Goal: Contribute content: Add original content to the website for others to see

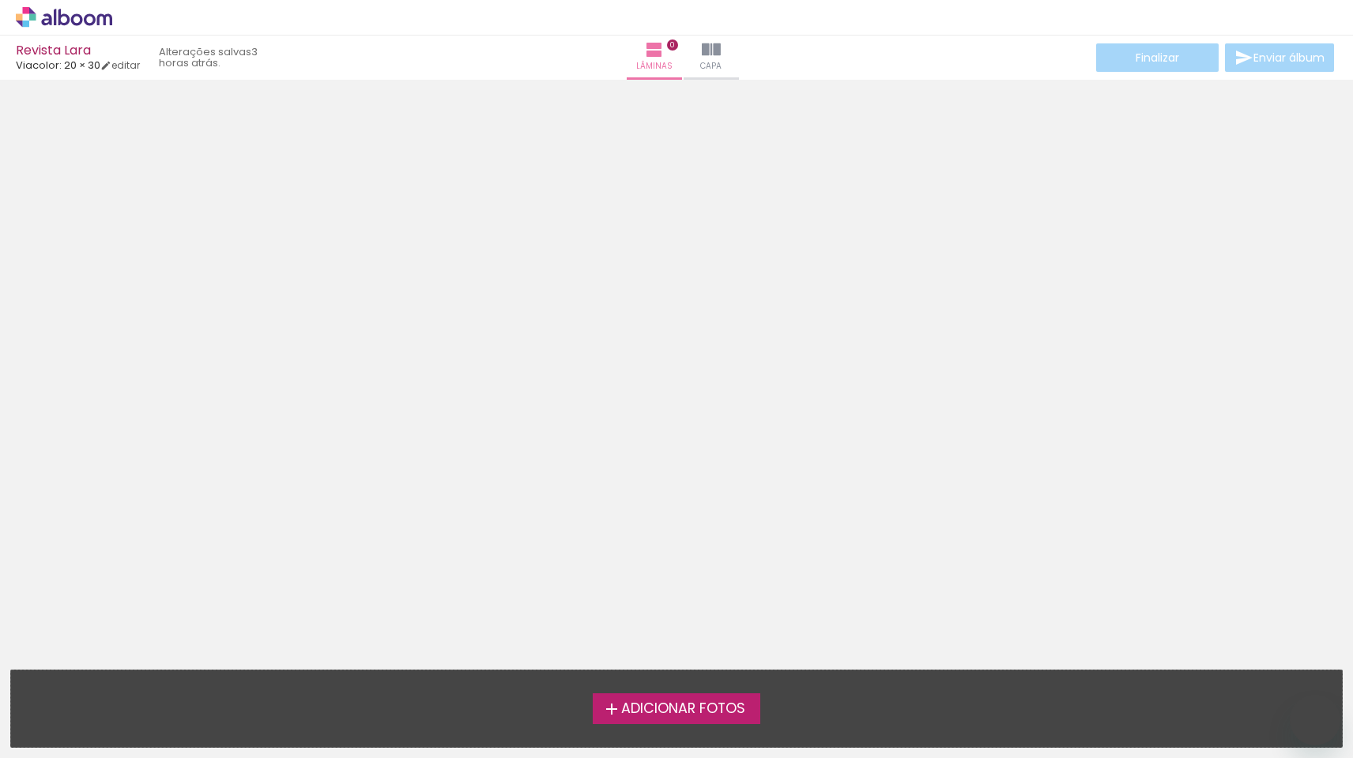
click at [660, 709] on span "Adicionar Fotos" at bounding box center [683, 709] width 124 height 14
click at [0, 0] on input "file" at bounding box center [0, 0] width 0 height 0
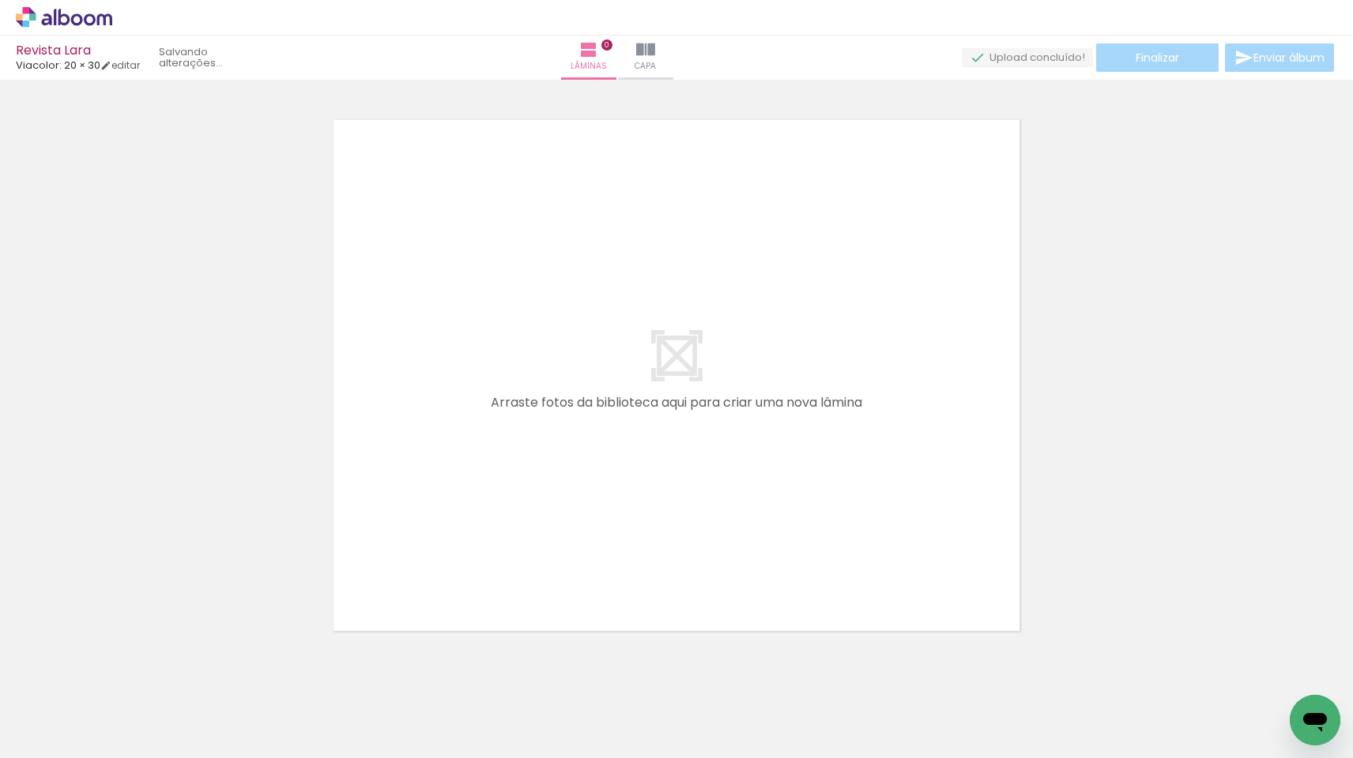
scroll to position [20, 0]
click at [232, 705] on div at bounding box center [247, 705] width 78 height 52
click at [606, 711] on div at bounding box center [601, 705] width 78 height 52
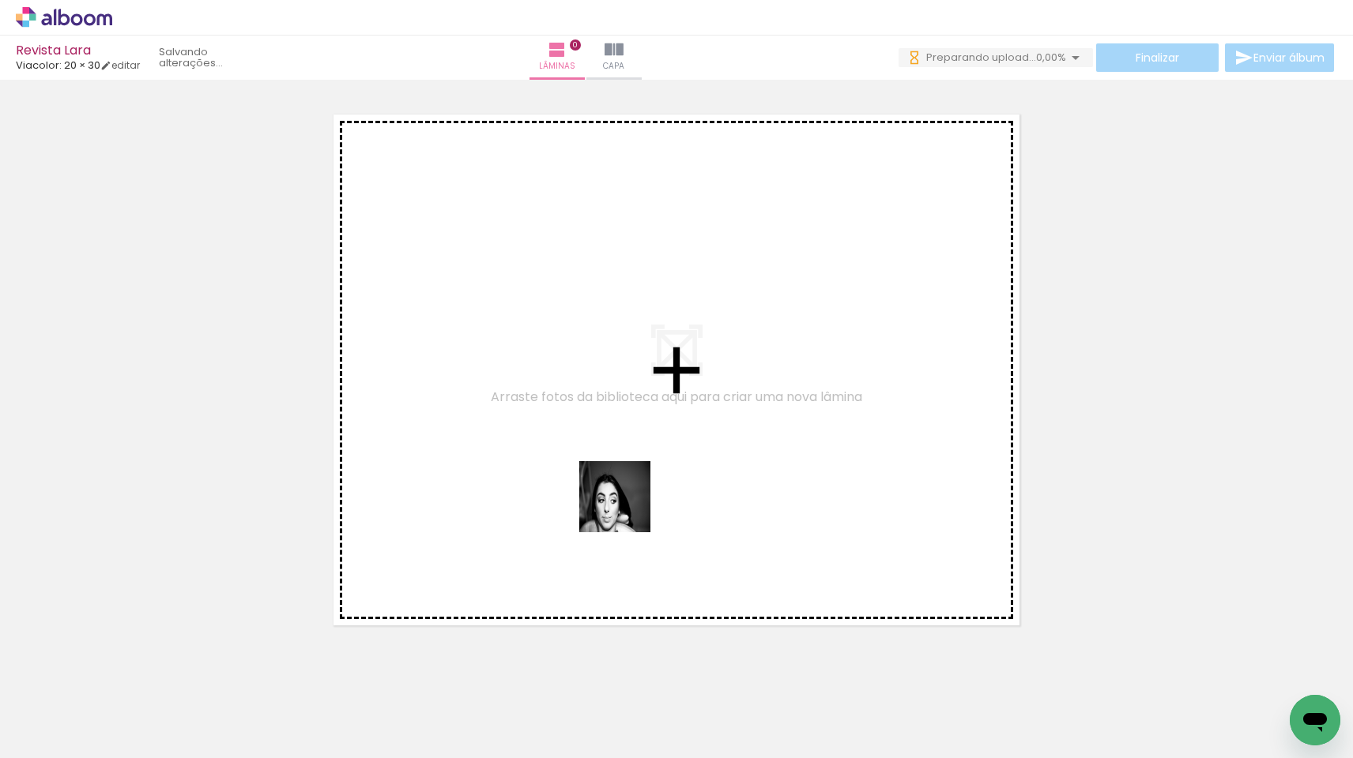
drag, startPoint x: 606, startPoint y: 711, endPoint x: 642, endPoint y: 326, distance: 386.5
click at [642, 326] on quentale-workspace at bounding box center [676, 379] width 1353 height 758
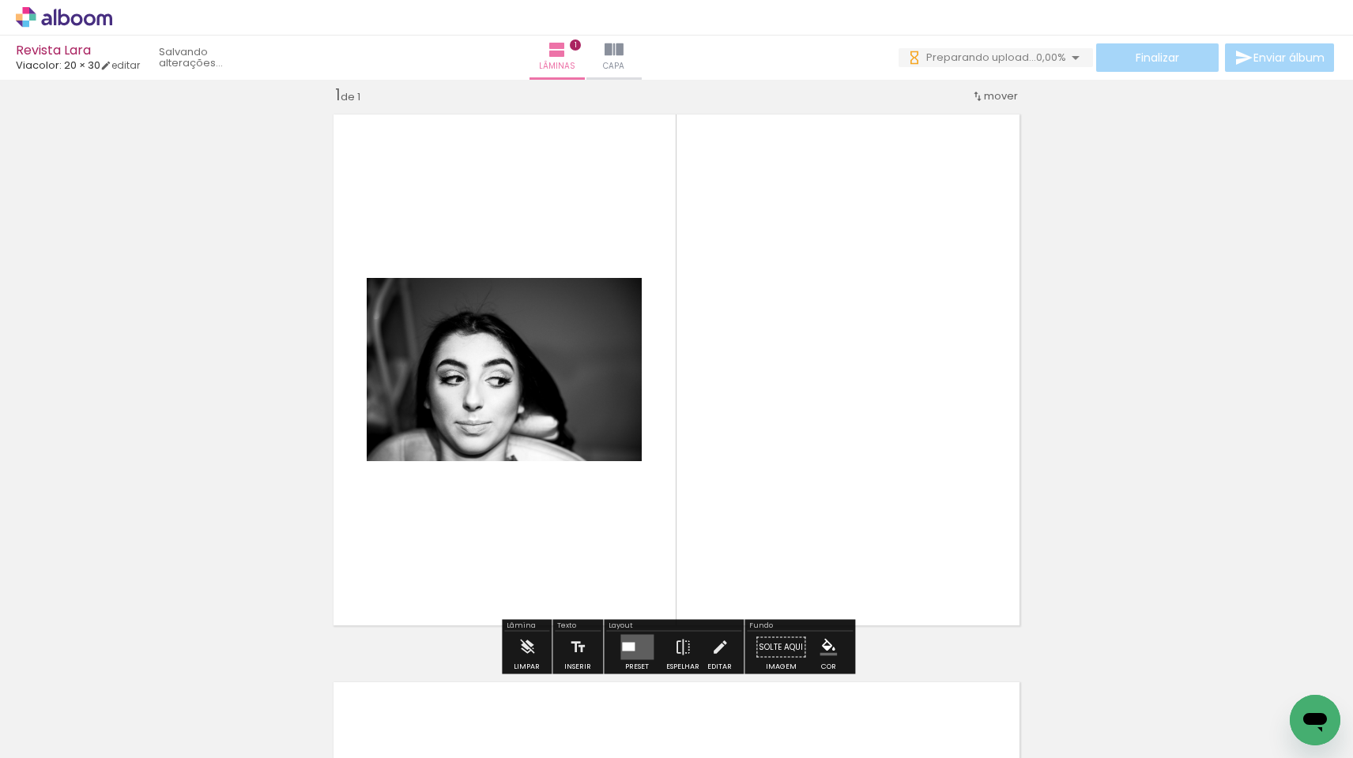
drag, startPoint x: 521, startPoint y: 716, endPoint x: 540, endPoint y: 522, distance: 194.6
click at [540, 522] on quentale-workspace at bounding box center [676, 379] width 1353 height 758
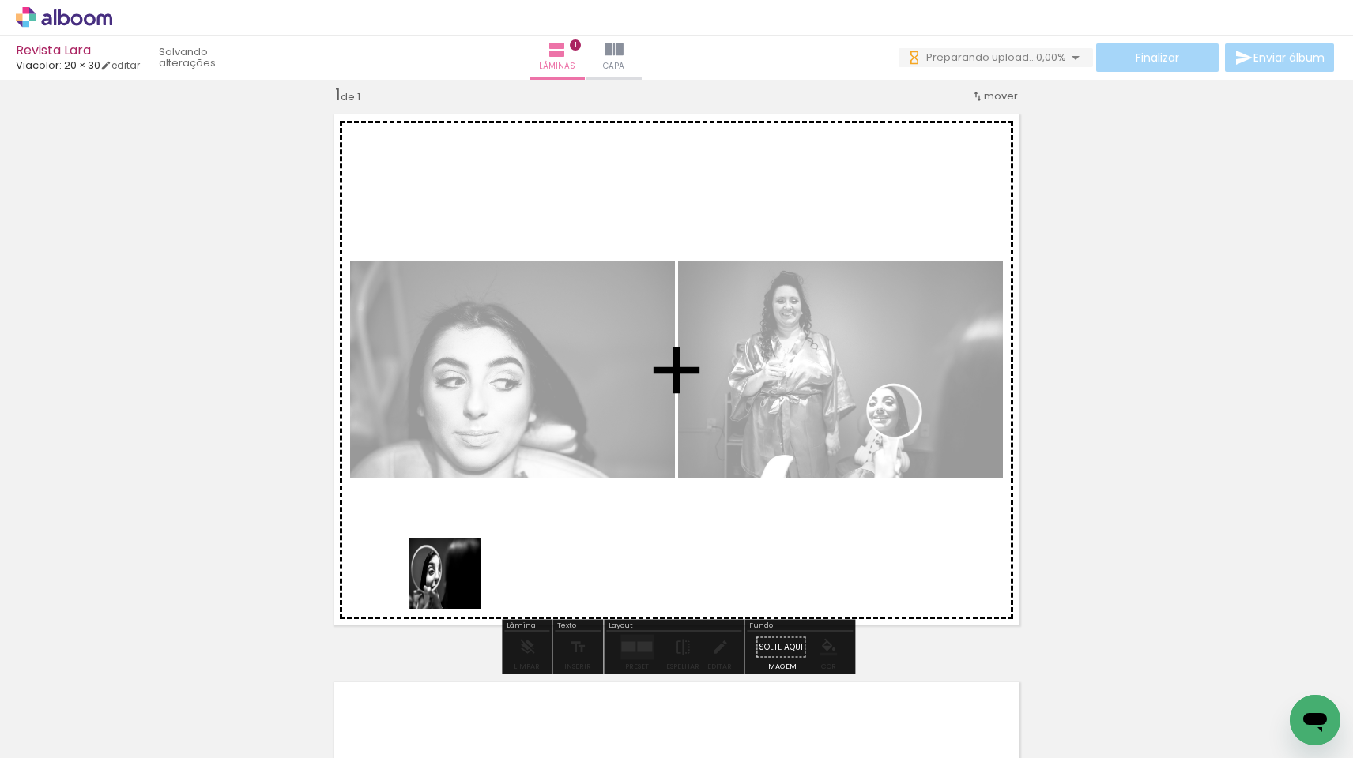
drag, startPoint x: 426, startPoint y: 731, endPoint x: 467, endPoint y: 489, distance: 245.2
click at [467, 489] on quentale-workspace at bounding box center [676, 379] width 1353 height 758
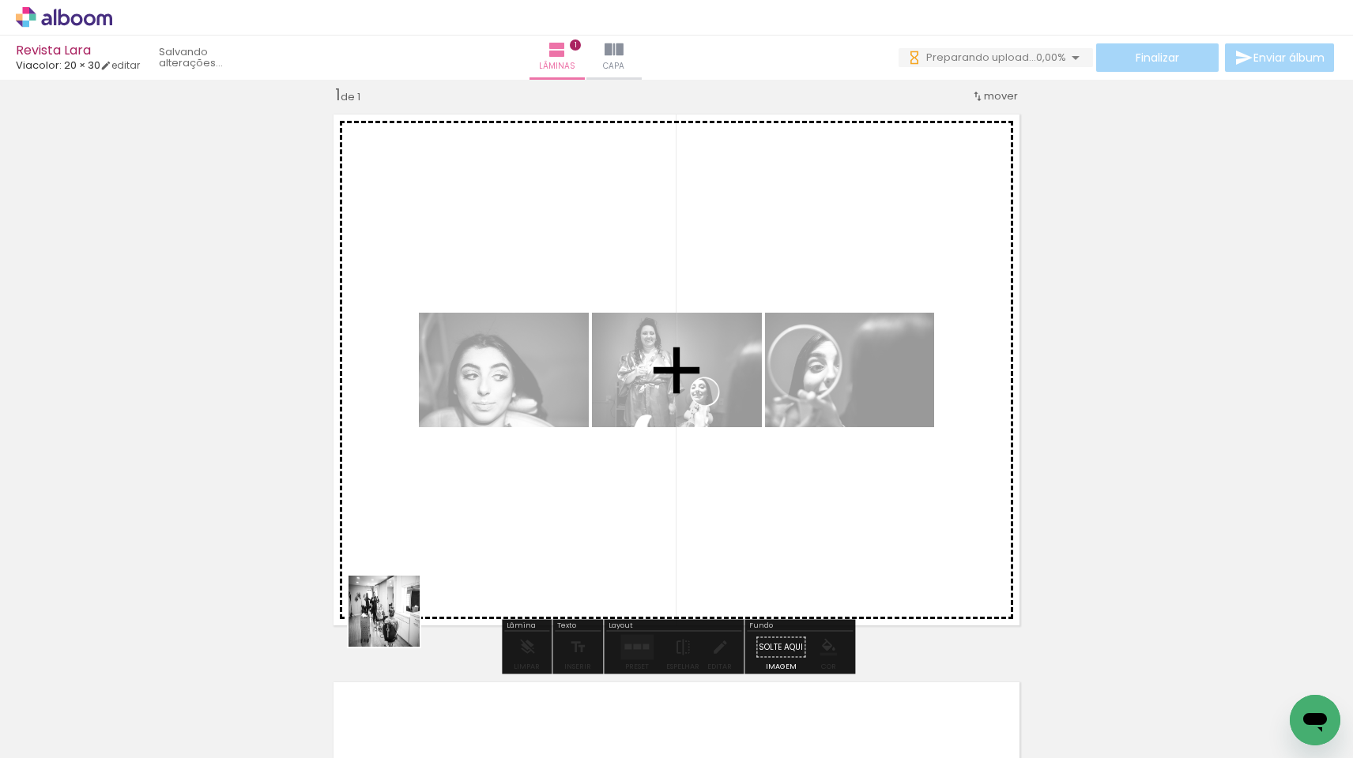
drag, startPoint x: 374, startPoint y: 647, endPoint x: 408, endPoint y: 608, distance: 51.5
click at [408, 608] on quentale-workspace at bounding box center [676, 379] width 1353 height 758
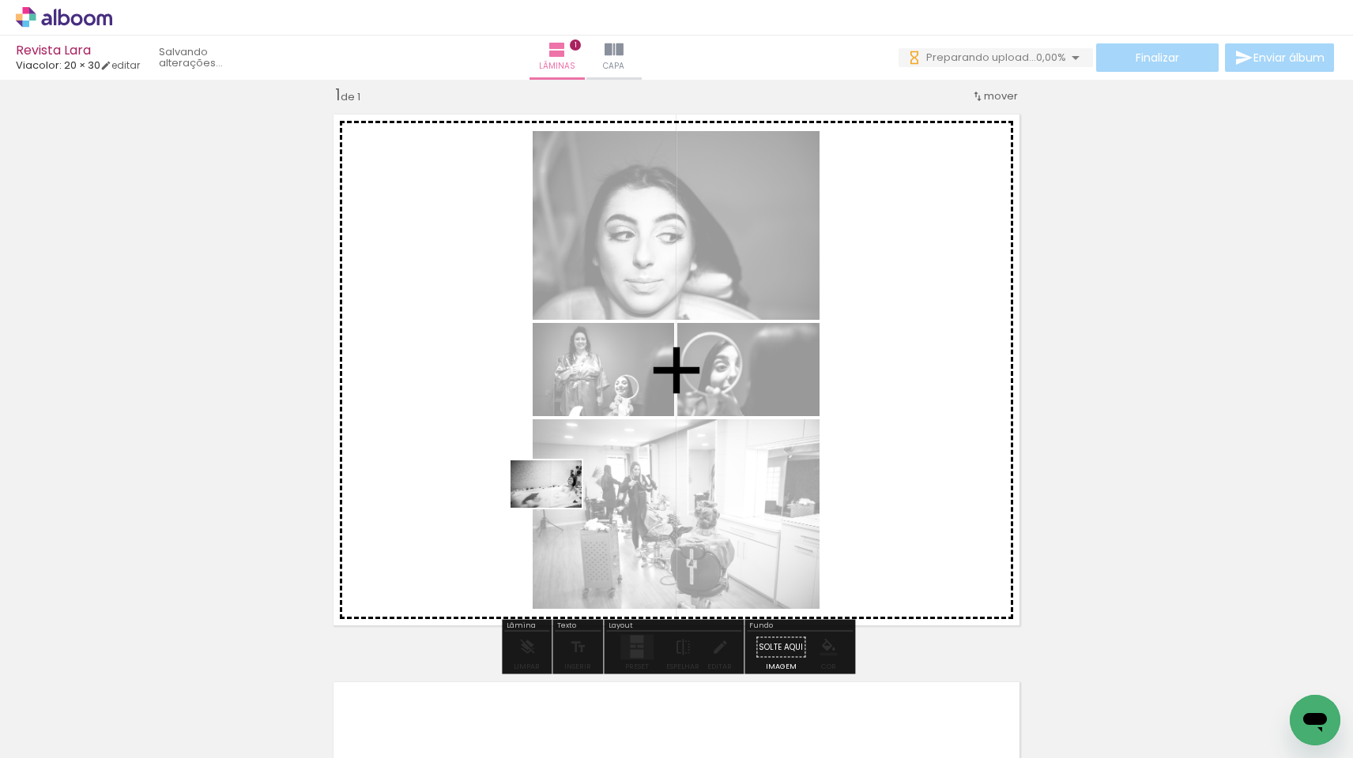
drag, startPoint x: 255, startPoint y: 699, endPoint x: 558, endPoint y: 508, distance: 357.9
click at [558, 508] on quentale-workspace at bounding box center [676, 379] width 1353 height 758
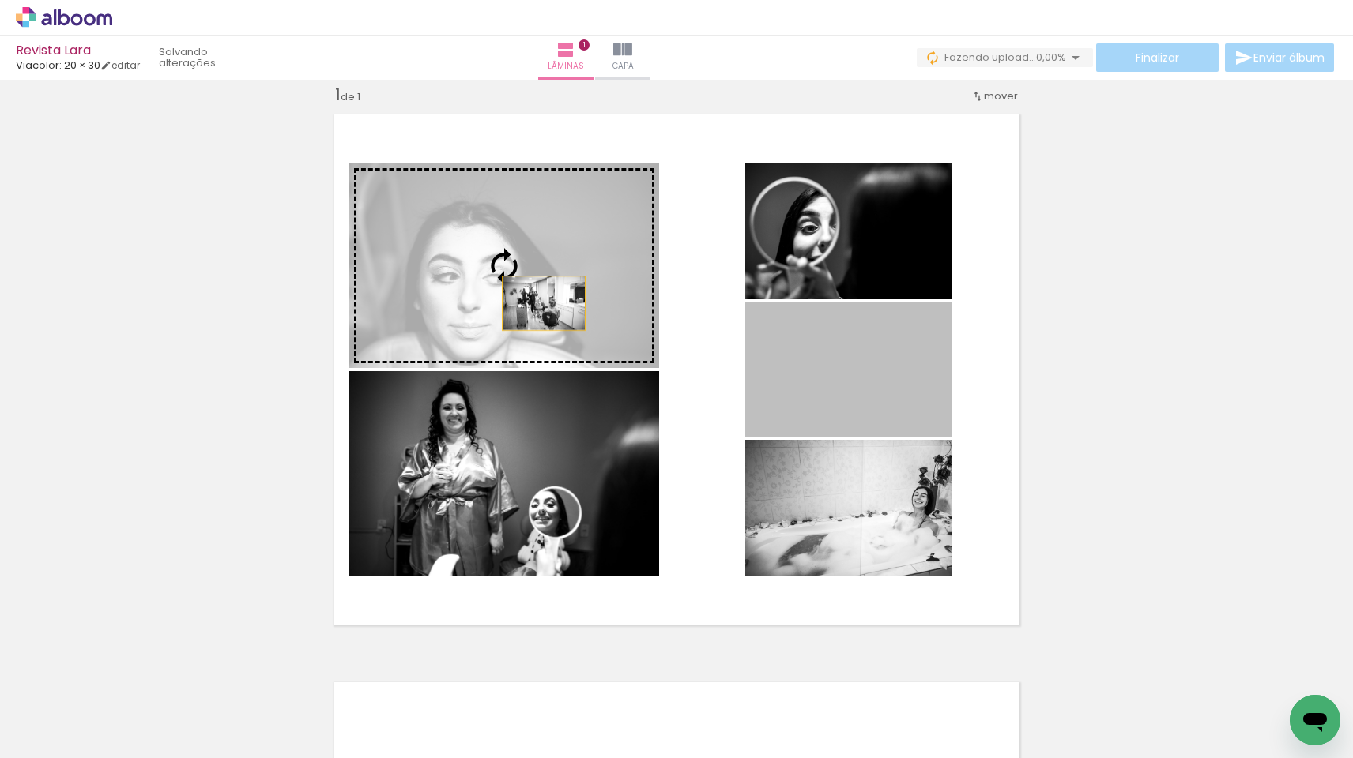
drag, startPoint x: 885, startPoint y: 411, endPoint x: 544, endPoint y: 303, distance: 358.0
click at [0, 0] on slot at bounding box center [0, 0] width 0 height 0
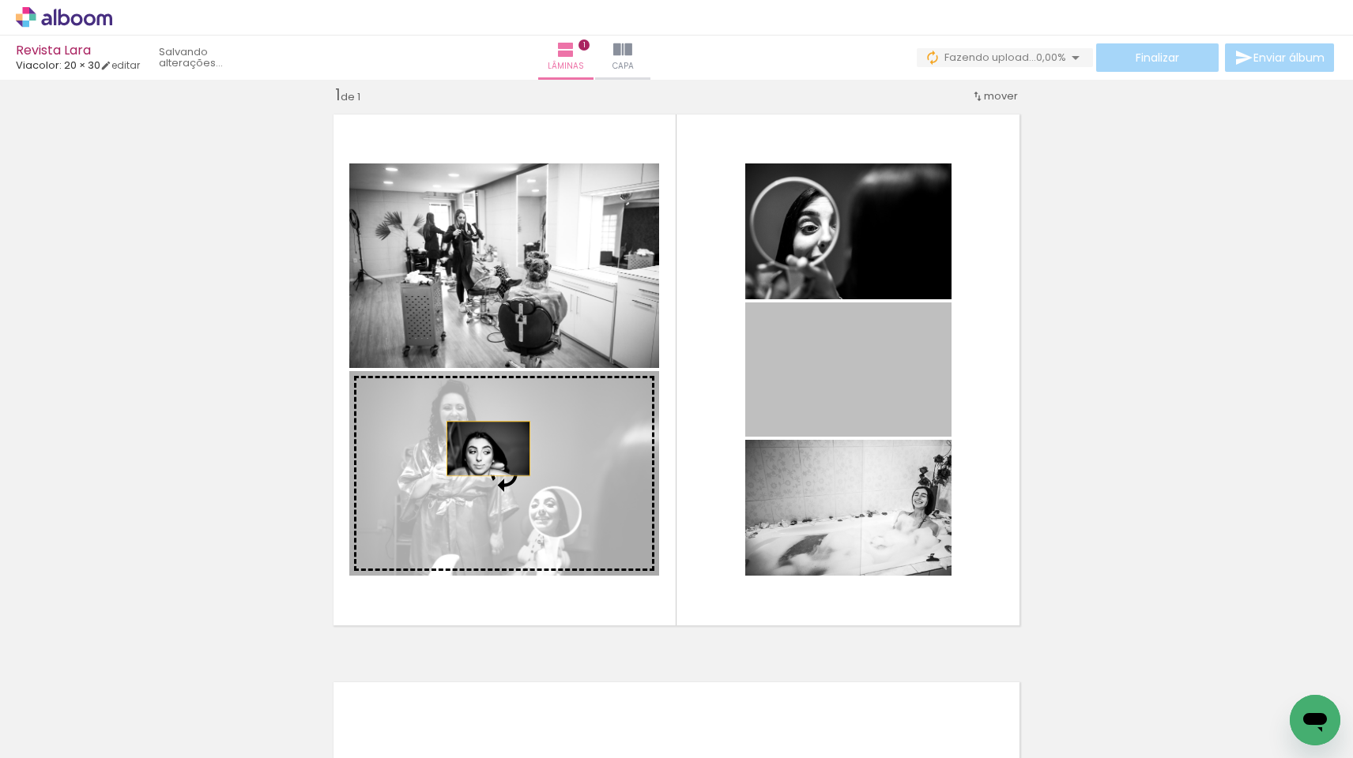
drag, startPoint x: 849, startPoint y: 378, endPoint x: 487, endPoint y: 451, distance: 369.1
click at [0, 0] on slot at bounding box center [0, 0] width 0 height 0
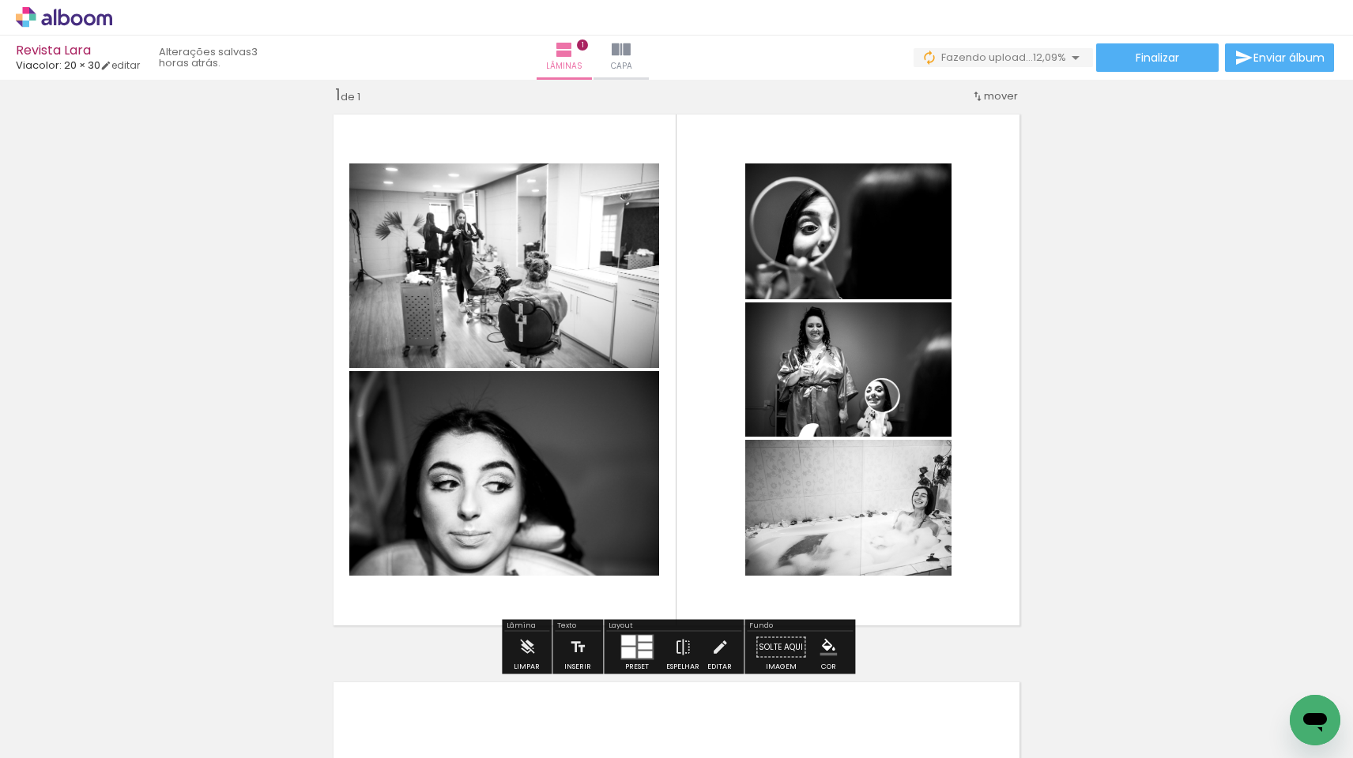
click at [823, 642] on iron-icon "color picker" at bounding box center [827, 647] width 17 height 17
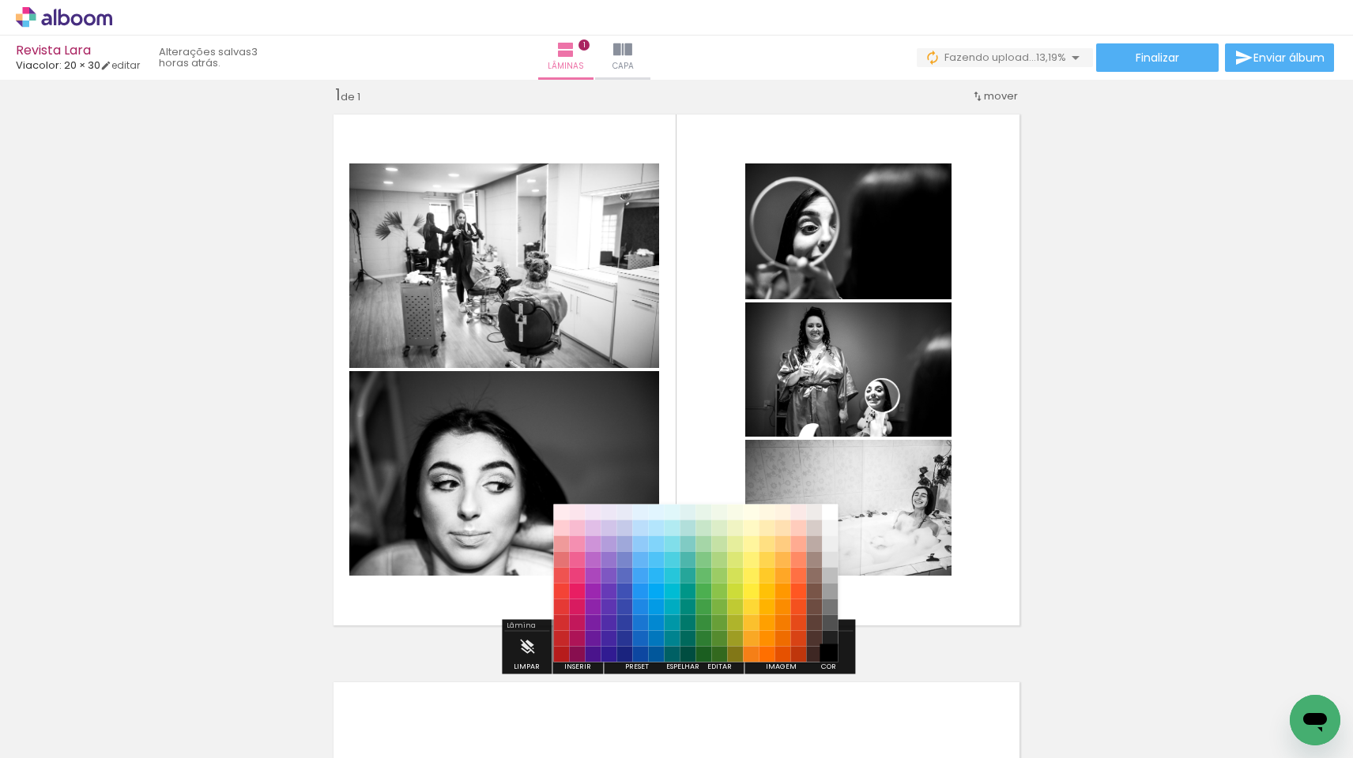
click at [830, 653] on paper-item "#000000" at bounding box center [830, 655] width 16 height 16
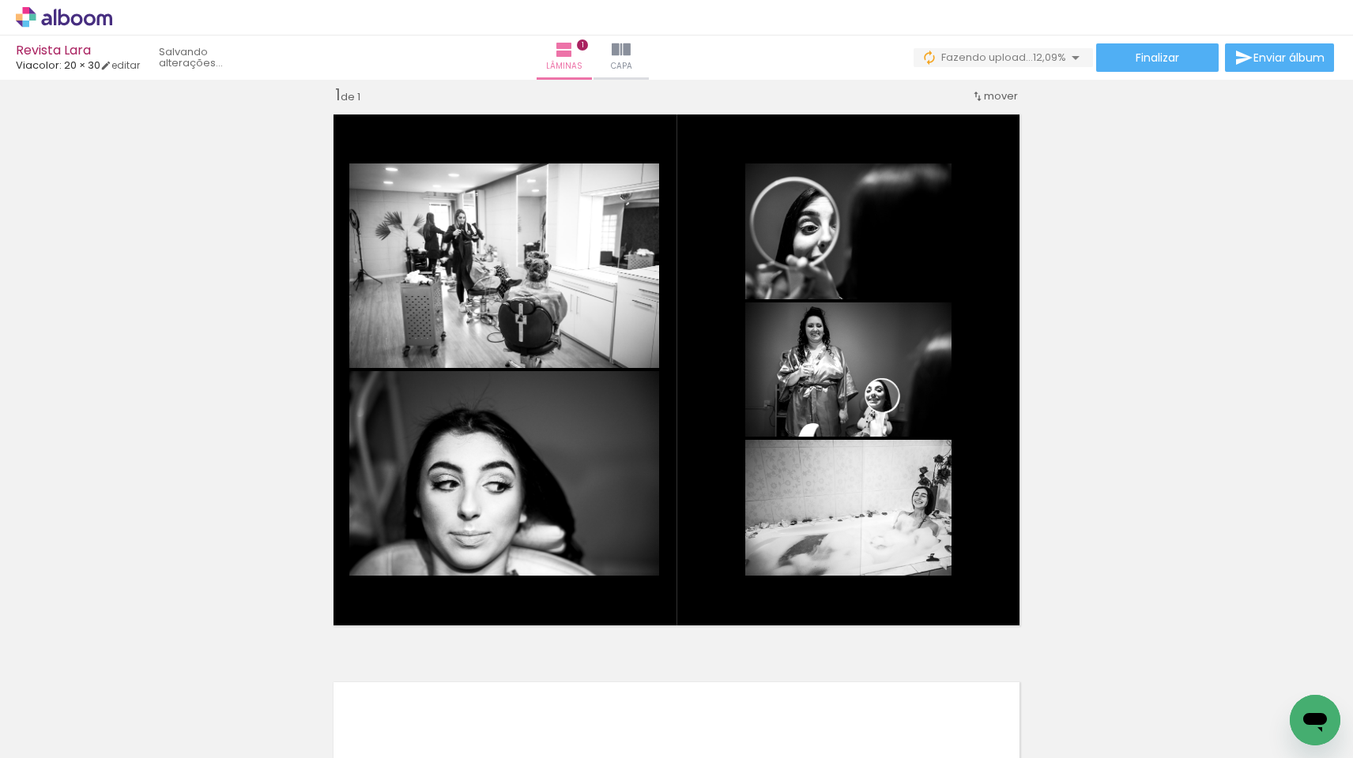
click at [1142, 506] on div "Inserir lâmina 1 de 1" at bounding box center [676, 634] width 1353 height 1137
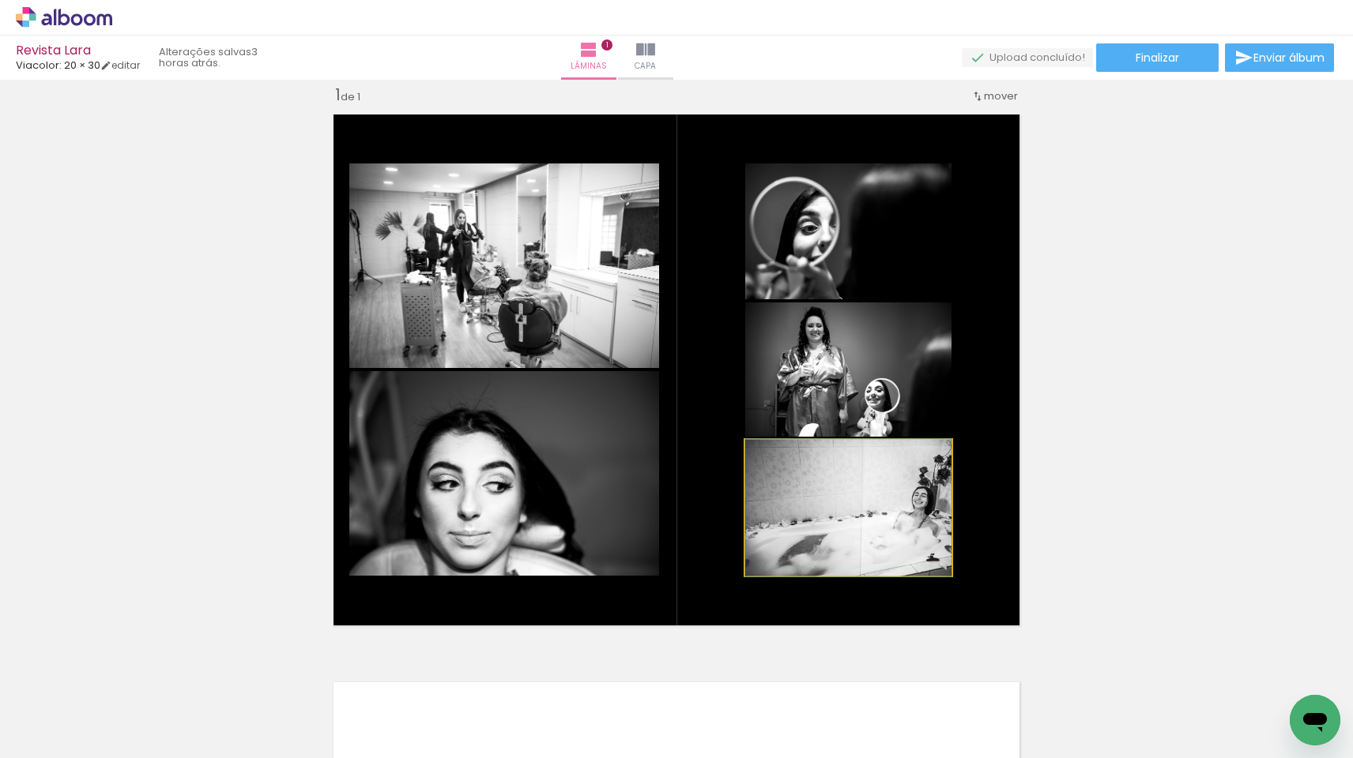
click at [860, 510] on quentale-photo at bounding box center [848, 508] width 206 height 136
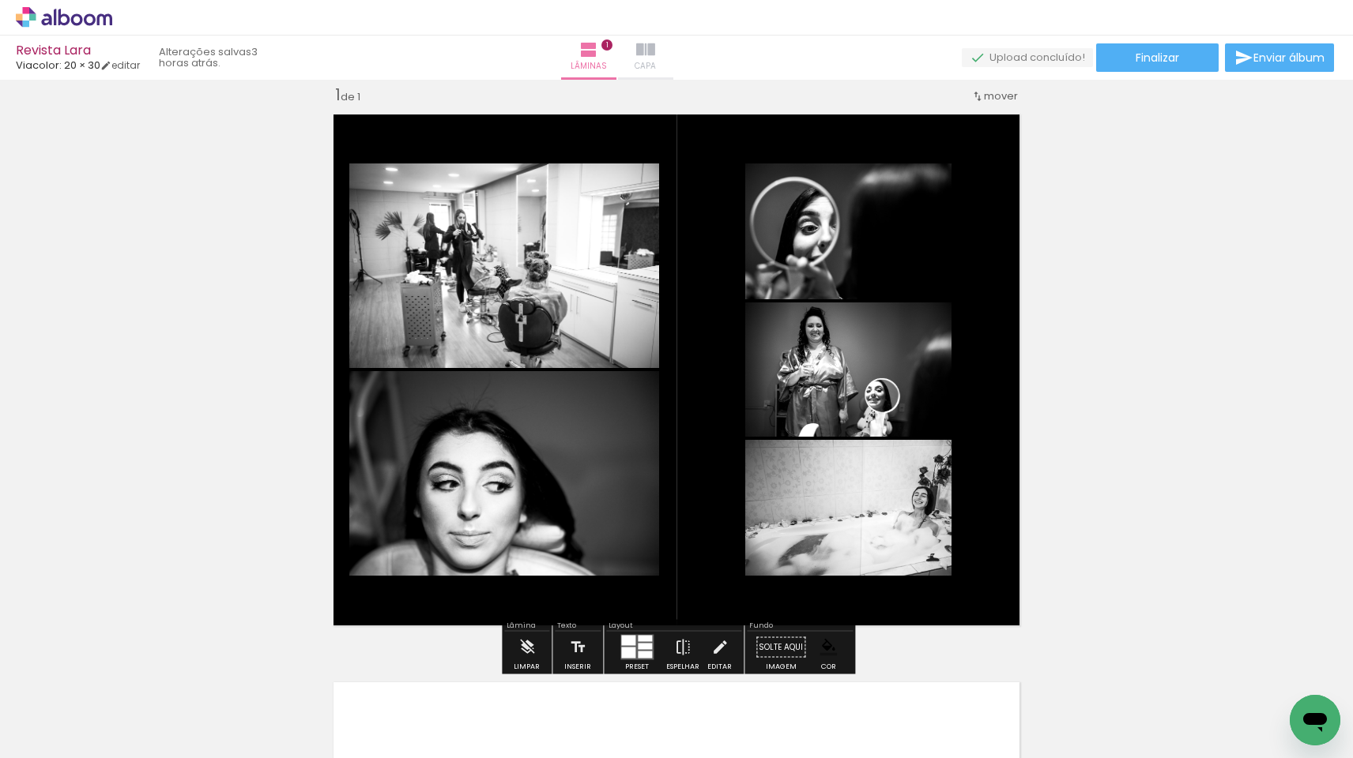
click at [655, 43] on iron-icon at bounding box center [645, 49] width 19 height 19
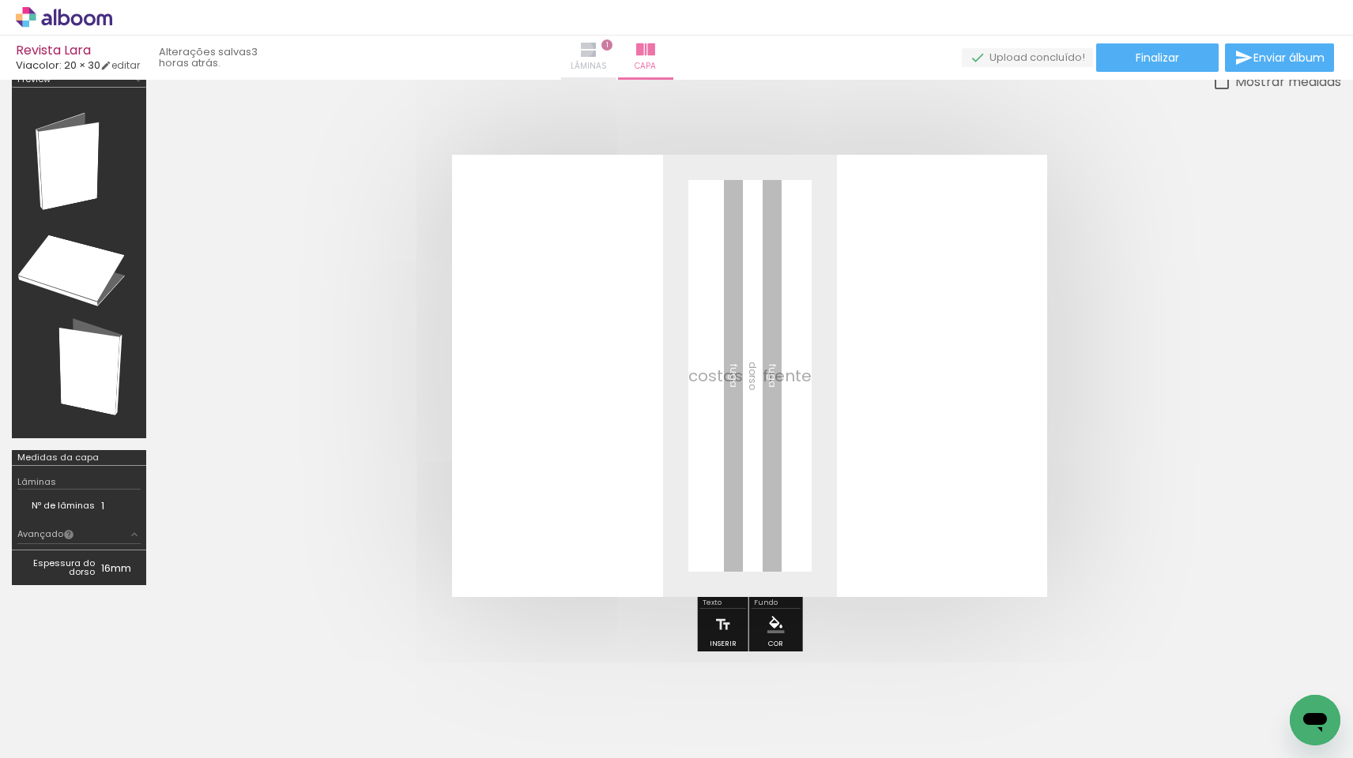
click at [598, 49] on iron-icon at bounding box center [588, 49] width 19 height 19
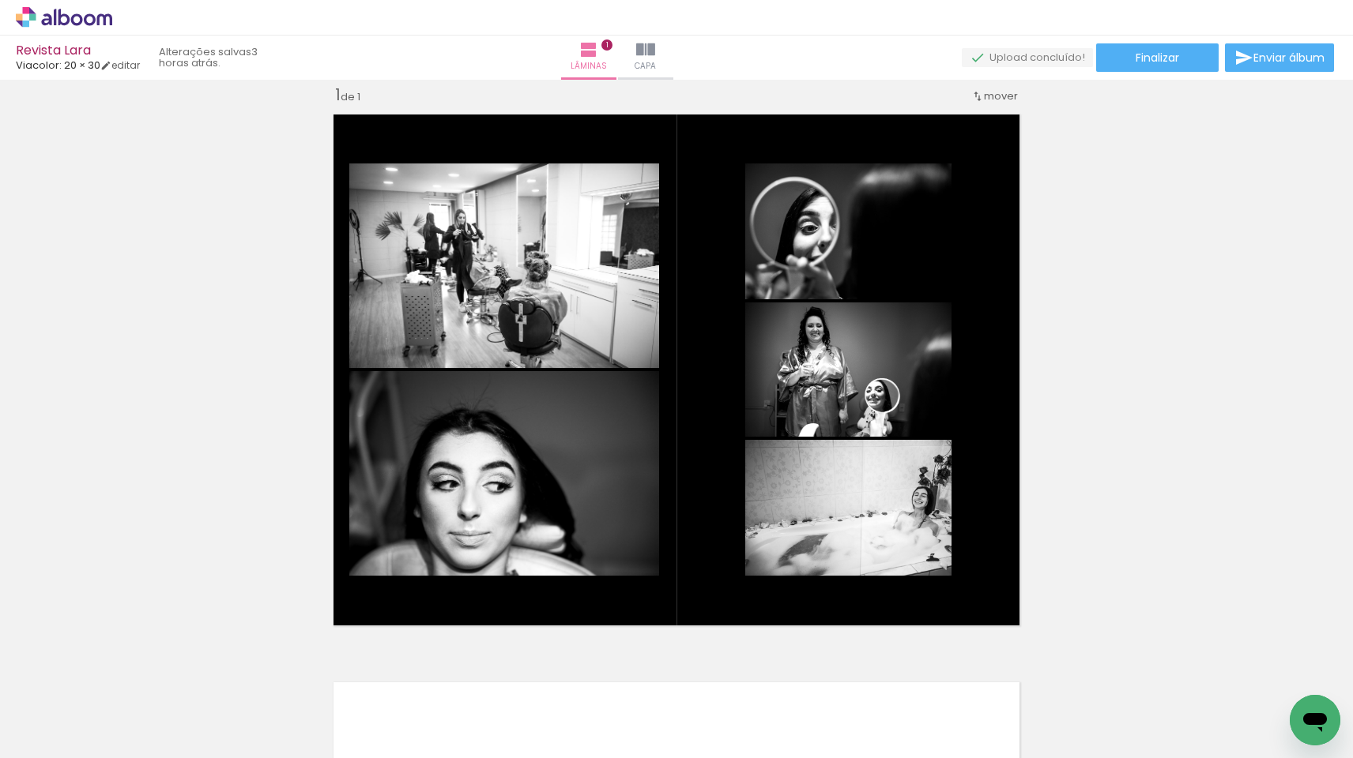
click at [707, 709] on div at bounding box center [689, 705] width 78 height 52
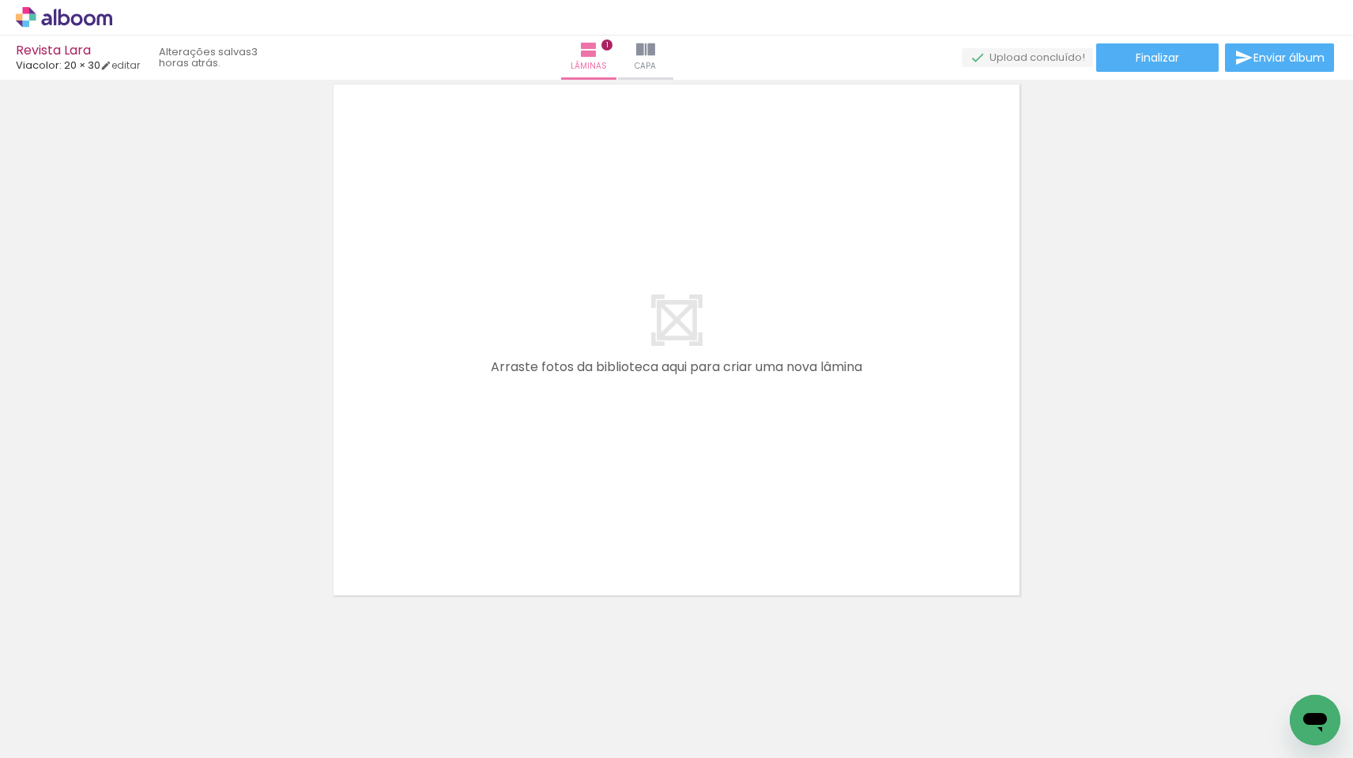
scroll to position [618, 0]
click at [161, 710] on div at bounding box center [158, 705] width 78 height 52
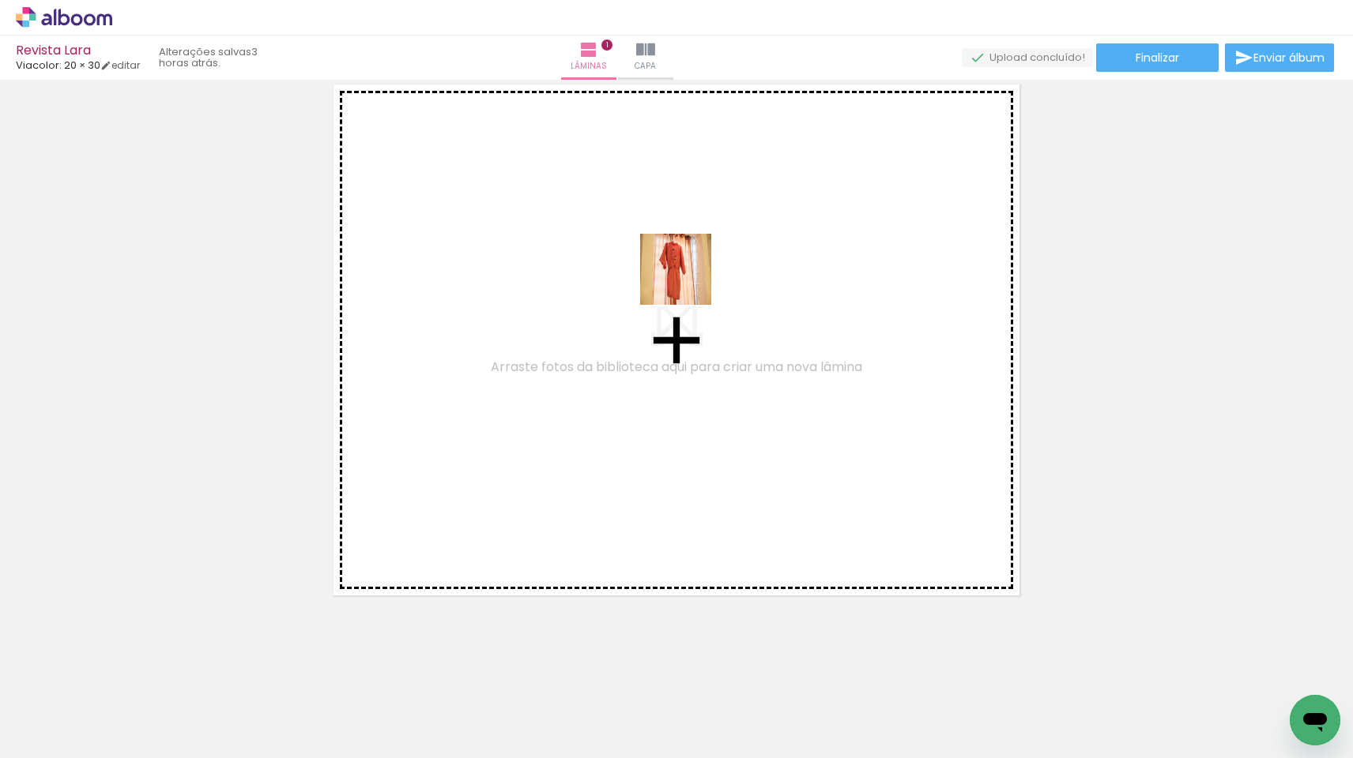
drag, startPoint x: 161, startPoint y: 710, endPoint x: 700, endPoint y: 277, distance: 691.2
click at [700, 277] on quentale-workspace at bounding box center [676, 379] width 1353 height 758
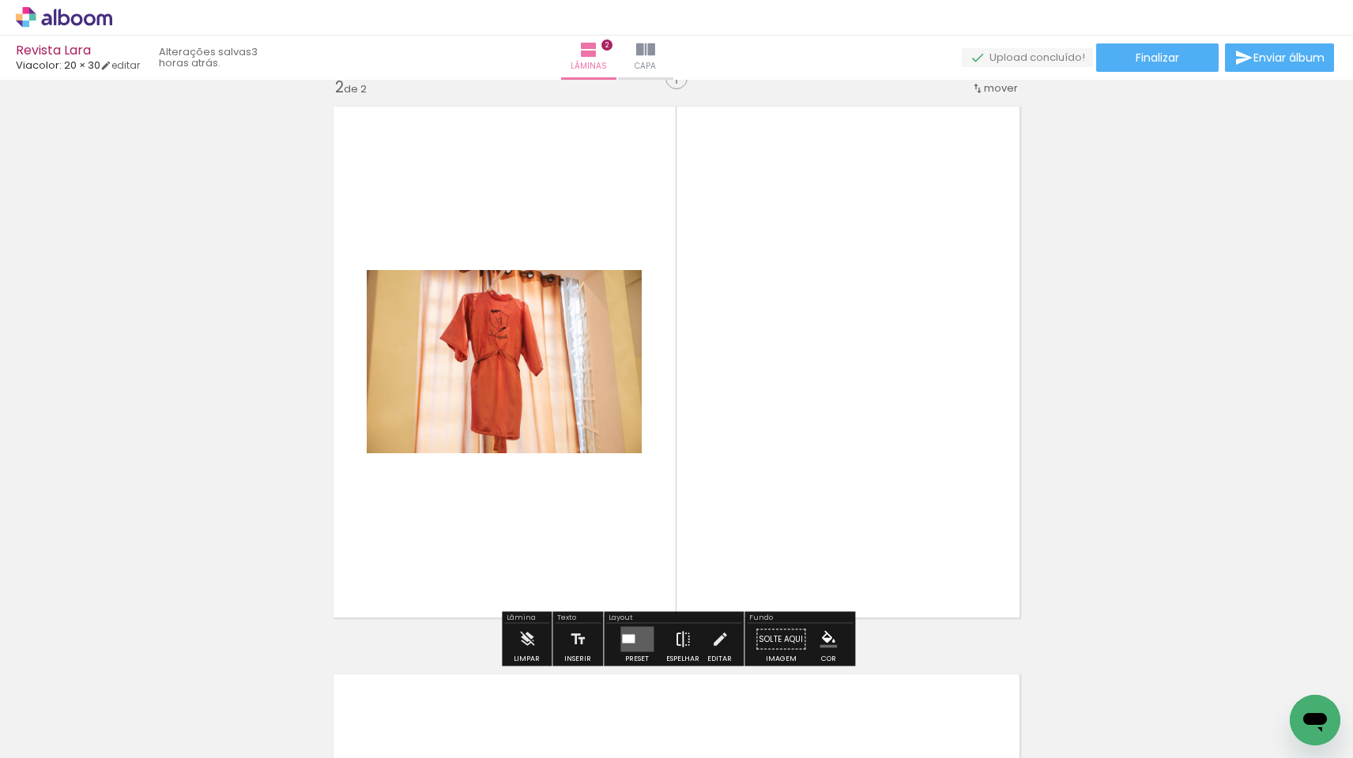
scroll to position [588, 0]
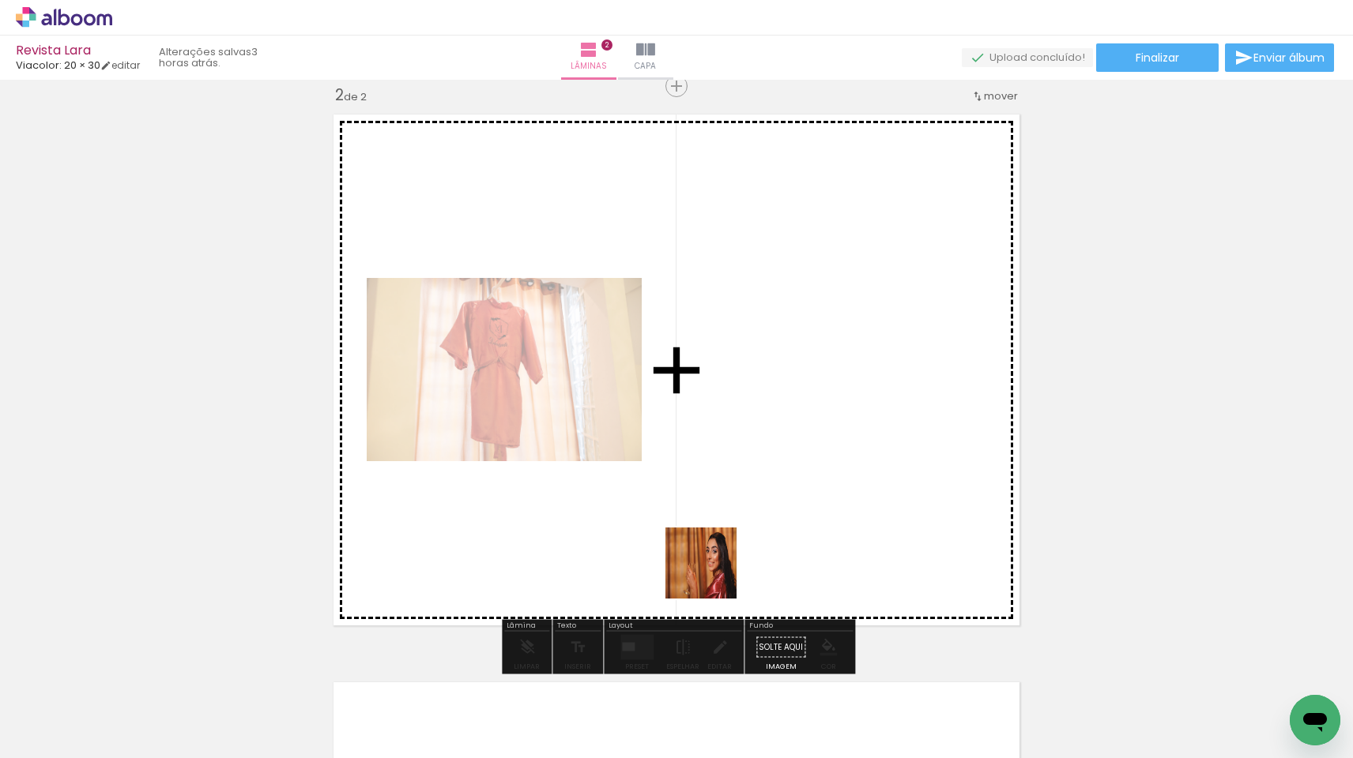
drag, startPoint x: 690, startPoint y: 707, endPoint x: 773, endPoint y: 368, distance: 348.9
click at [773, 368] on quentale-workspace at bounding box center [676, 379] width 1353 height 758
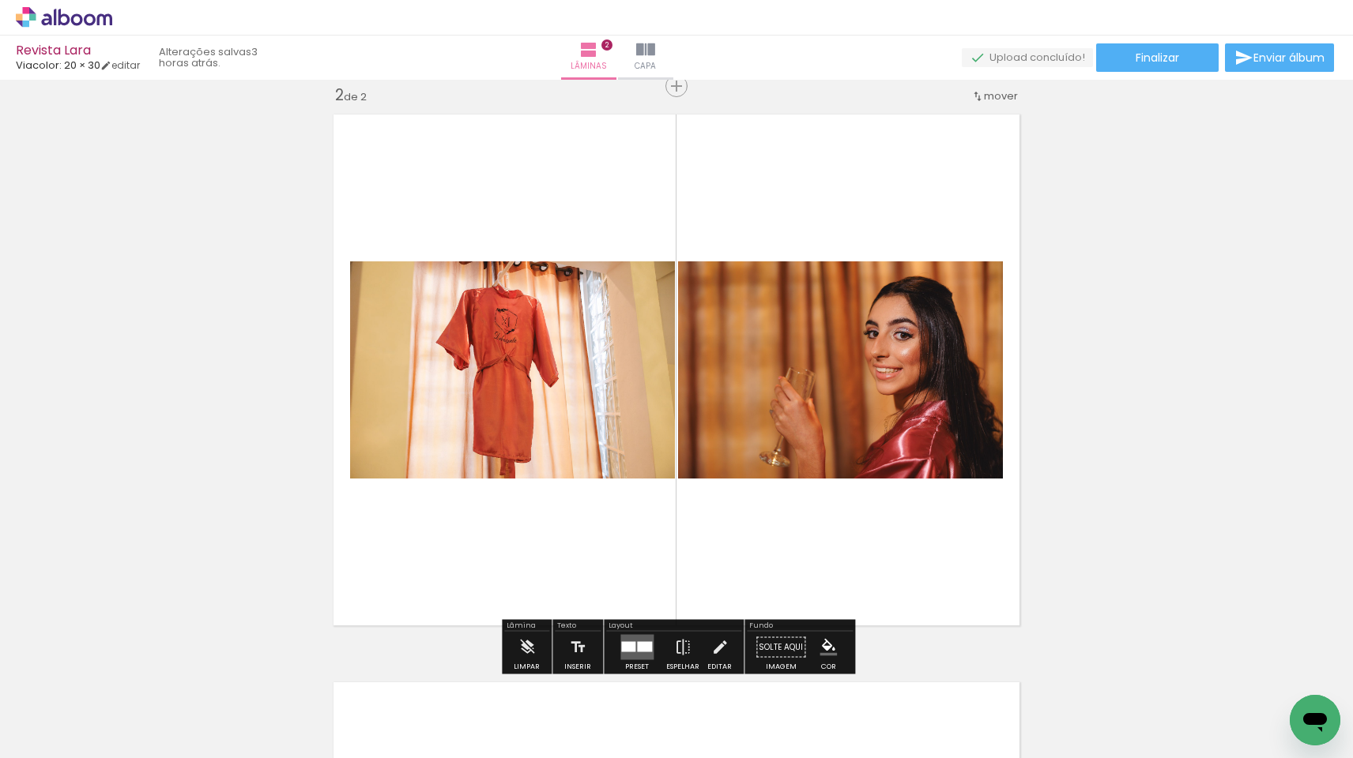
drag, startPoint x: 784, startPoint y: 702, endPoint x: 823, endPoint y: 559, distance: 148.4
click at [823, 559] on quentale-workspace at bounding box center [676, 379] width 1353 height 758
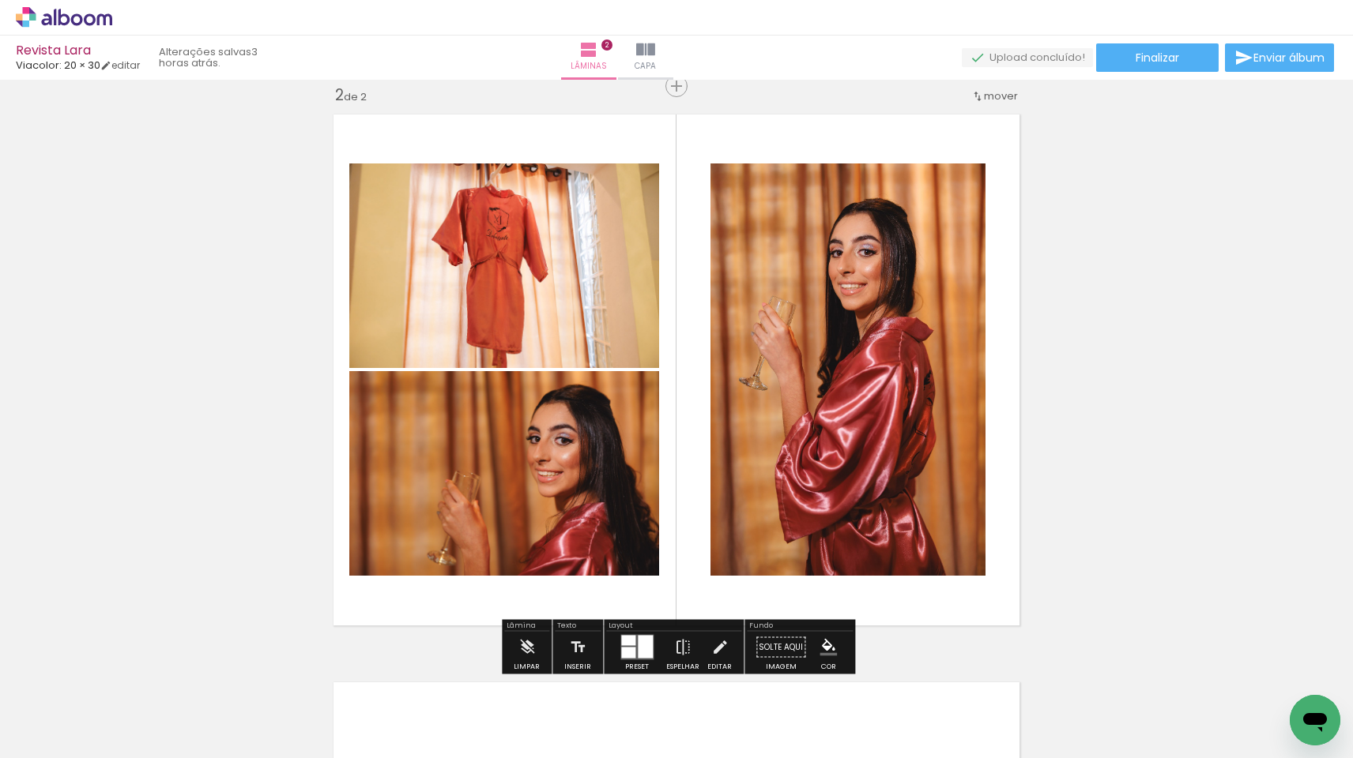
drag, startPoint x: 884, startPoint y: 702, endPoint x: 884, endPoint y: 520, distance: 182.5
click at [884, 520] on quentale-workspace at bounding box center [676, 379] width 1353 height 758
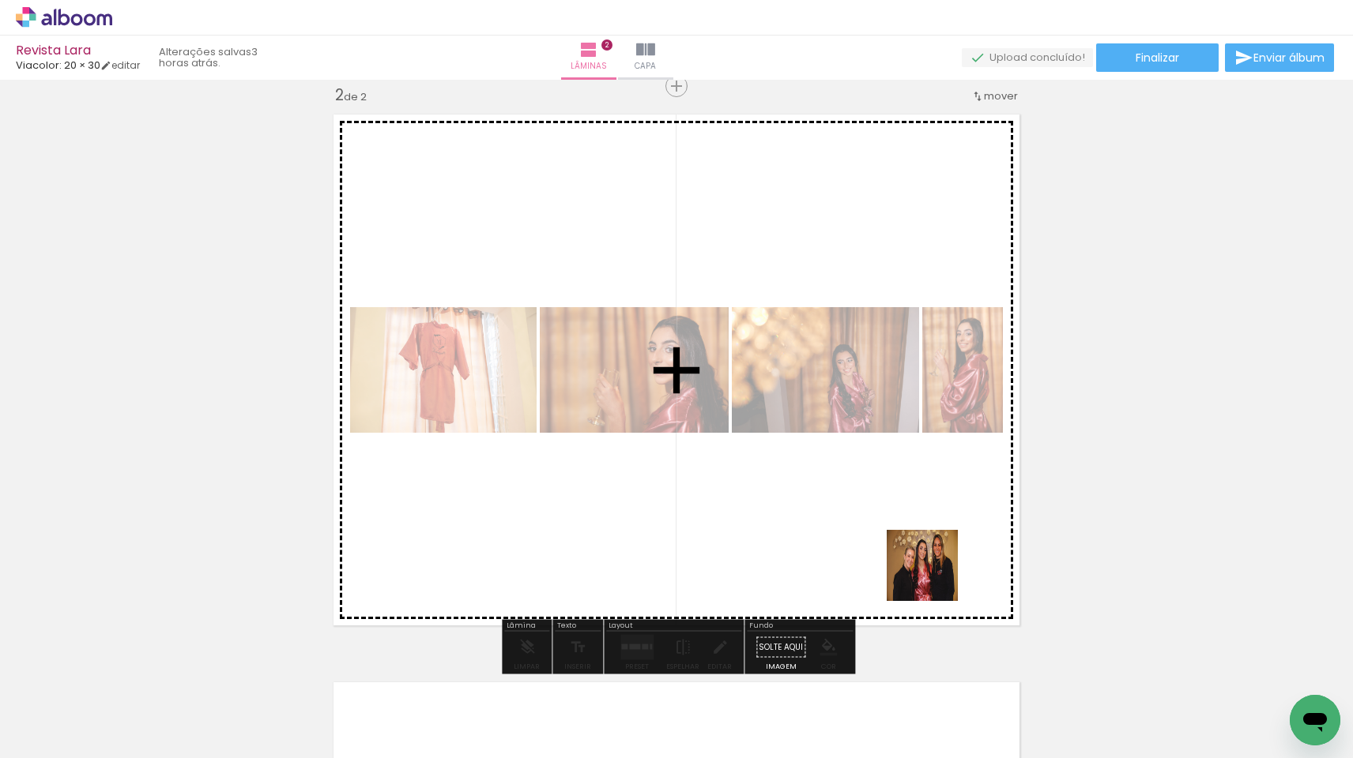
drag, startPoint x: 969, startPoint y: 710, endPoint x: 934, endPoint y: 567, distance: 147.2
click at [934, 567] on quentale-workspace at bounding box center [676, 379] width 1353 height 758
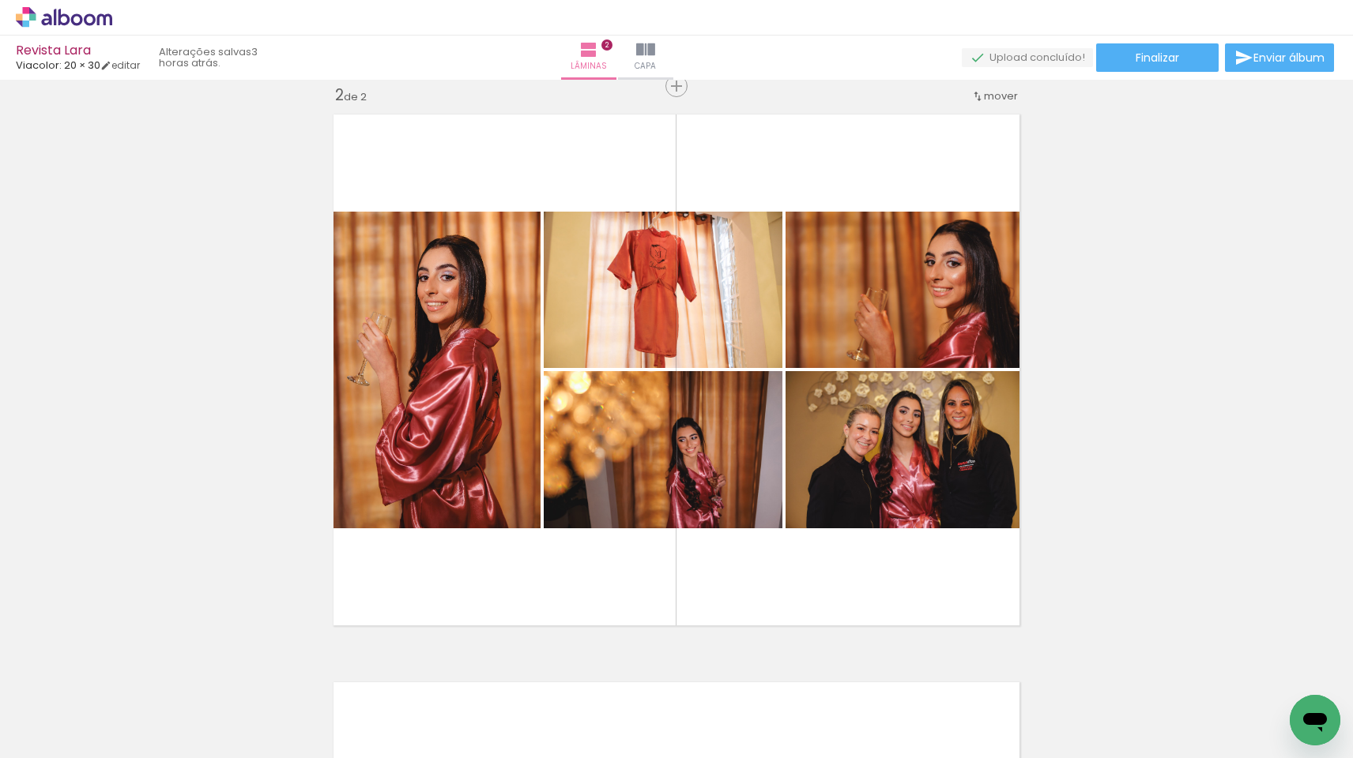
scroll to position [0, 343]
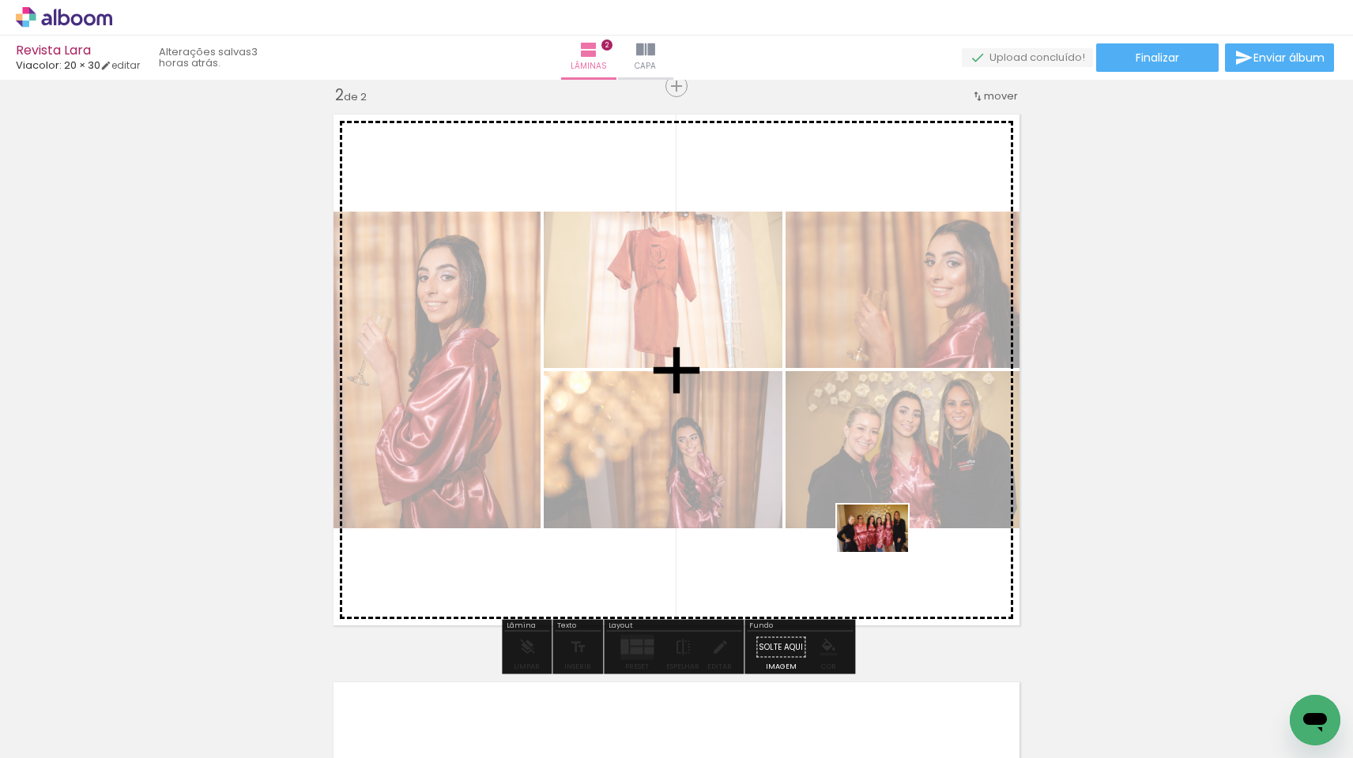
drag, startPoint x: 711, startPoint y: 717, endPoint x: 884, endPoint y: 552, distance: 238.6
click at [884, 552] on quentale-workspace at bounding box center [676, 379] width 1353 height 758
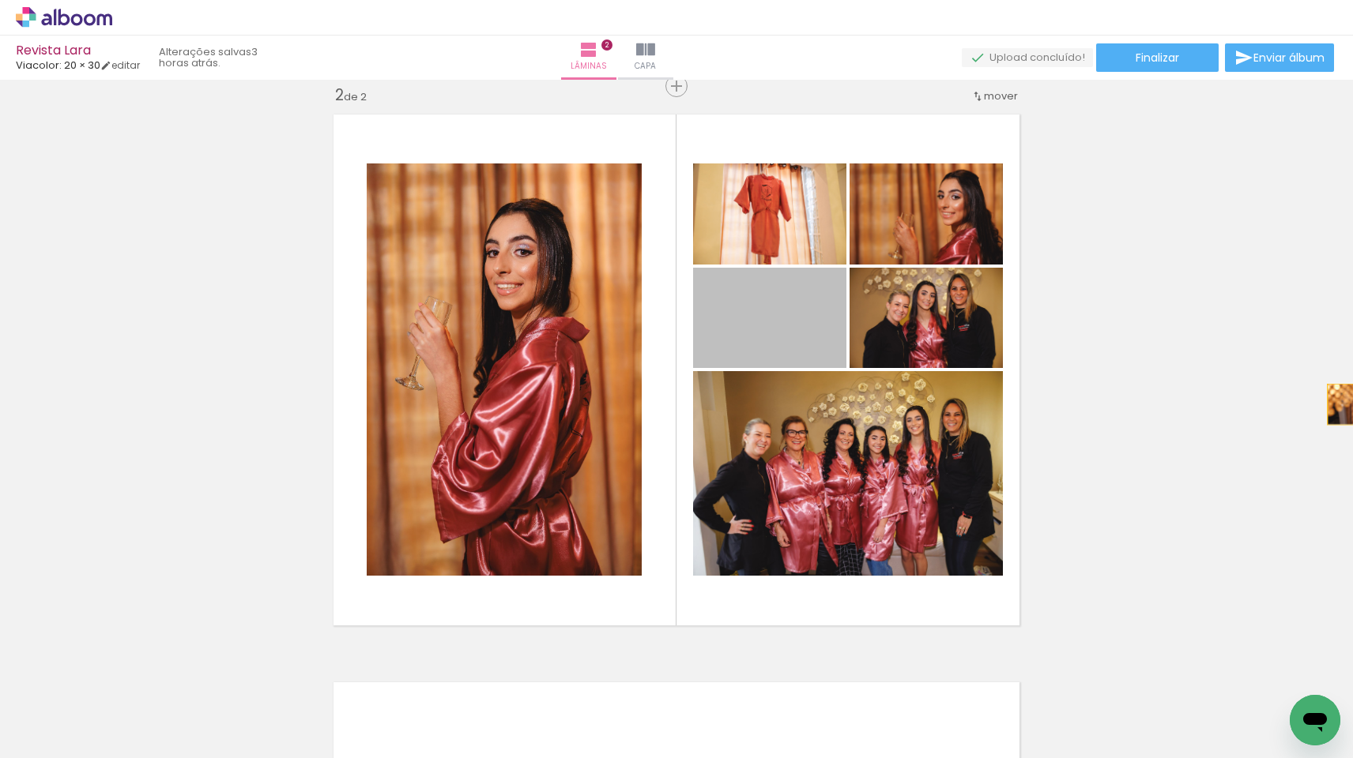
scroll to position [588, 36]
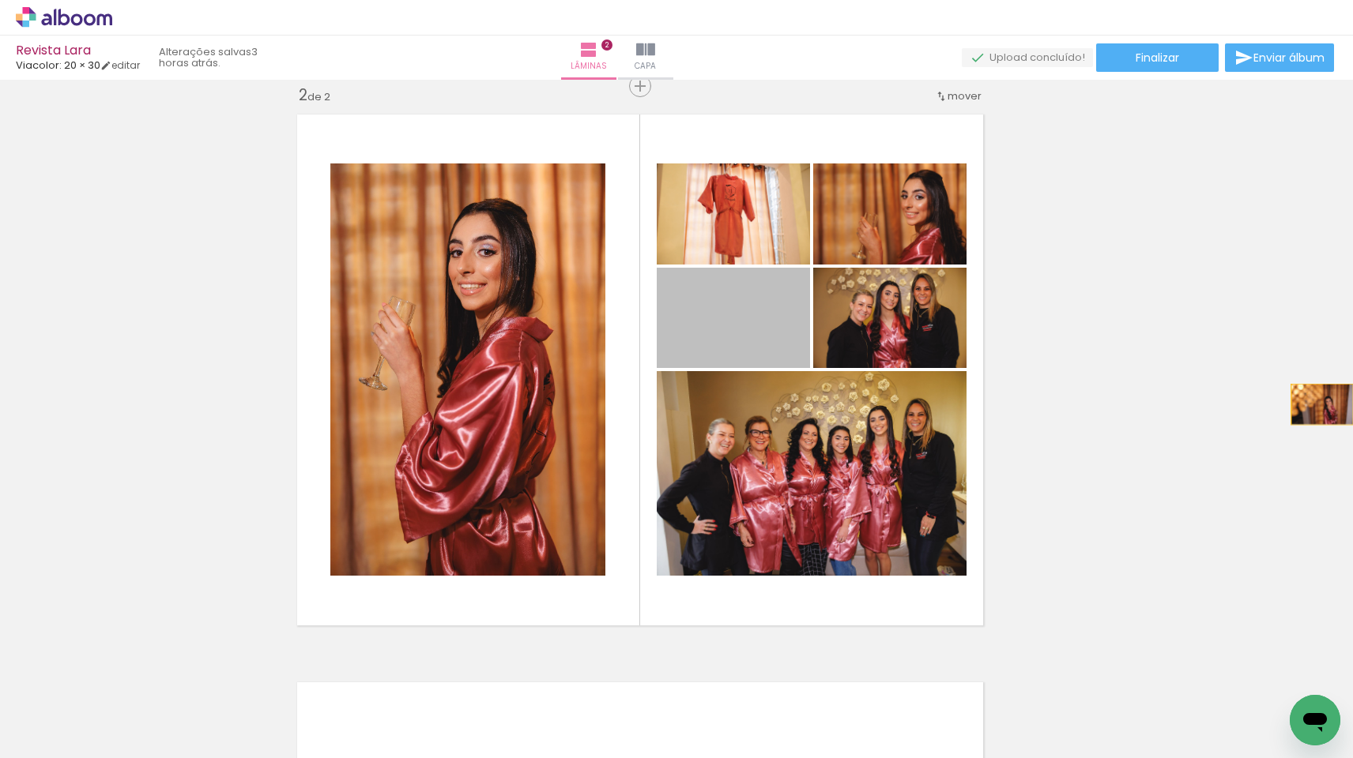
drag, startPoint x: 751, startPoint y: 318, endPoint x: 1350, endPoint y: 405, distance: 605.8
click at [1350, 405] on div "Inserir lâmina 1 de 2 Inserir lâmina 2 de 2 Confirmar Cancelar" at bounding box center [676, 419] width 1353 height 679
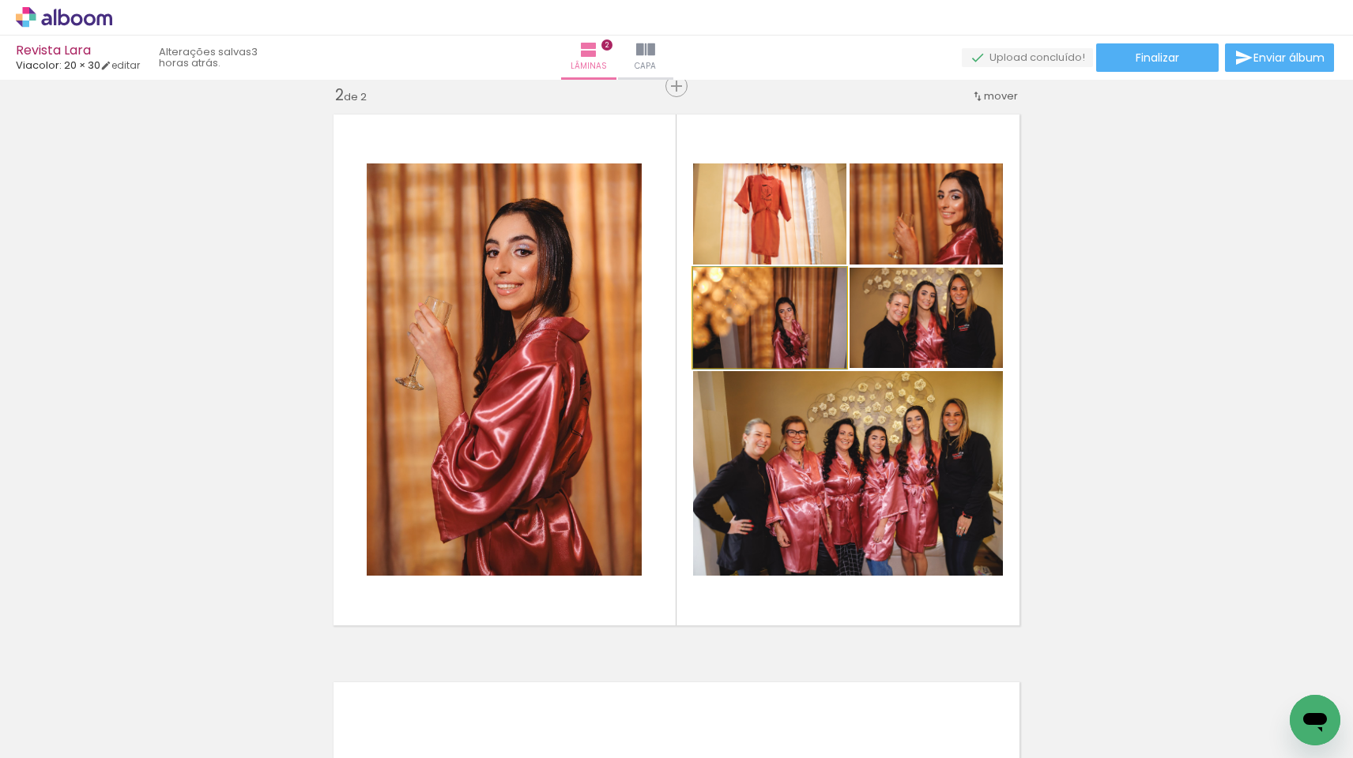
drag, startPoint x: 756, startPoint y: 323, endPoint x: 1079, endPoint y: 386, distance: 329.1
click at [1079, 386] on div "Inserir lâmina 1 de 2 Inserir lâmina 2 de 2" at bounding box center [676, 350] width 1353 height 1705
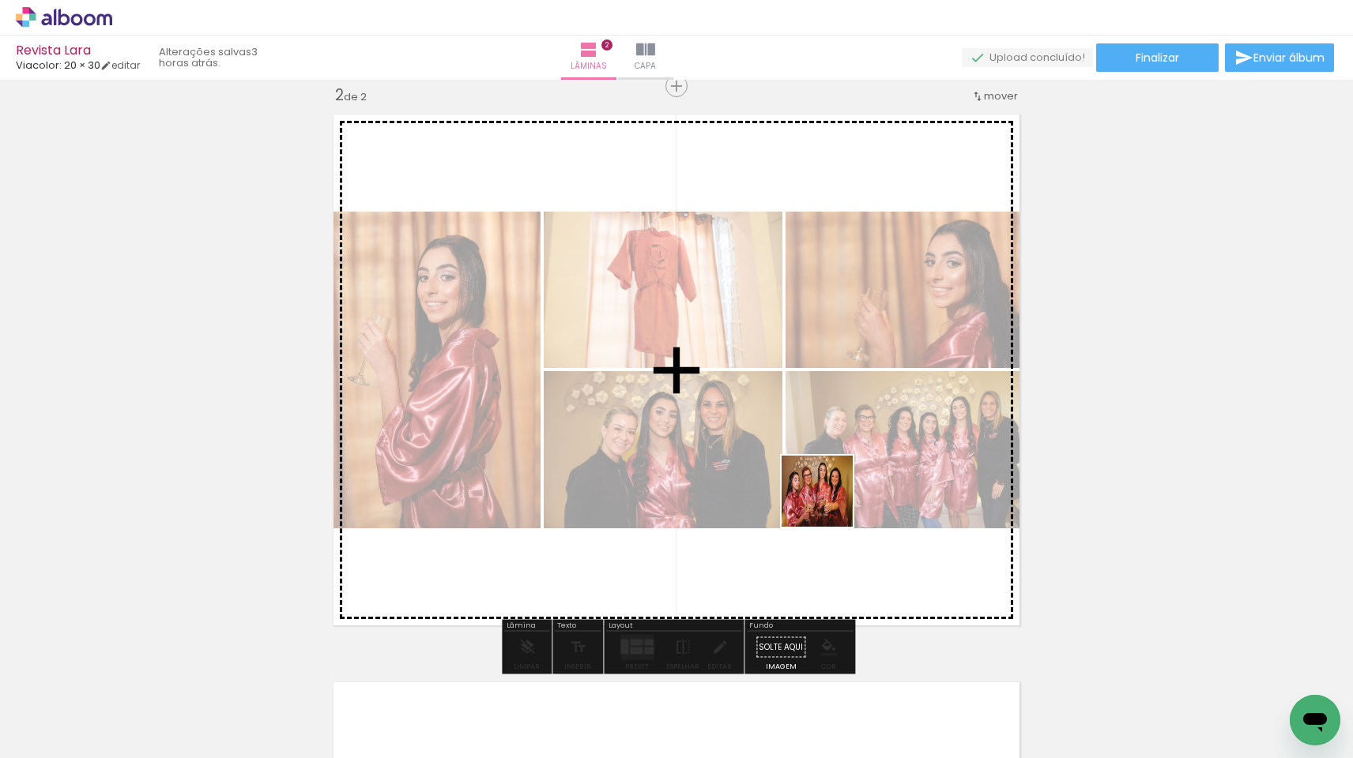
drag, startPoint x: 808, startPoint y: 703, endPoint x: 838, endPoint y: 468, distance: 236.6
click at [838, 468] on quentale-workspace at bounding box center [676, 379] width 1353 height 758
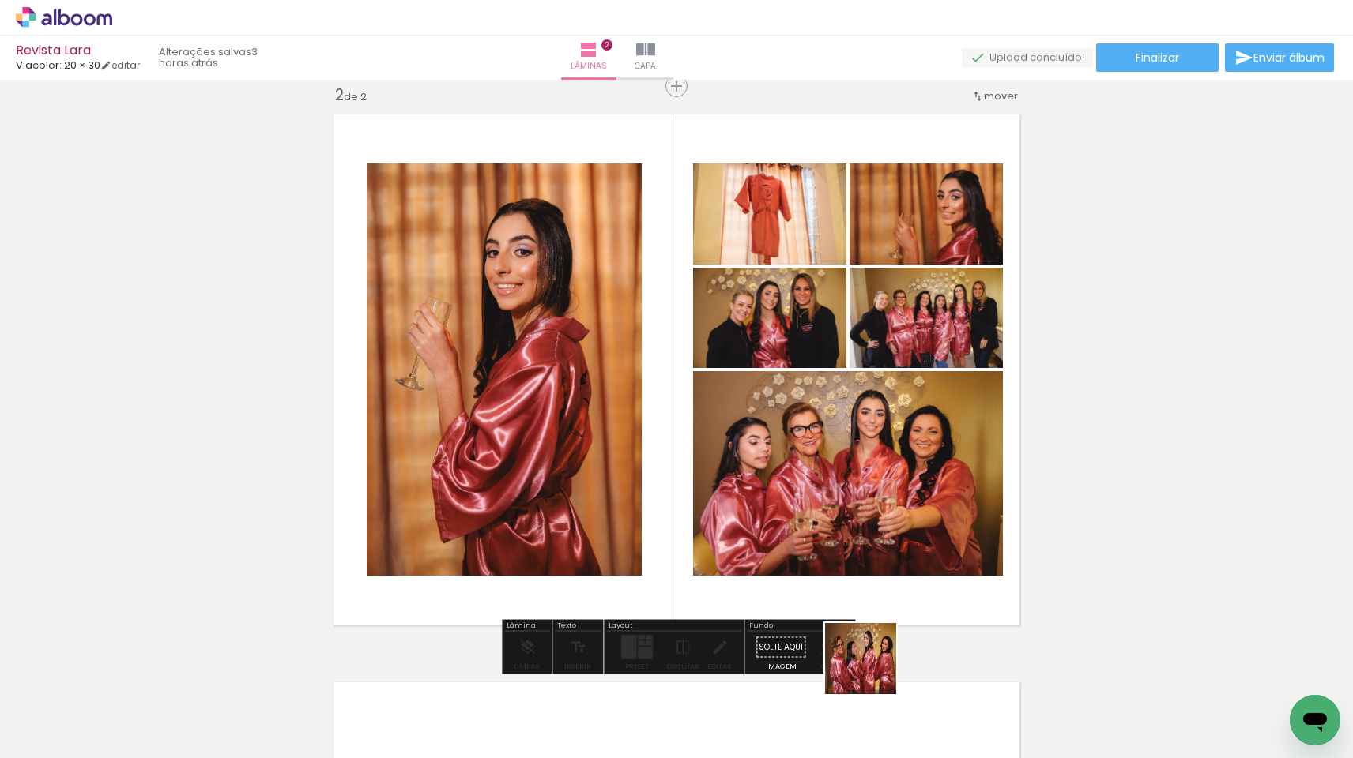
drag, startPoint x: 872, startPoint y: 708, endPoint x: 853, endPoint y: 493, distance: 215.7
click at [853, 493] on quentale-workspace at bounding box center [676, 379] width 1353 height 758
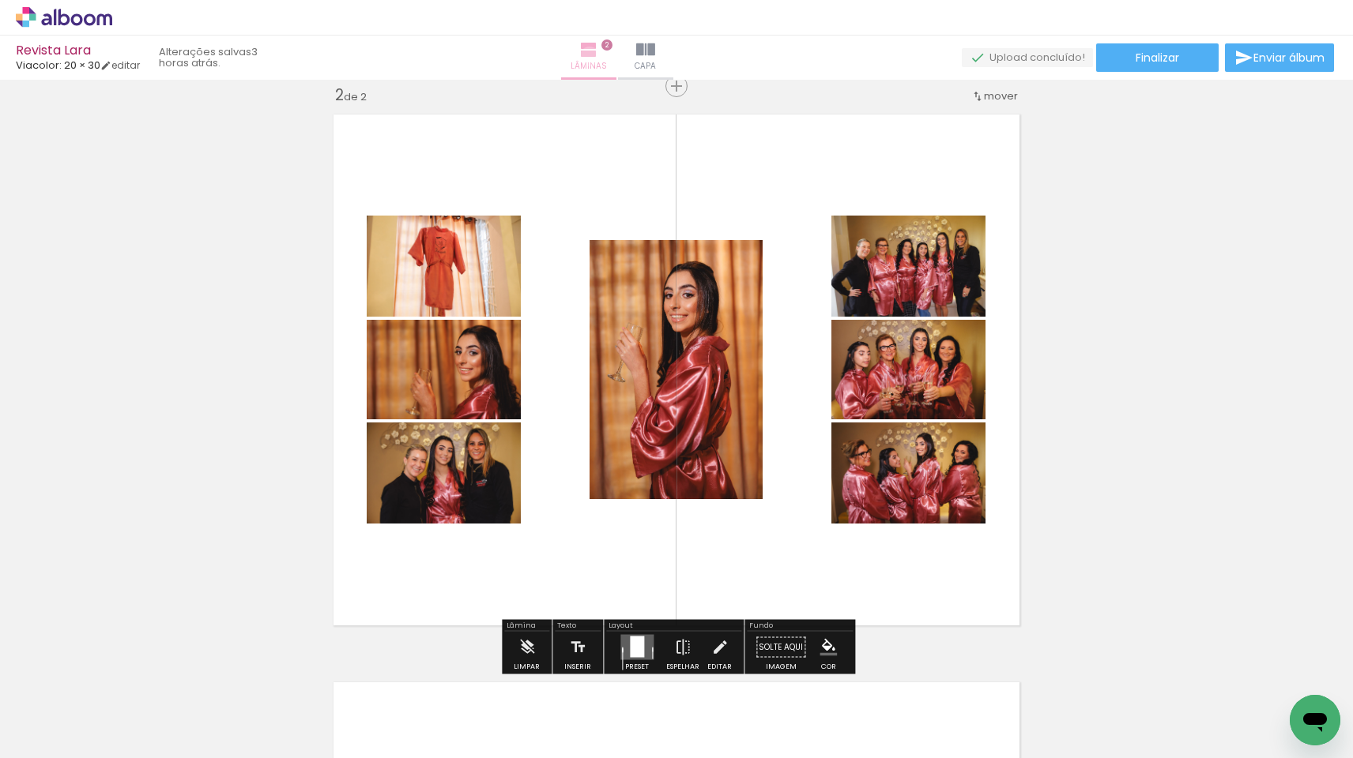
click at [598, 56] on iron-icon at bounding box center [588, 49] width 19 height 19
click at [598, 48] on iron-icon at bounding box center [588, 49] width 19 height 19
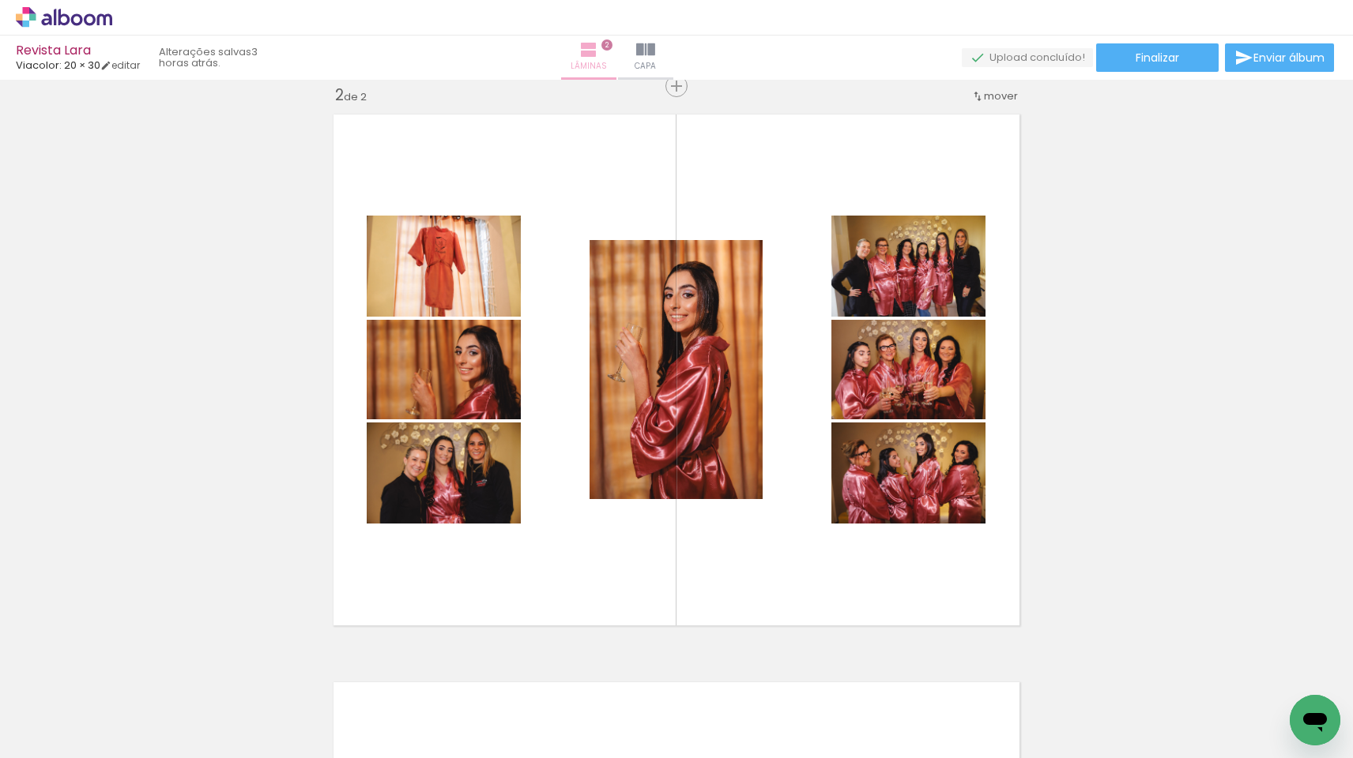
click at [598, 47] on iron-icon at bounding box center [588, 49] width 19 height 19
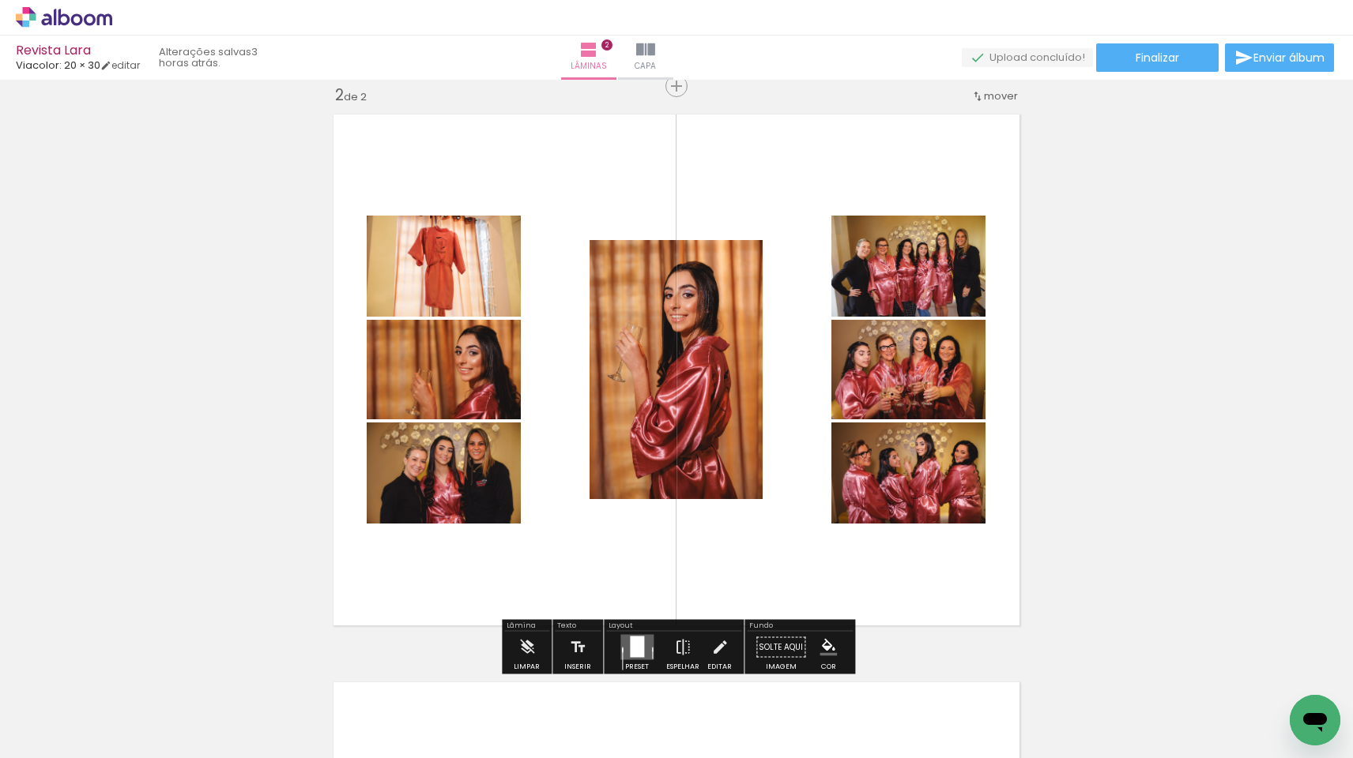
click at [640, 648] on div at bounding box center [637, 647] width 14 height 21
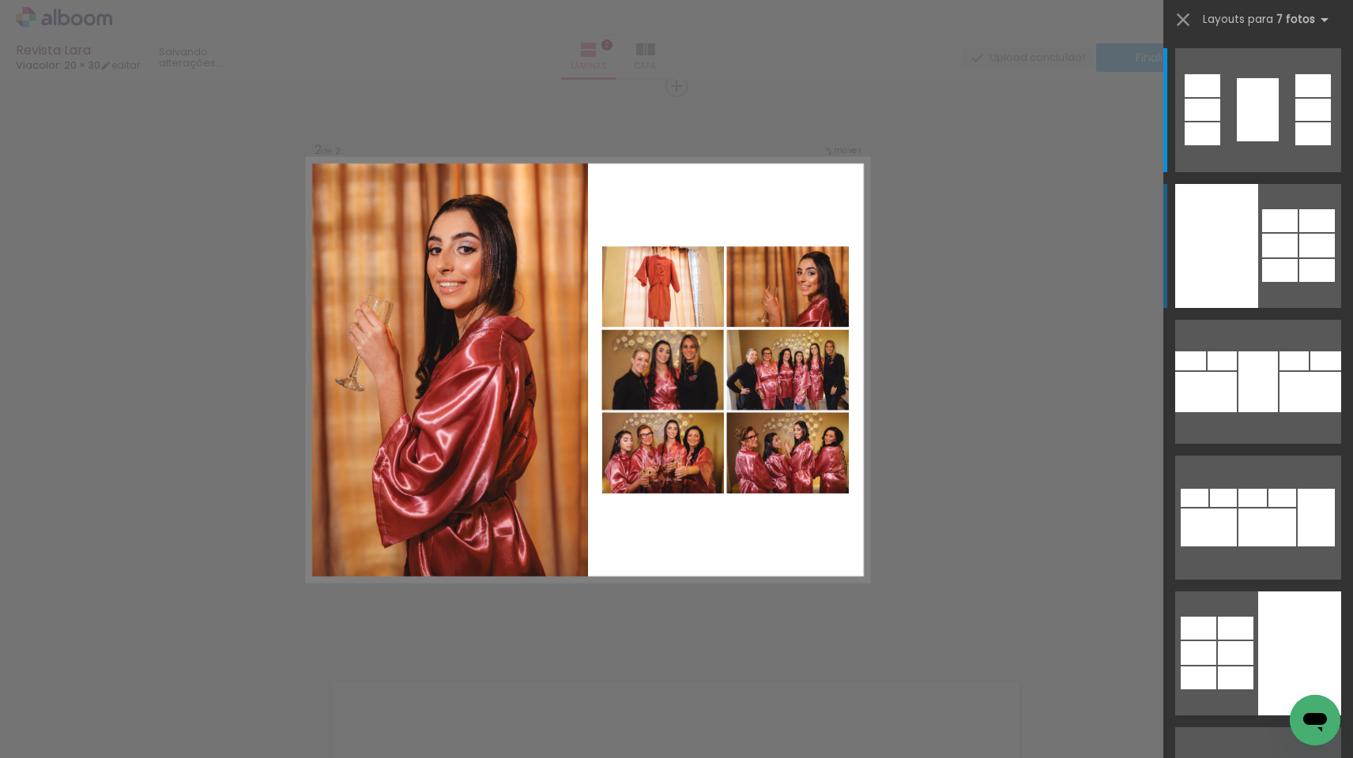
click at [1260, 266] on quentale-layouter at bounding box center [1258, 246] width 166 height 124
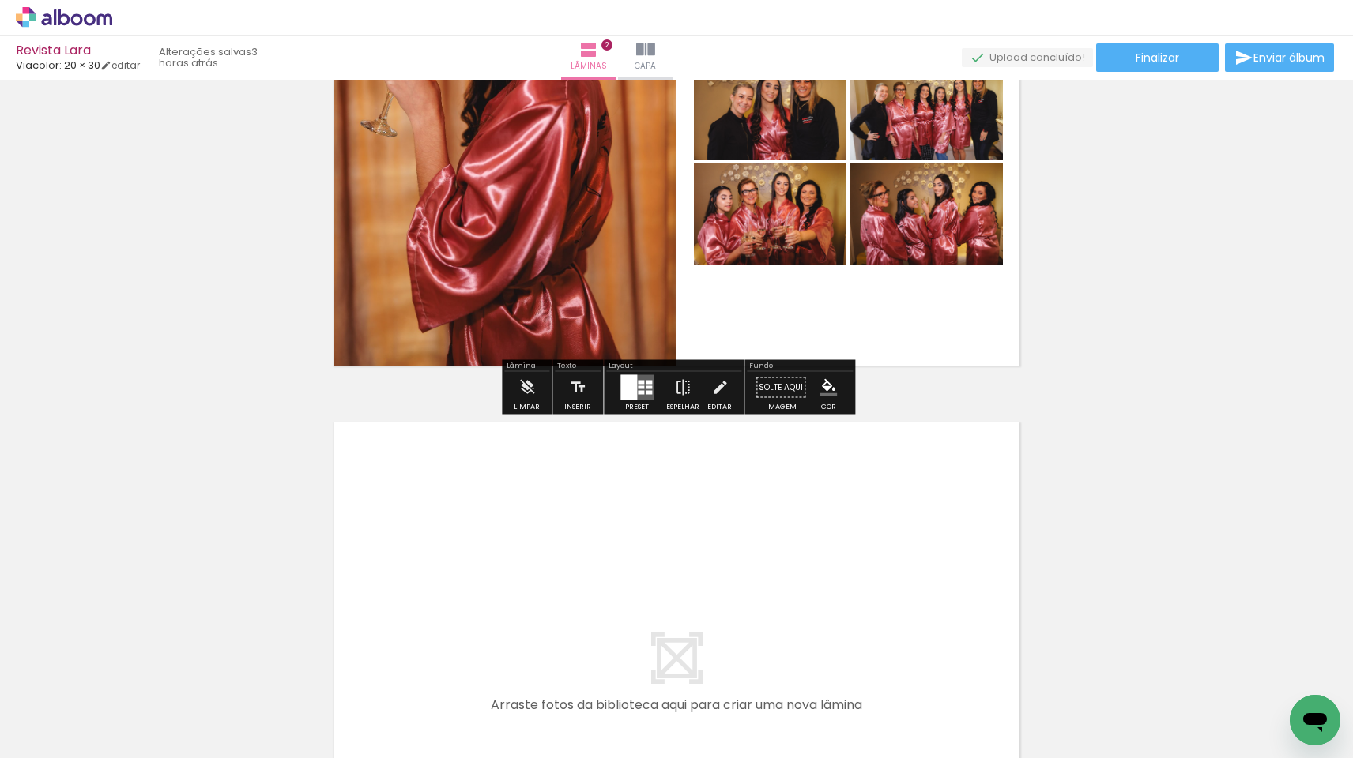
scroll to position [1014, 0]
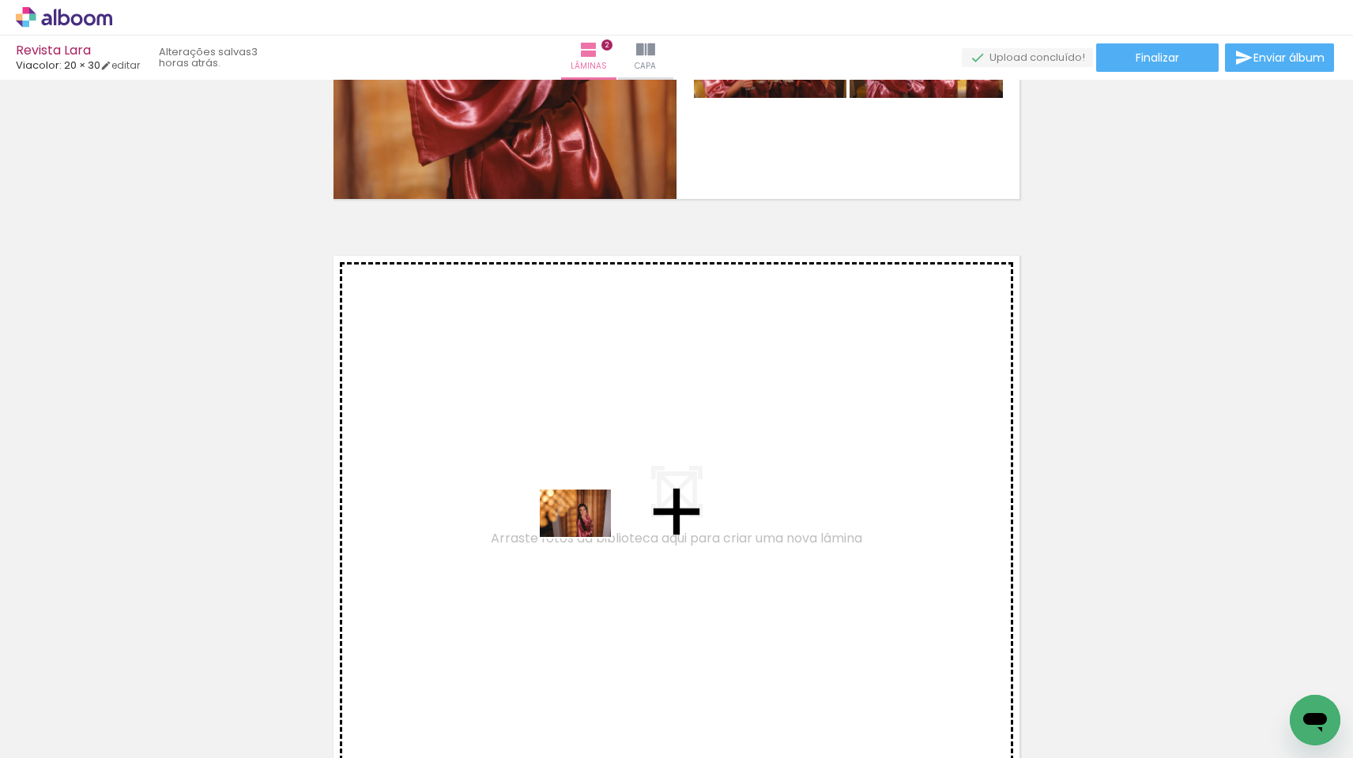
drag, startPoint x: 537, startPoint y: 712, endPoint x: 624, endPoint y: 486, distance: 242.1
click at [624, 486] on quentale-workspace at bounding box center [676, 379] width 1353 height 758
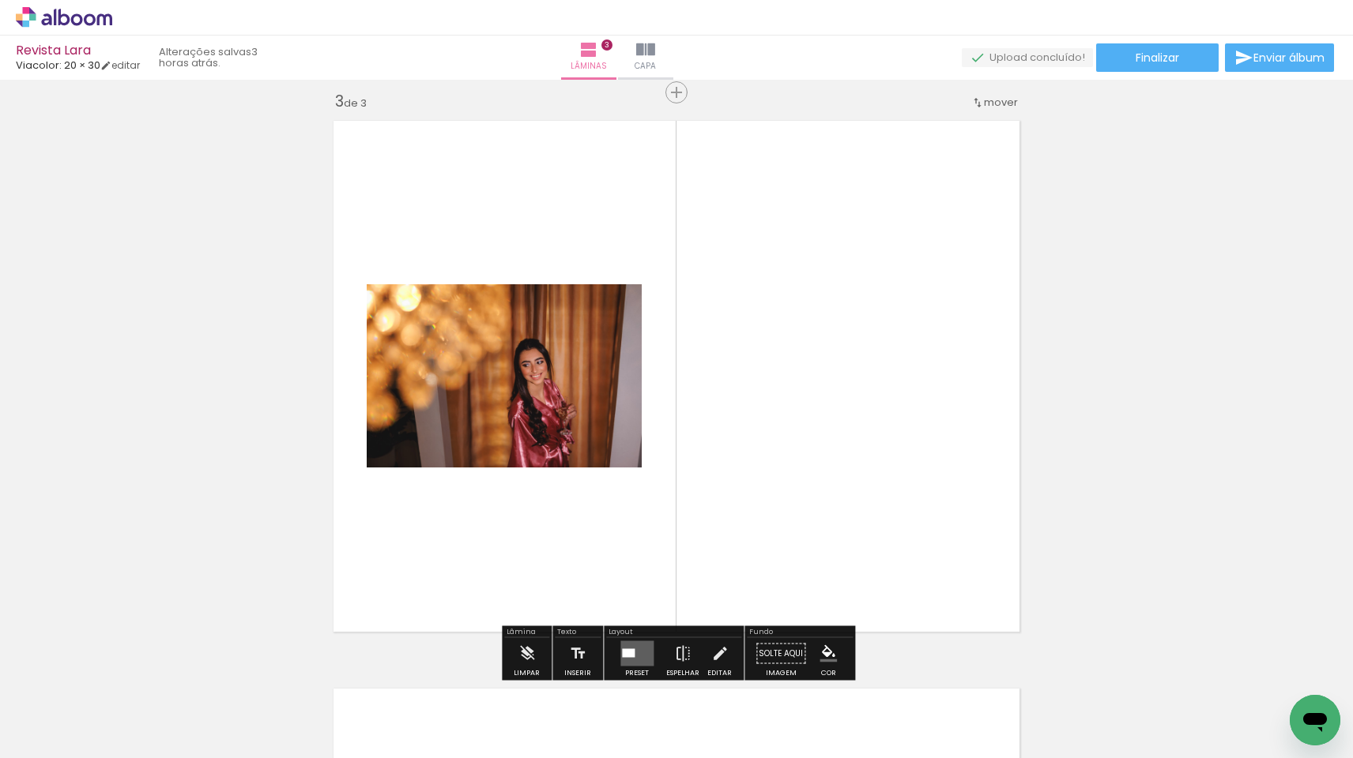
scroll to position [1156, 0]
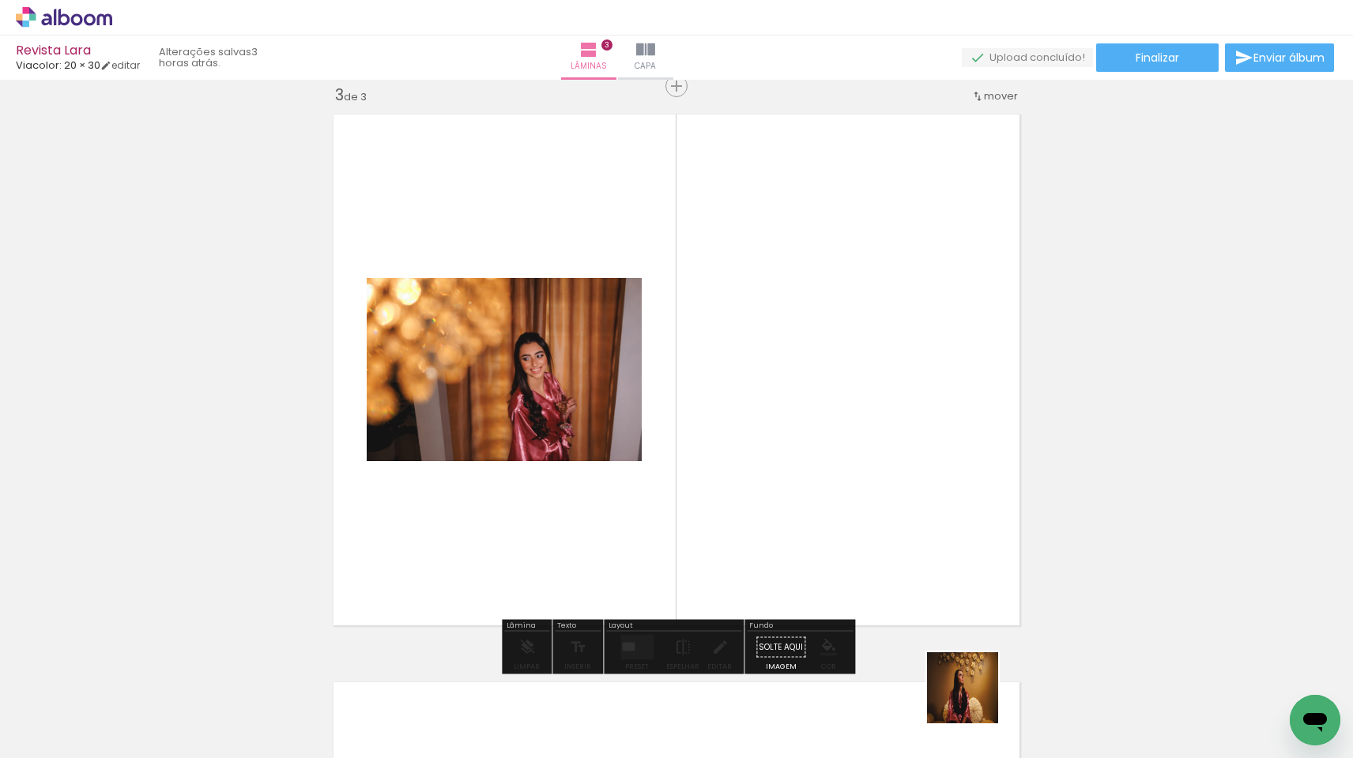
drag, startPoint x: 974, startPoint y: 707, endPoint x: 890, endPoint y: 353, distance: 363.9
click at [890, 353] on quentale-workspace at bounding box center [676, 379] width 1353 height 758
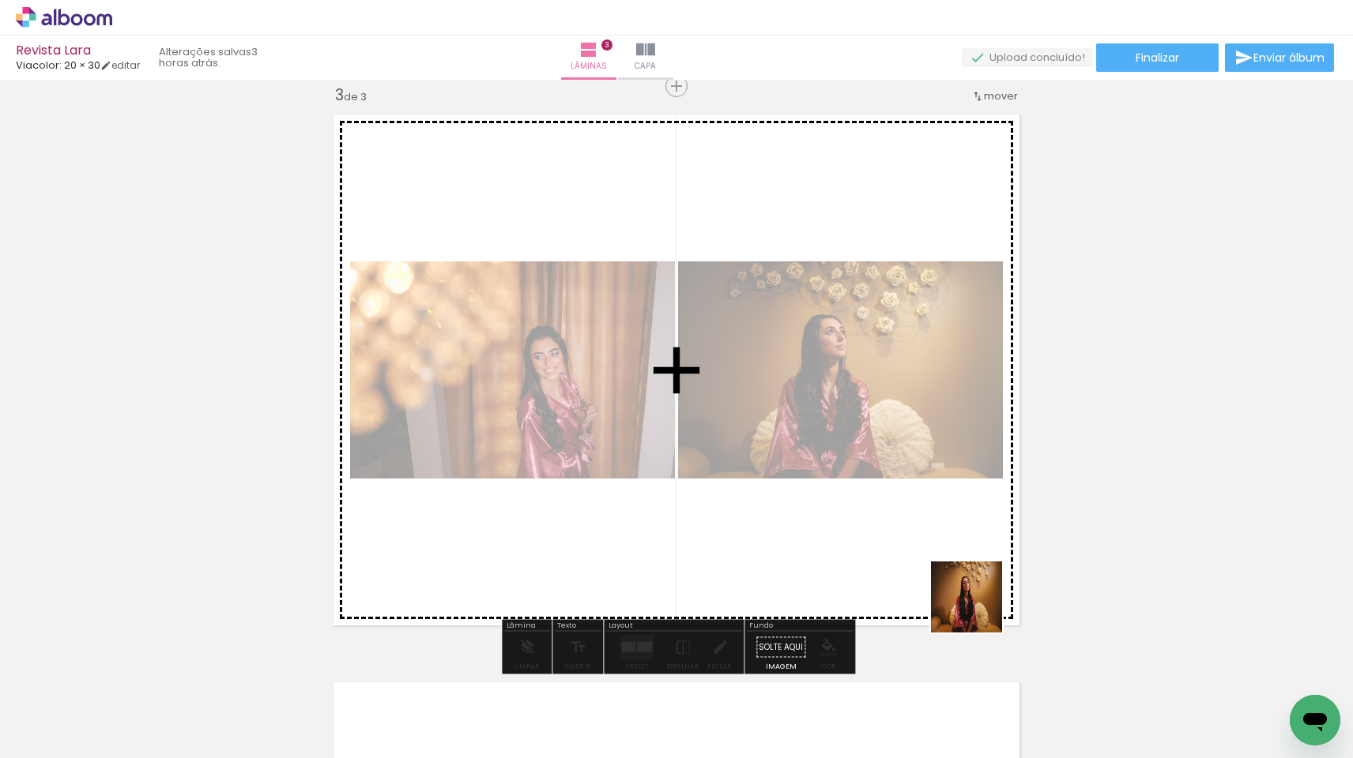
drag, startPoint x: 1020, startPoint y: 657, endPoint x: 891, endPoint y: 496, distance: 206.3
click at [891, 496] on quentale-workspace at bounding box center [676, 379] width 1353 height 758
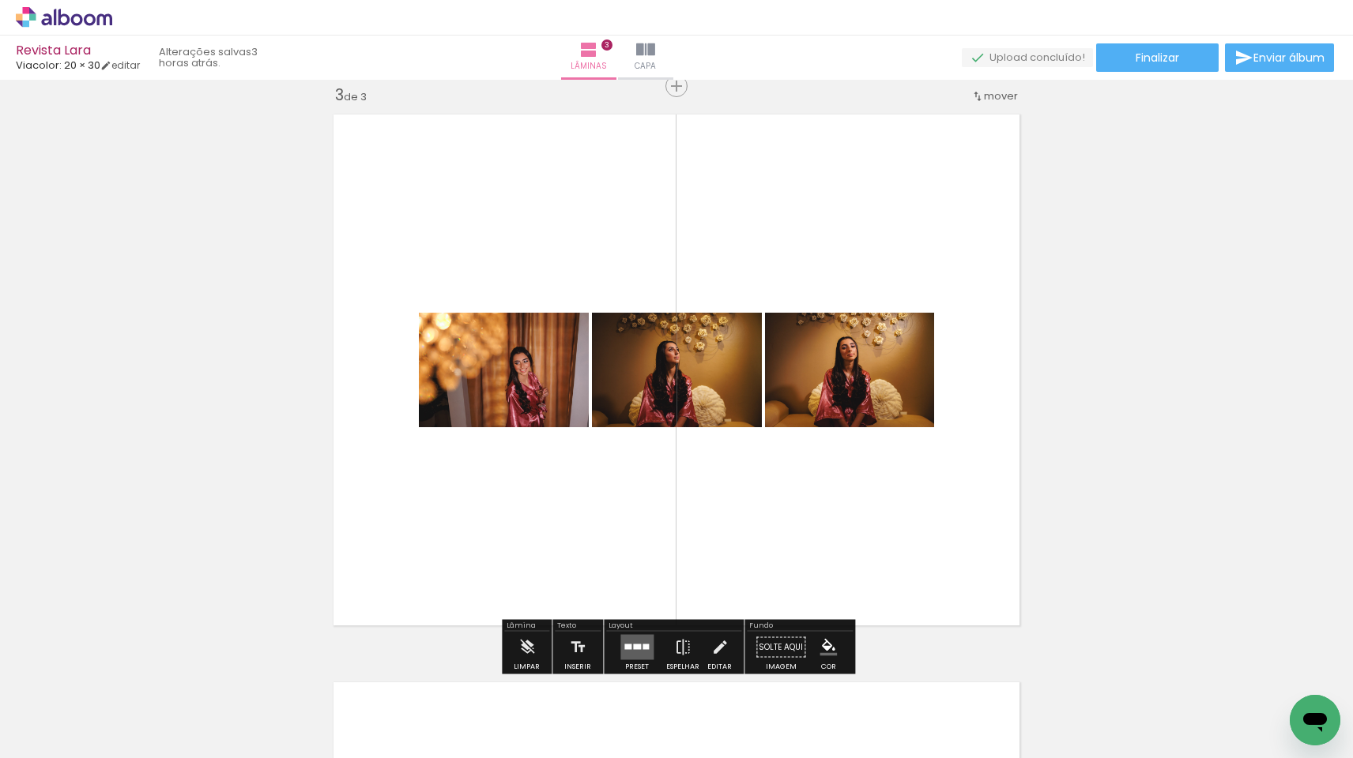
scroll to position [1158, 0]
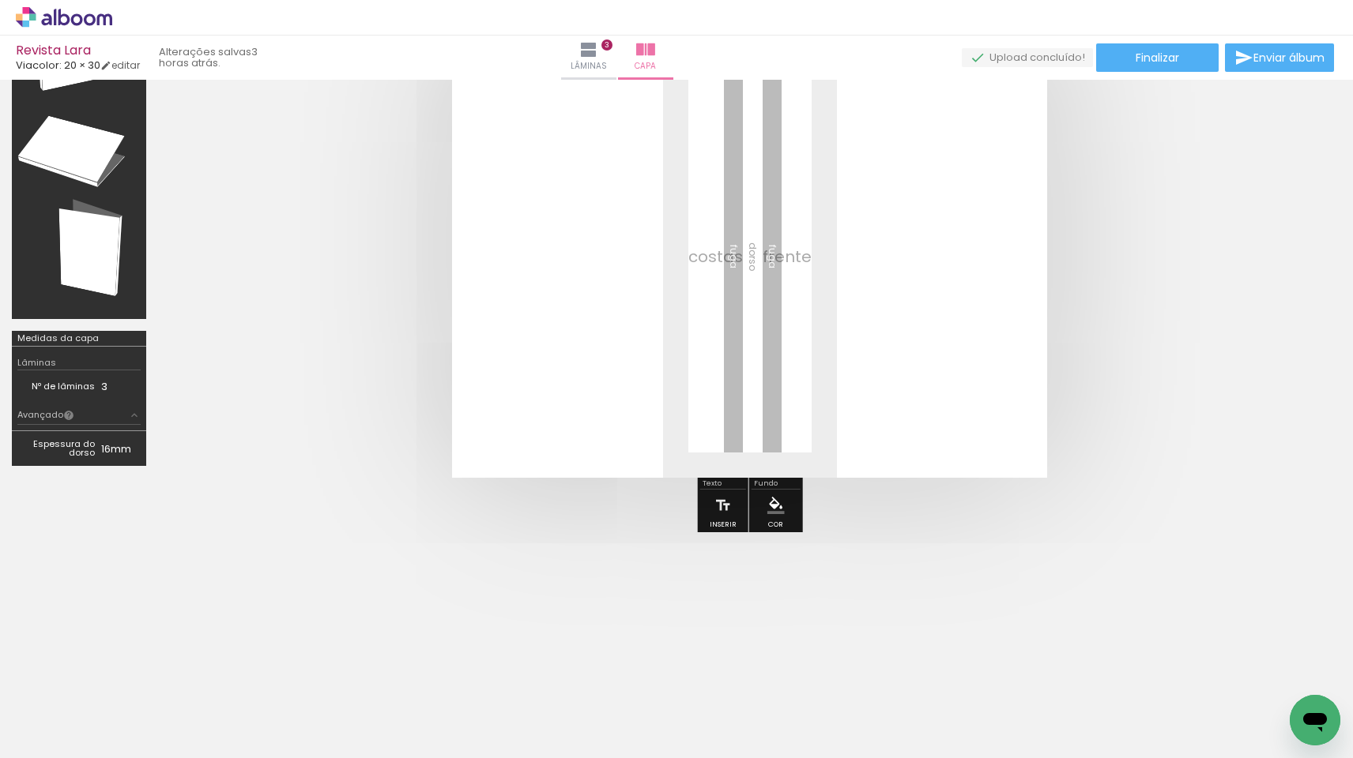
scroll to position [76, 0]
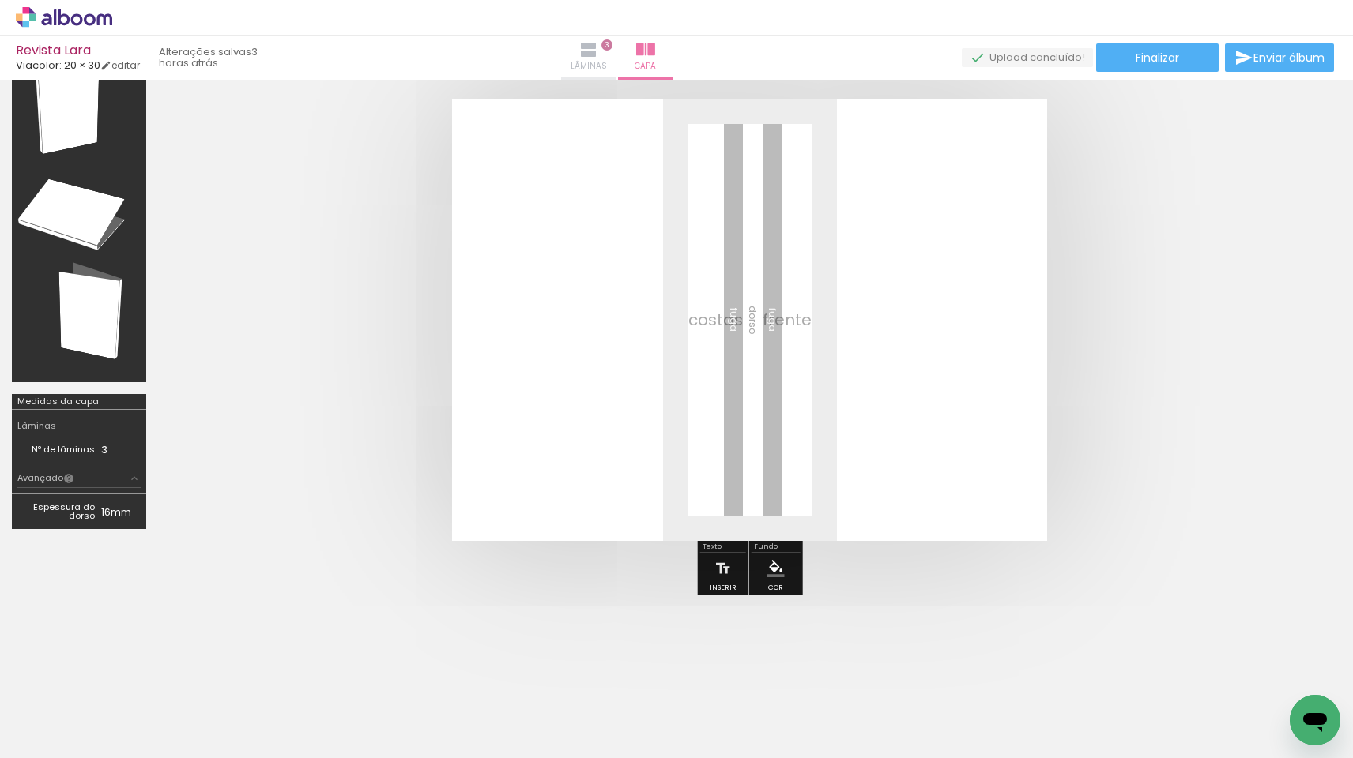
click at [607, 63] on span "Lâminas" at bounding box center [588, 66] width 36 height 14
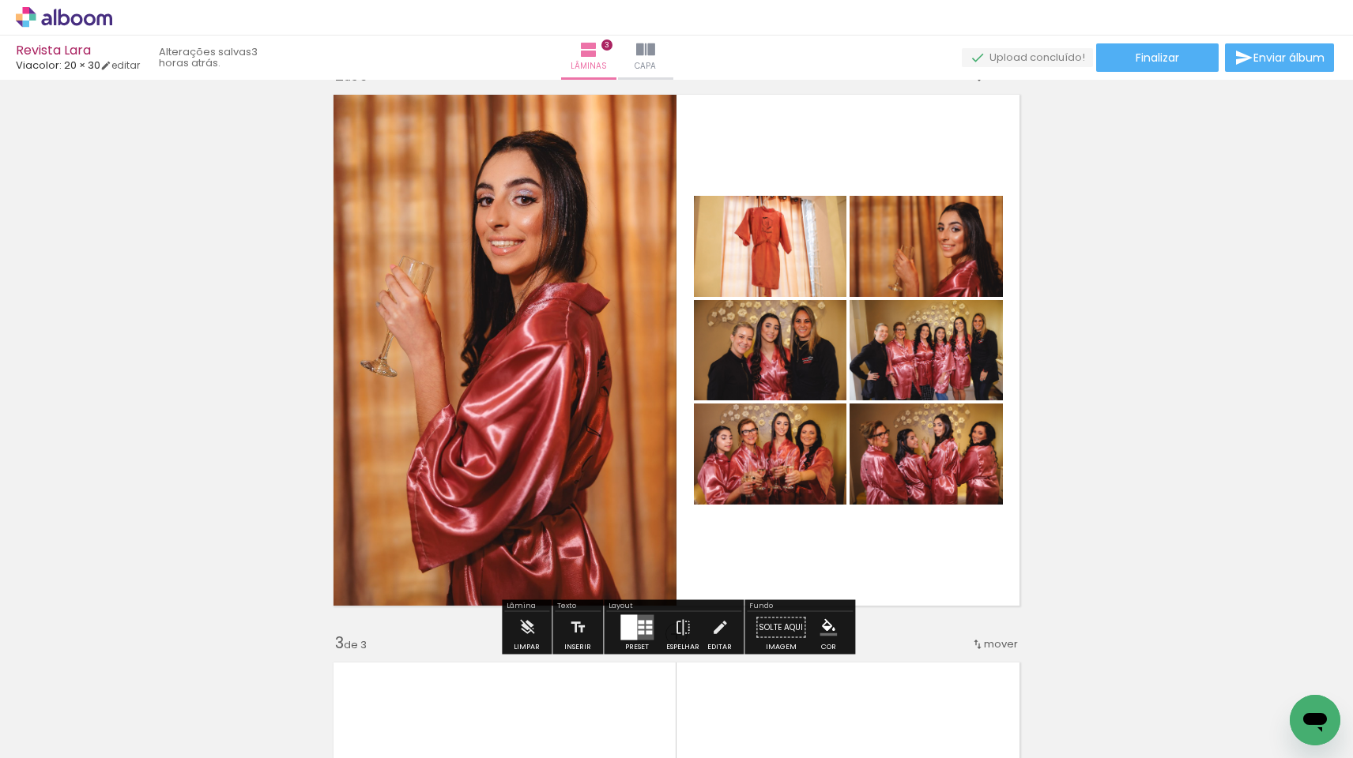
scroll to position [639, 0]
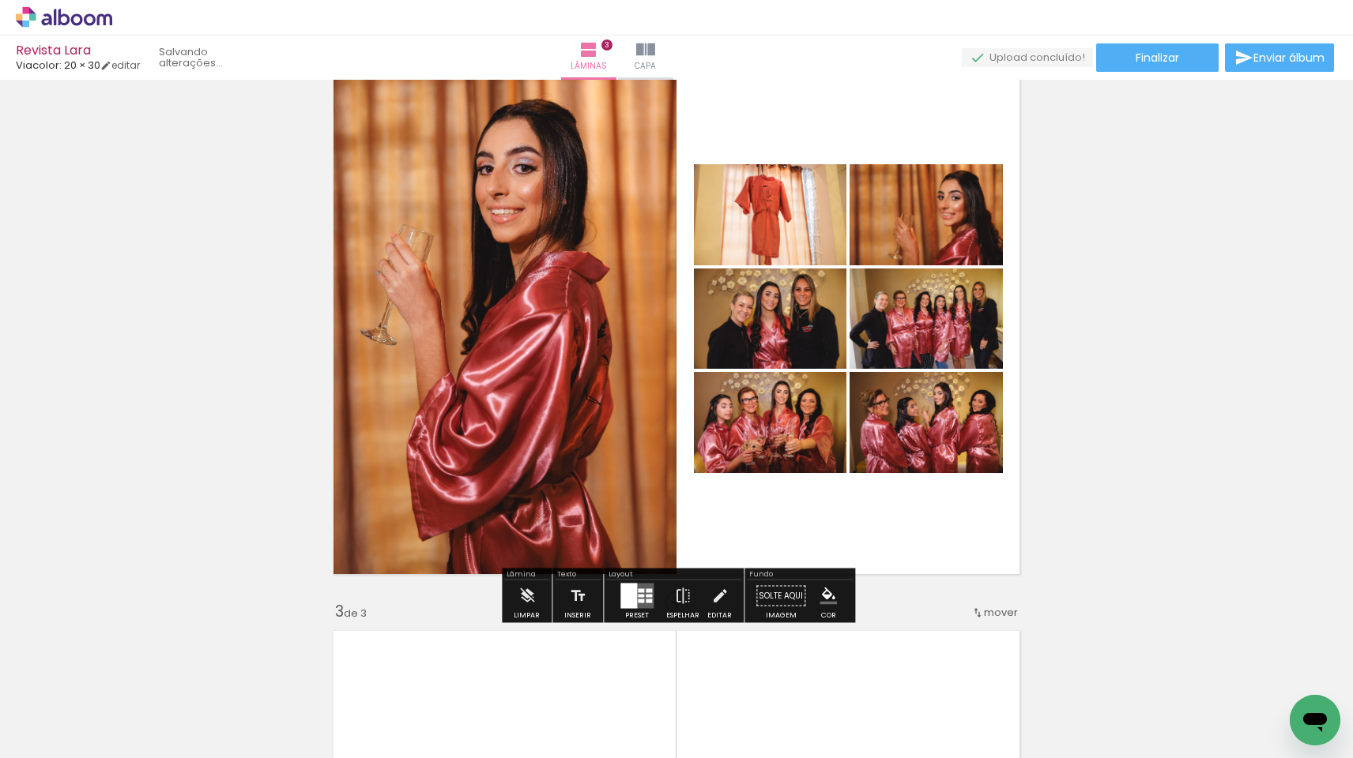
click at [624, 605] on div at bounding box center [628, 596] width 17 height 25
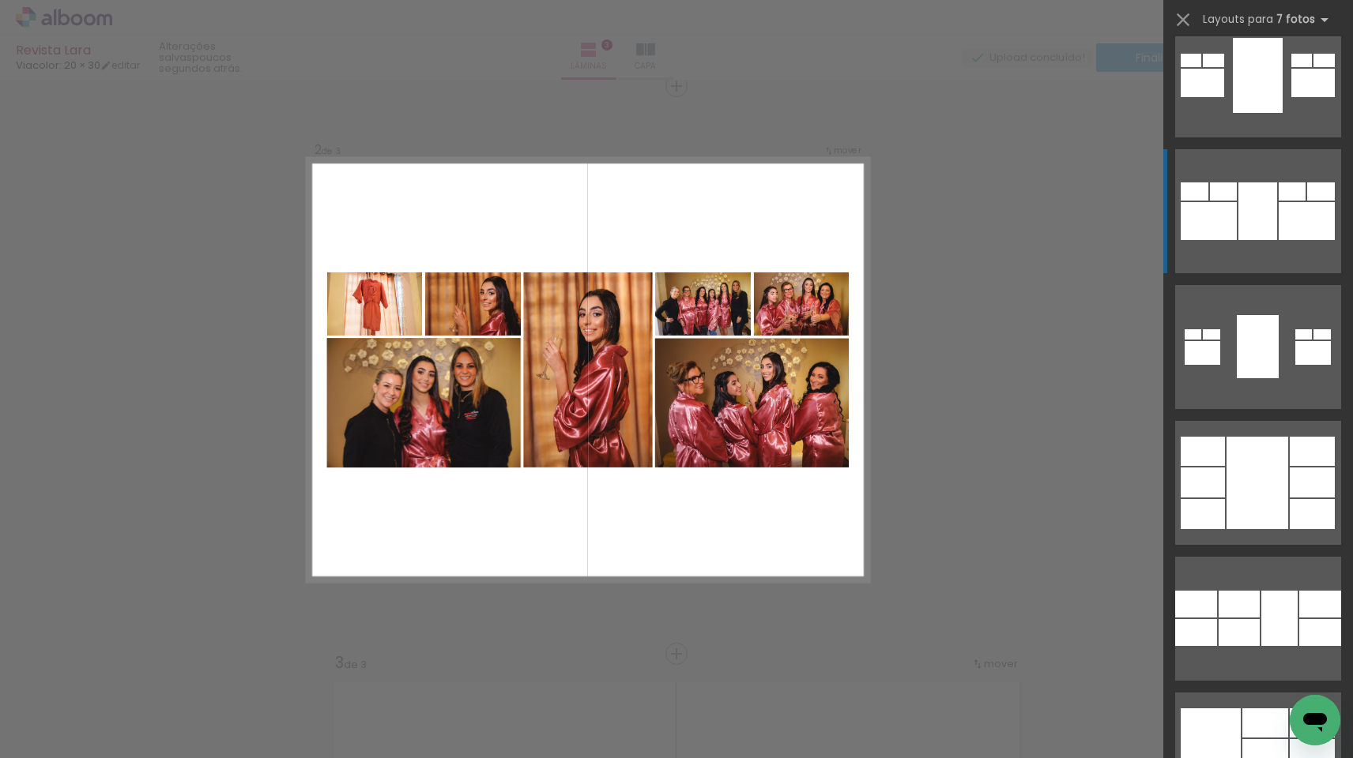
scroll to position [1404, 0]
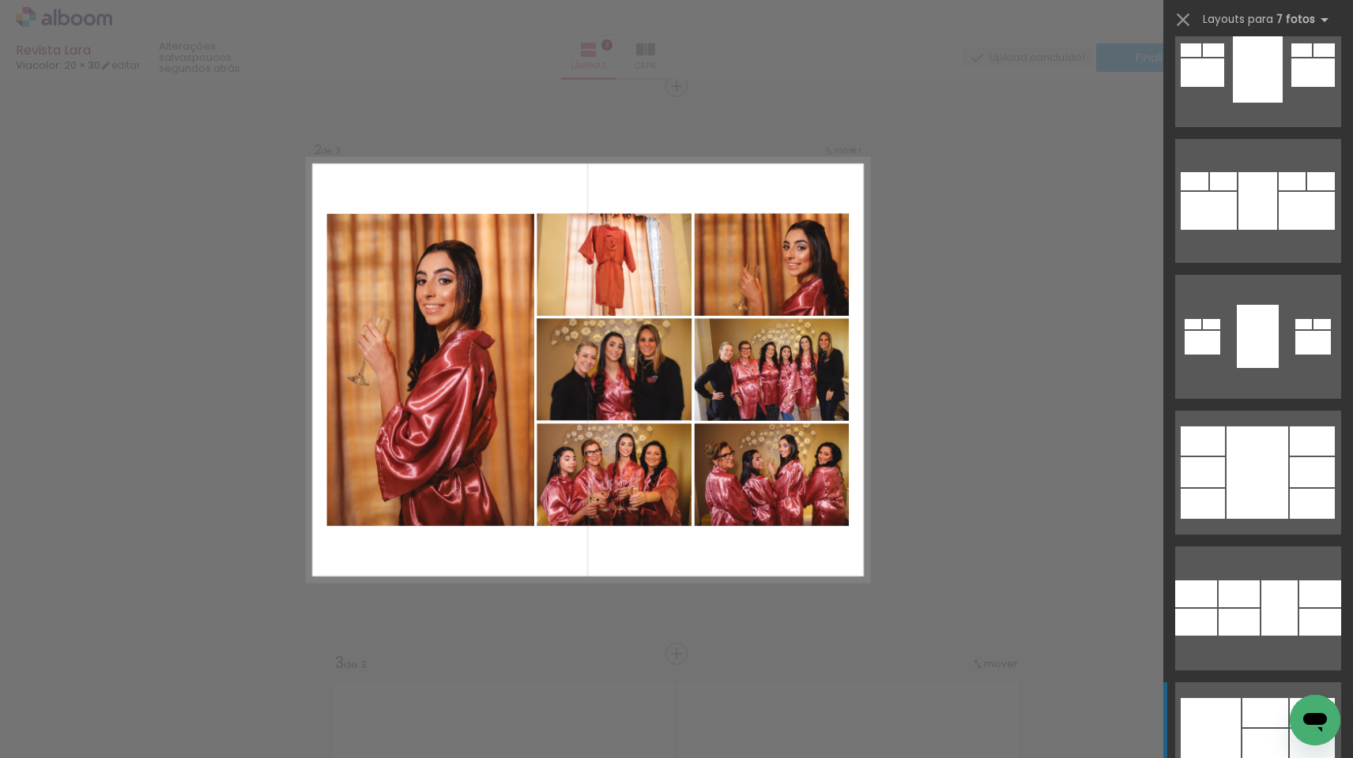
click at [1271, 742] on div at bounding box center [1265, 744] width 46 height 30
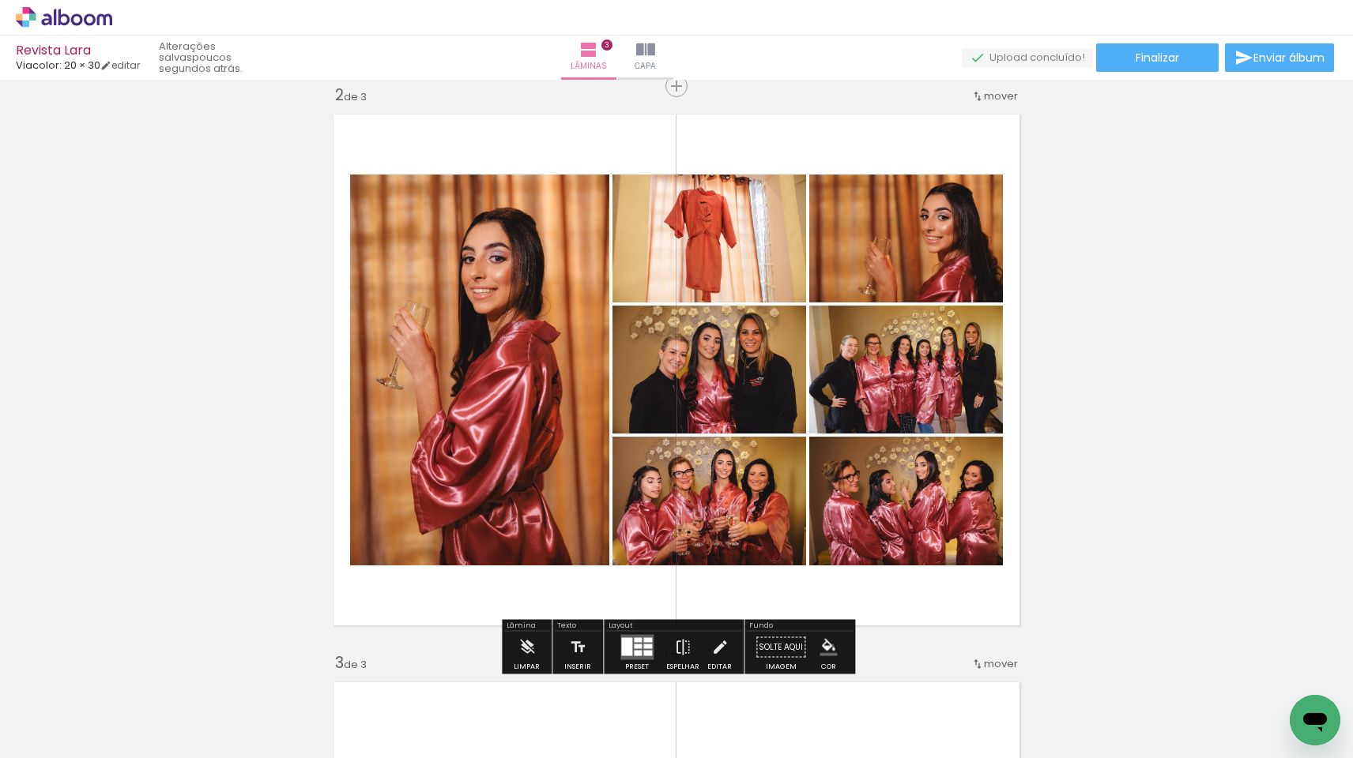
click at [826, 646] on iron-icon "color picker" at bounding box center [827, 647] width 17 height 17
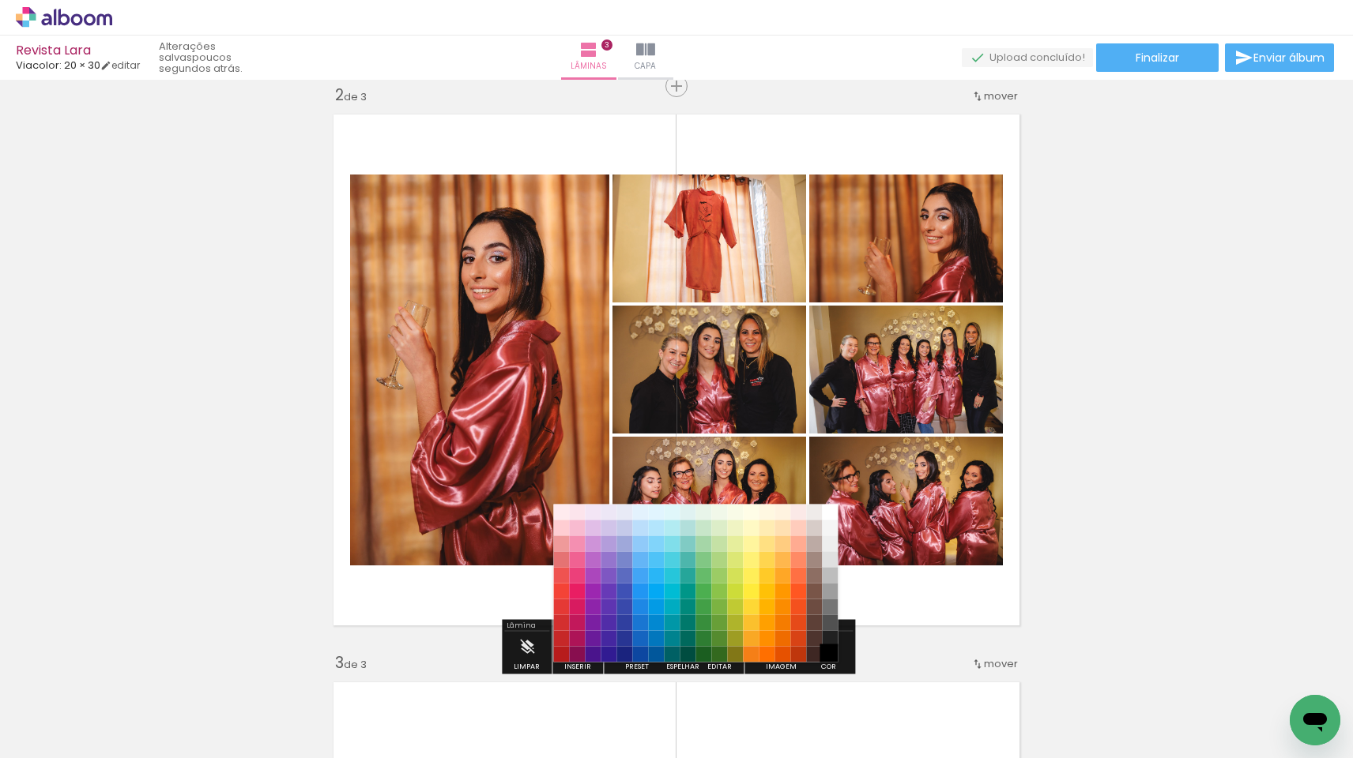
click at [828, 656] on paper-item "#000000" at bounding box center [830, 655] width 16 height 16
click at [830, 640] on paper-item "#212121" at bounding box center [830, 639] width 16 height 16
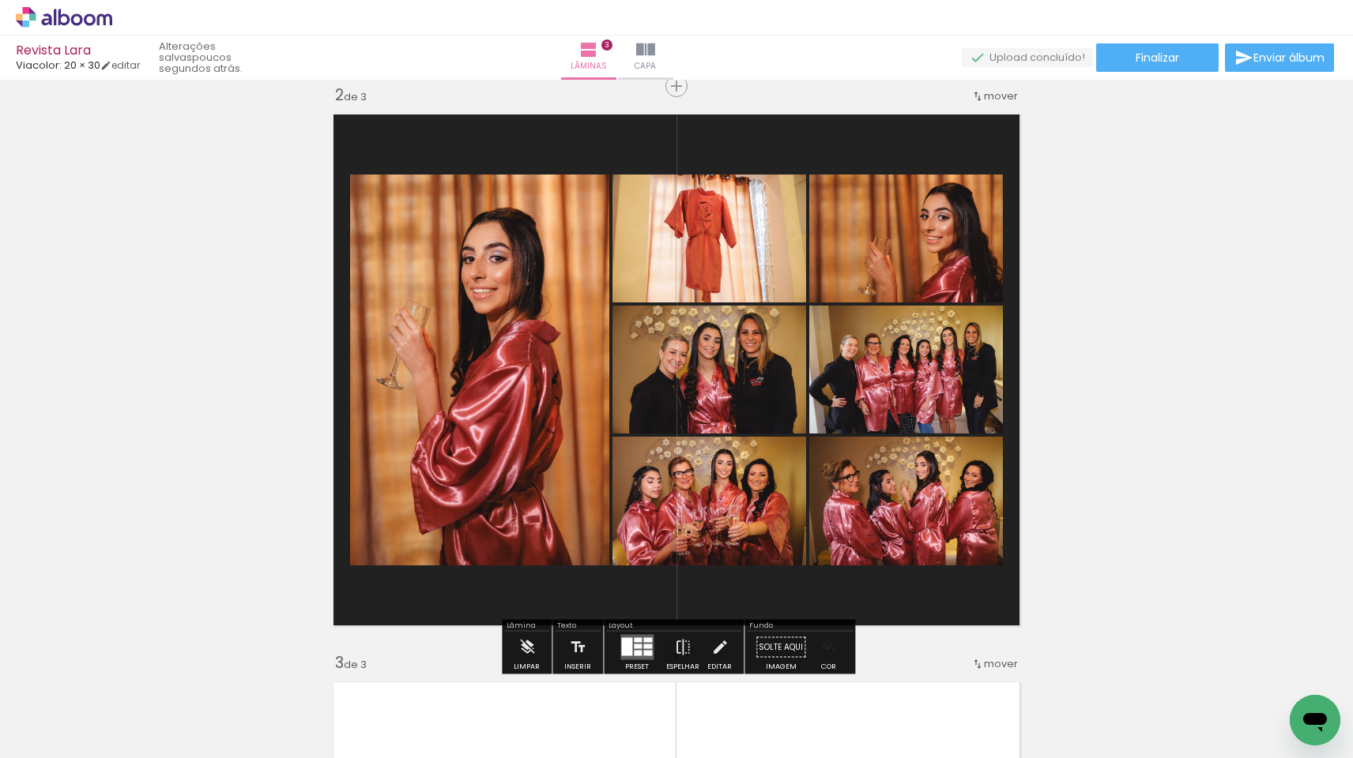
click at [830, 647] on iron-icon "color picker" at bounding box center [827, 647] width 17 height 17
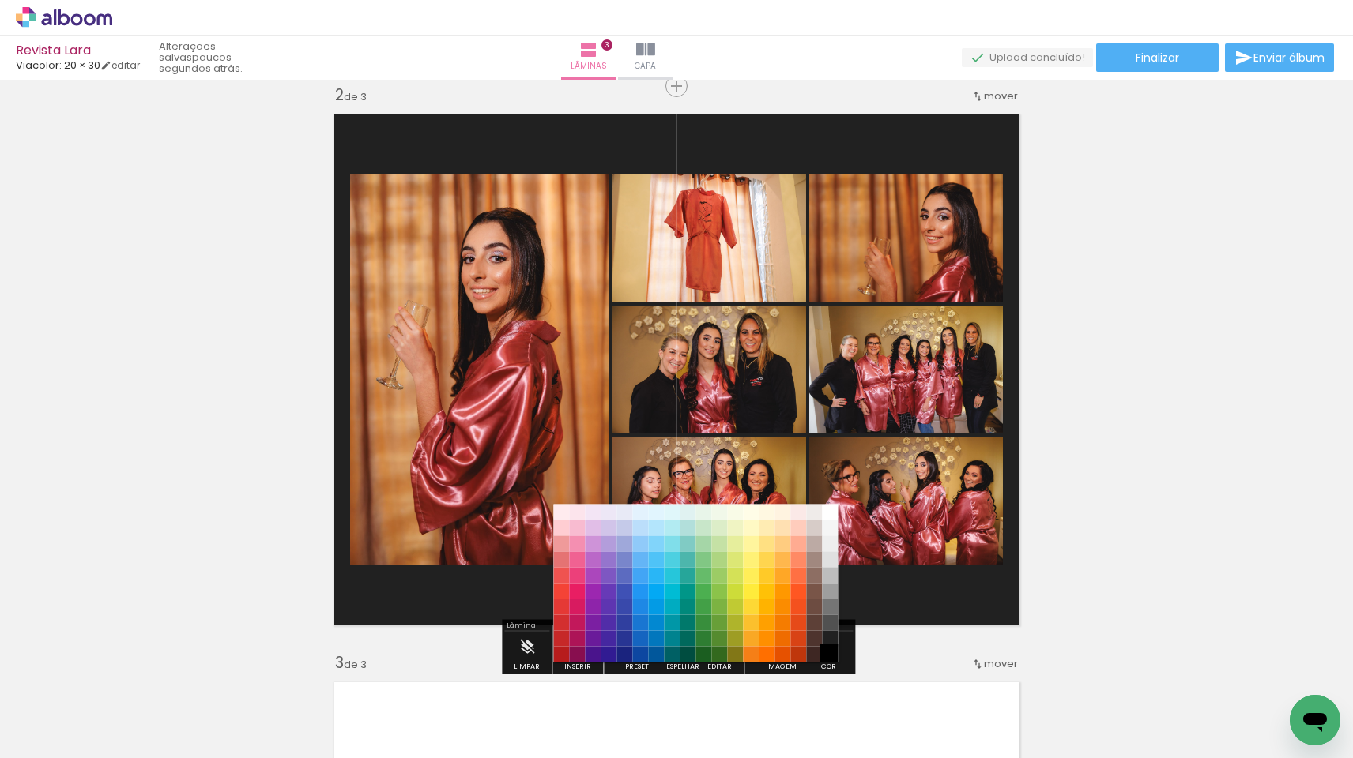
click at [830, 654] on paper-item "#000000" at bounding box center [830, 655] width 16 height 16
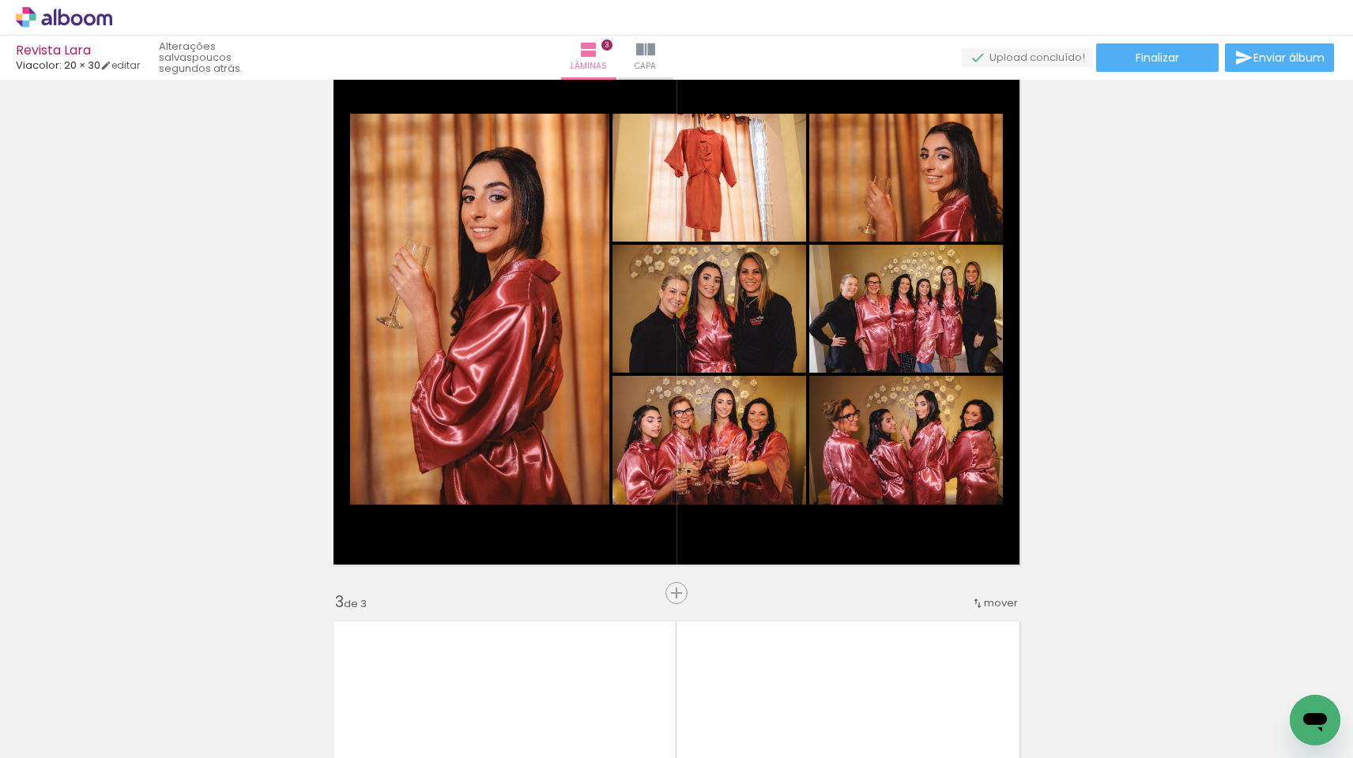
scroll to position [635, 0]
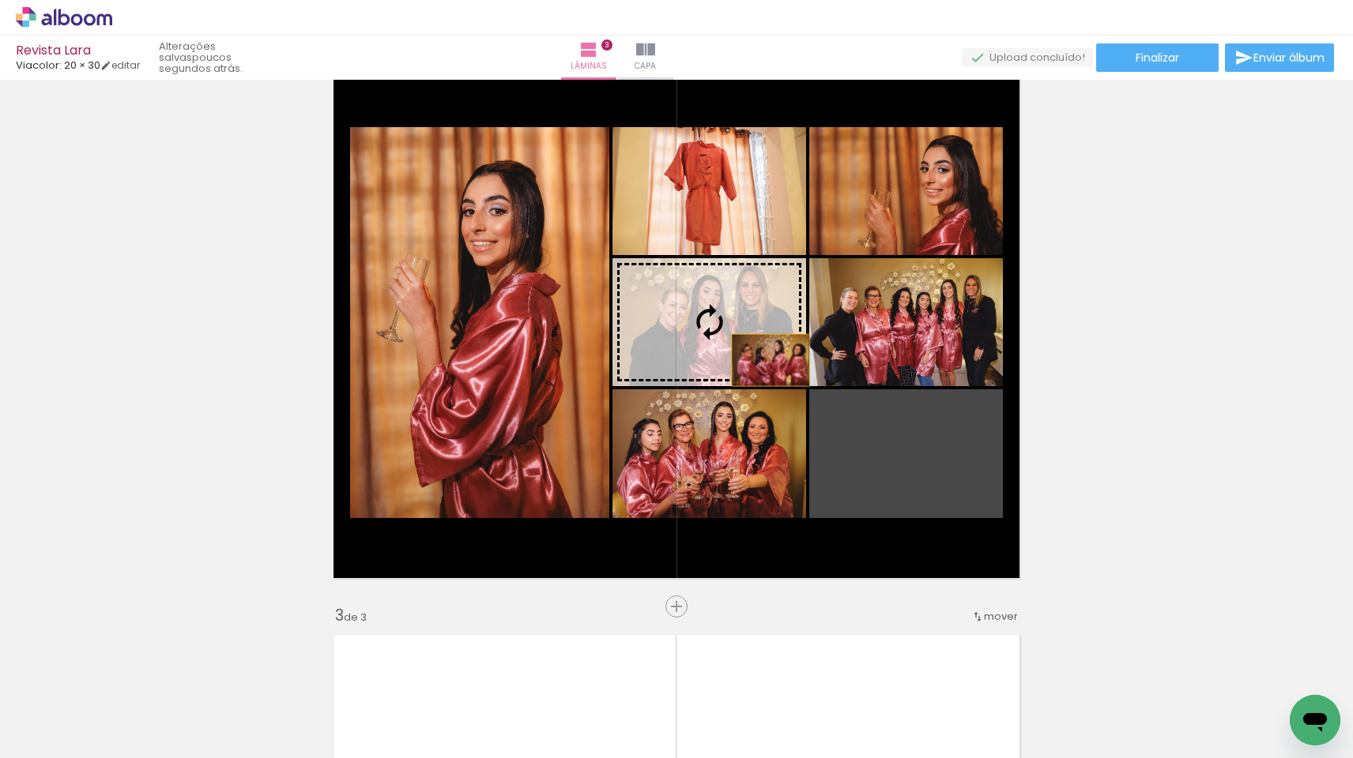
drag, startPoint x: 902, startPoint y: 489, endPoint x: 702, endPoint y: 318, distance: 263.4
click at [0, 0] on slot at bounding box center [0, 0] width 0 height 0
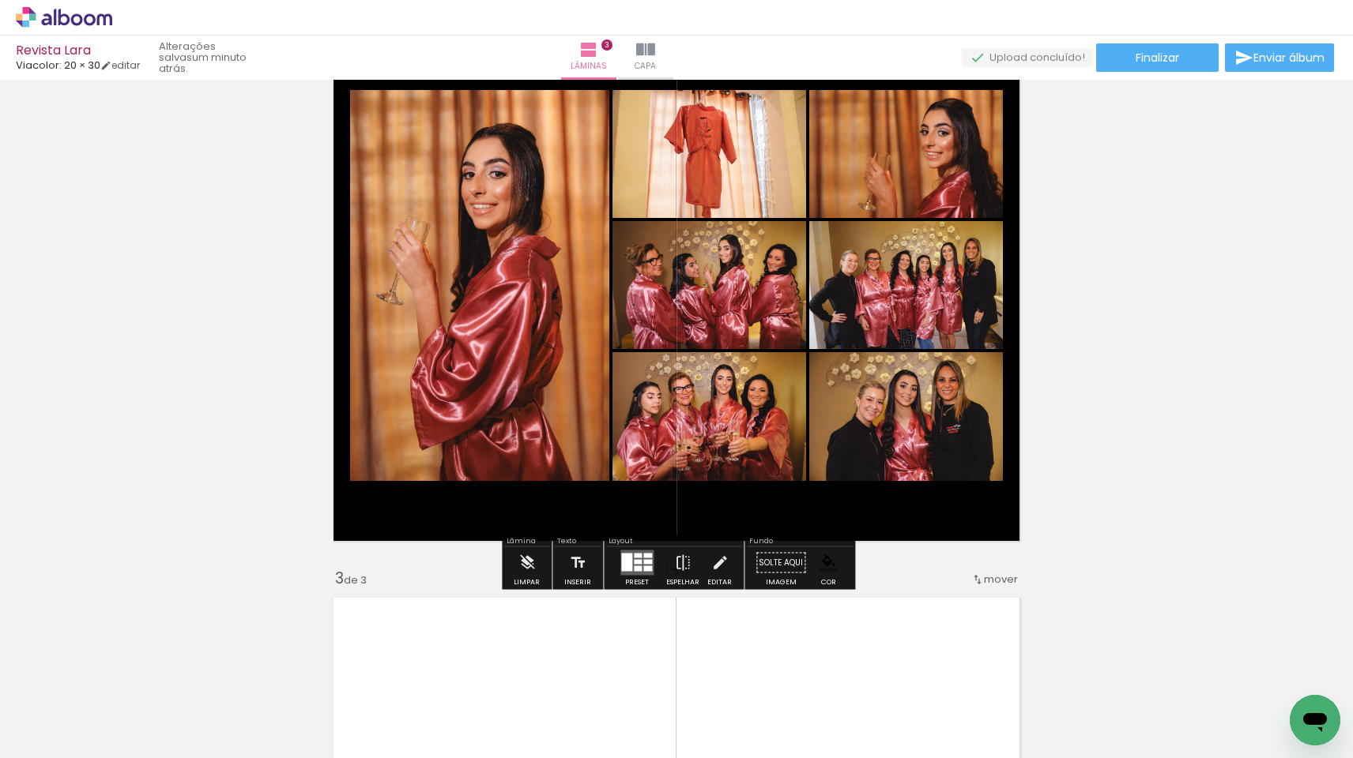
scroll to position [649, 0]
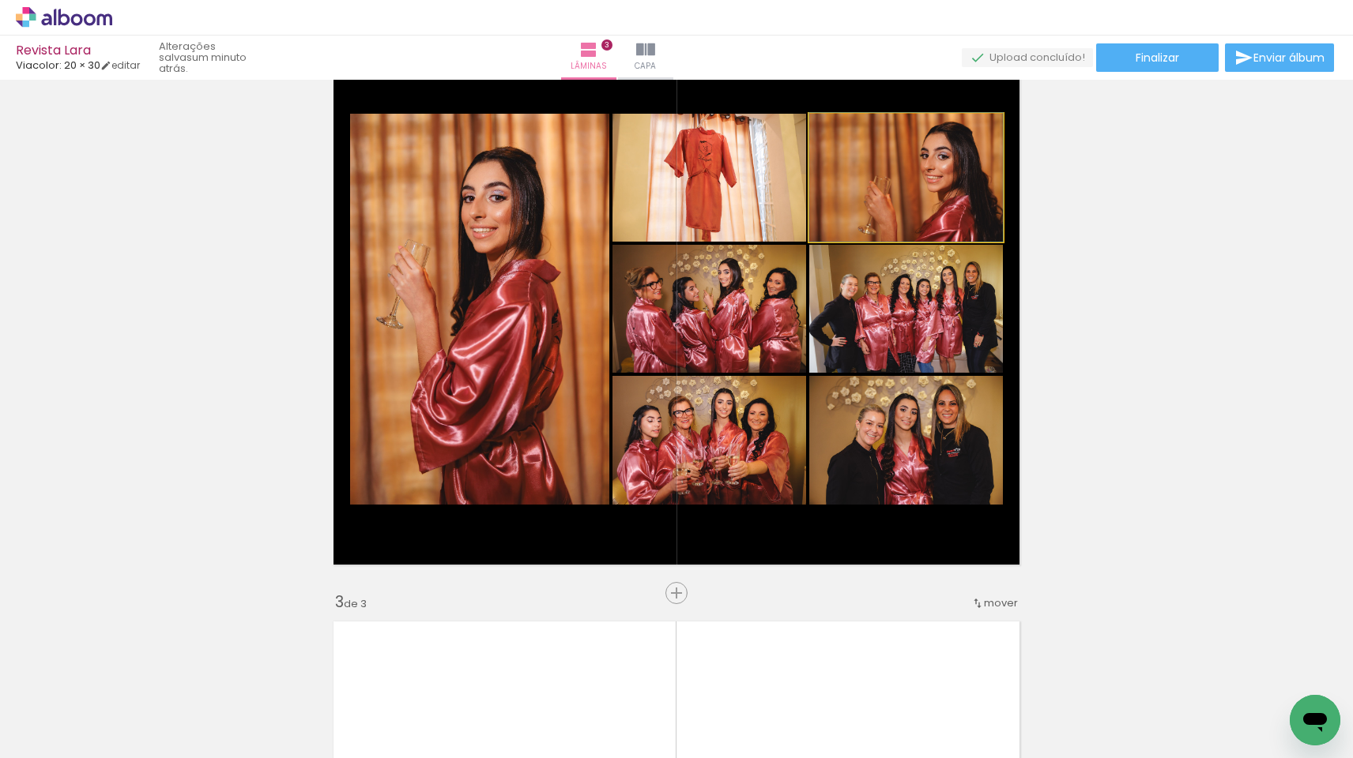
drag, startPoint x: 913, startPoint y: 202, endPoint x: 1115, endPoint y: 305, distance: 226.1
click at [1115, 305] on div "Inserir lâmina 1 de 3 Inserir lâmina 2 de 3 Inserir lâmina 3 de 3" at bounding box center [676, 573] width 1353 height 2273
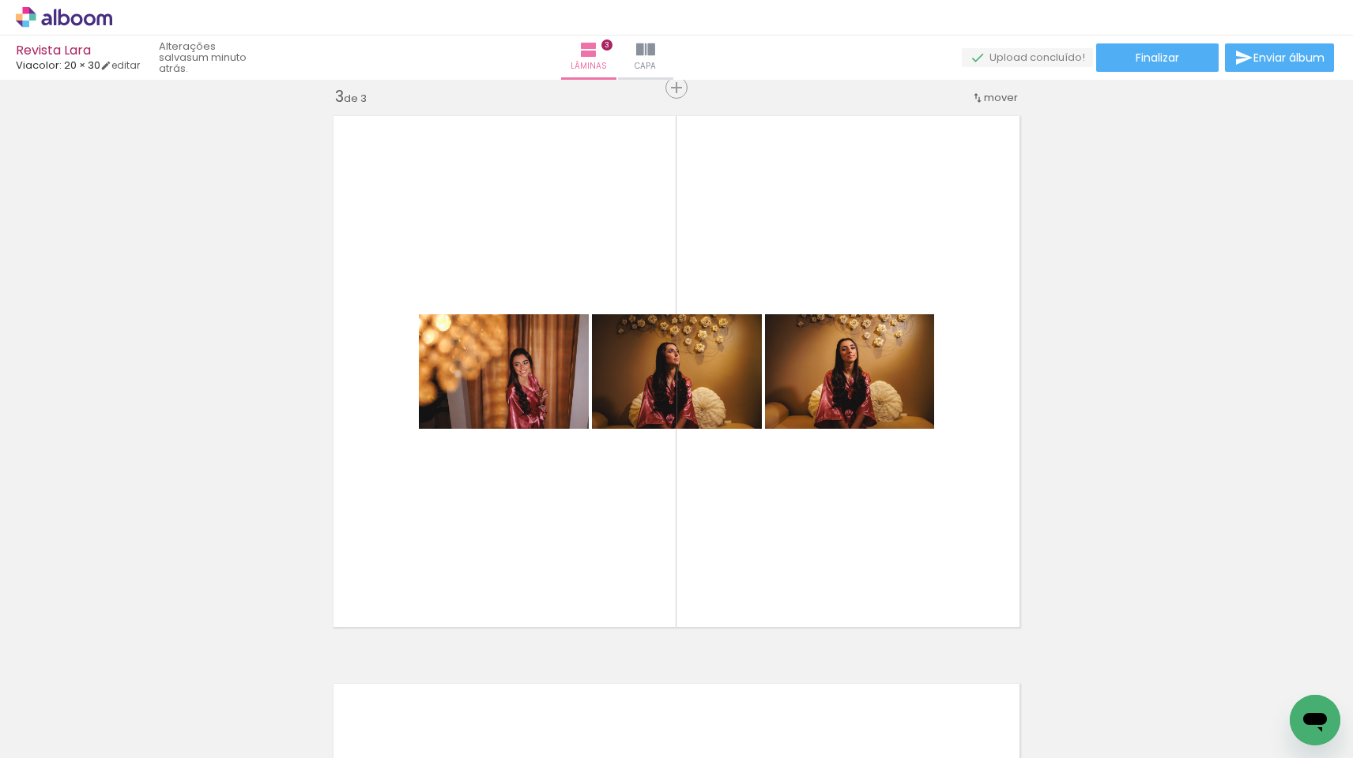
scroll to position [1168, 0]
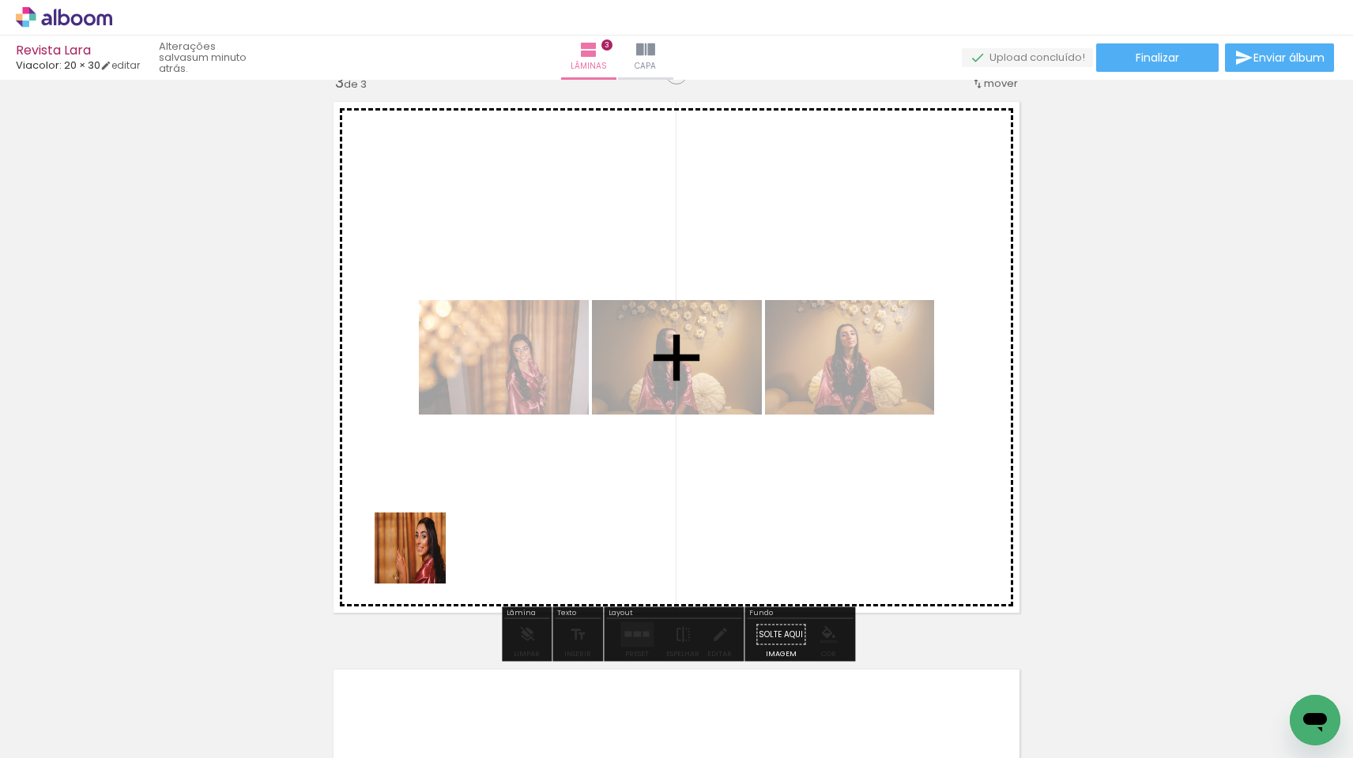
drag, startPoint x: 278, startPoint y: 710, endPoint x: 488, endPoint y: 537, distance: 272.2
click at [488, 537] on quentale-workspace at bounding box center [676, 379] width 1353 height 758
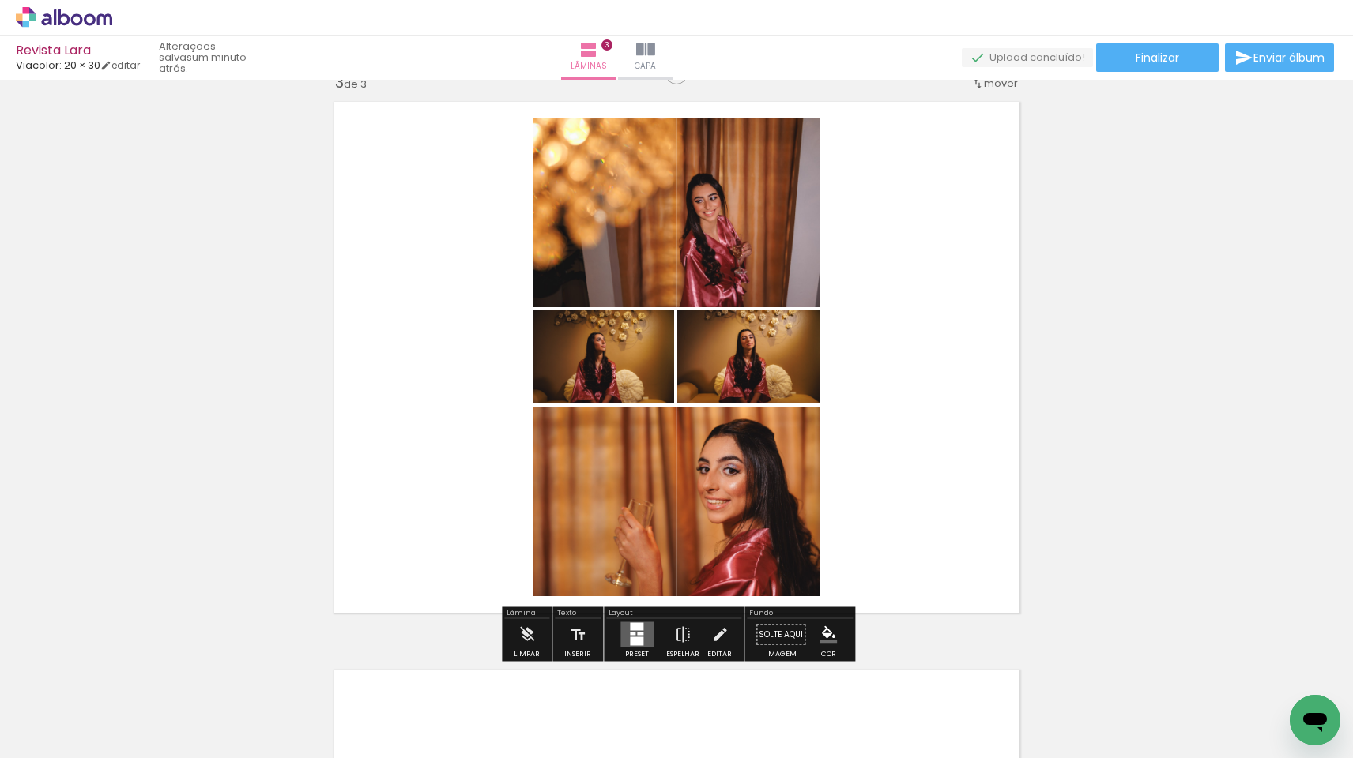
click at [822, 635] on iron-icon "color picker" at bounding box center [827, 635] width 17 height 17
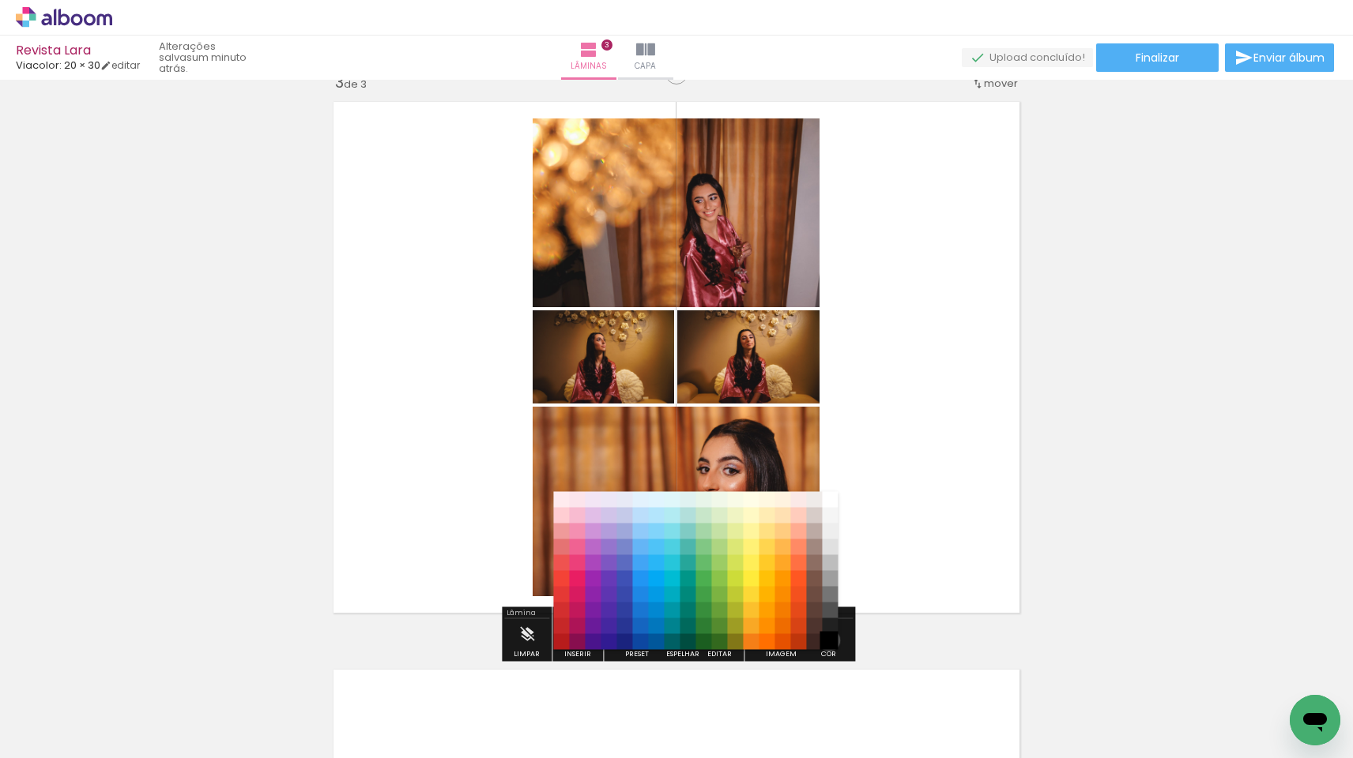
click at [823, 641] on paper-item "#000000" at bounding box center [830, 642] width 16 height 16
click at [830, 627] on paper-item "#212121" at bounding box center [830, 627] width 16 height 16
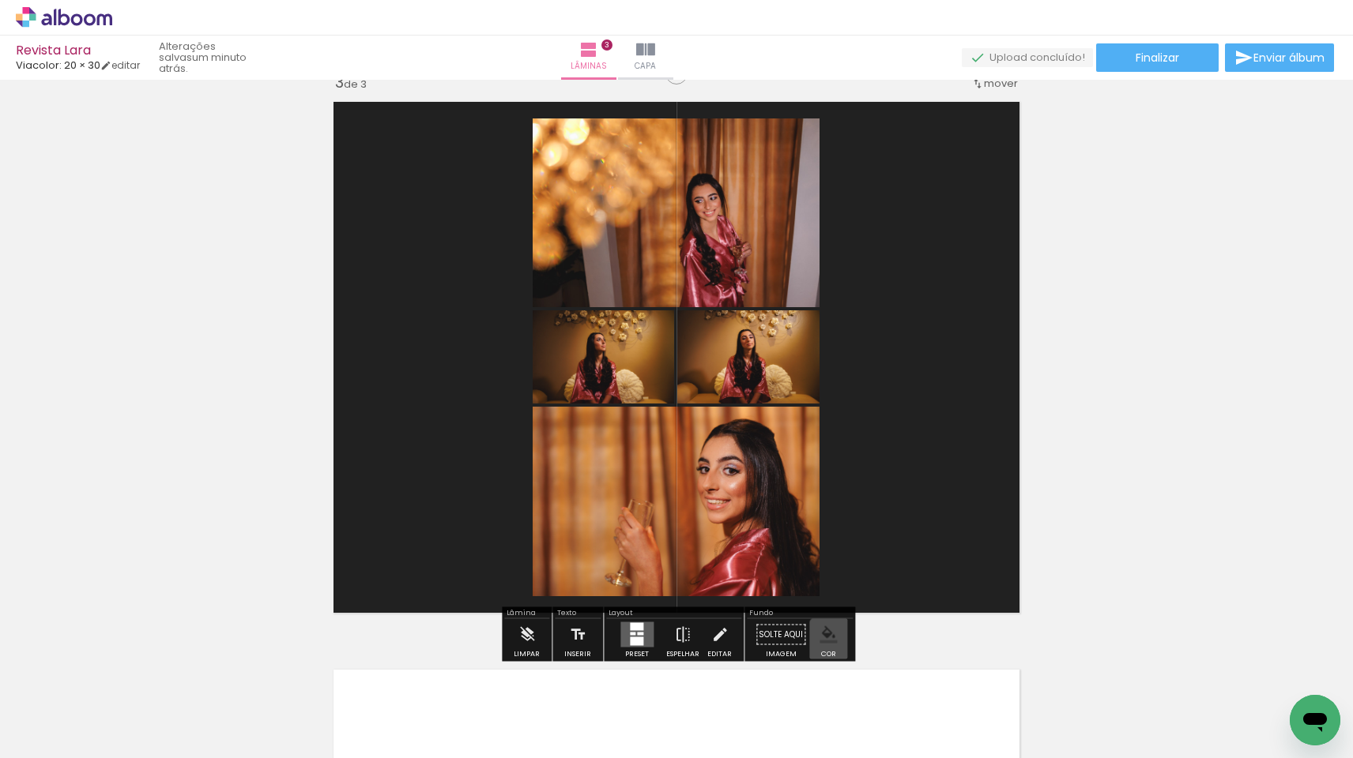
click at [833, 644] on paper-menu-button "#ffebee #ffcdd2 #ef9a9a #e57373 #ef5350 #f44336 #e53935 #d32f2f #c62828 #b71c1c…" at bounding box center [828, 635] width 30 height 30
click at [822, 631] on iron-icon "color picker" at bounding box center [827, 635] width 17 height 17
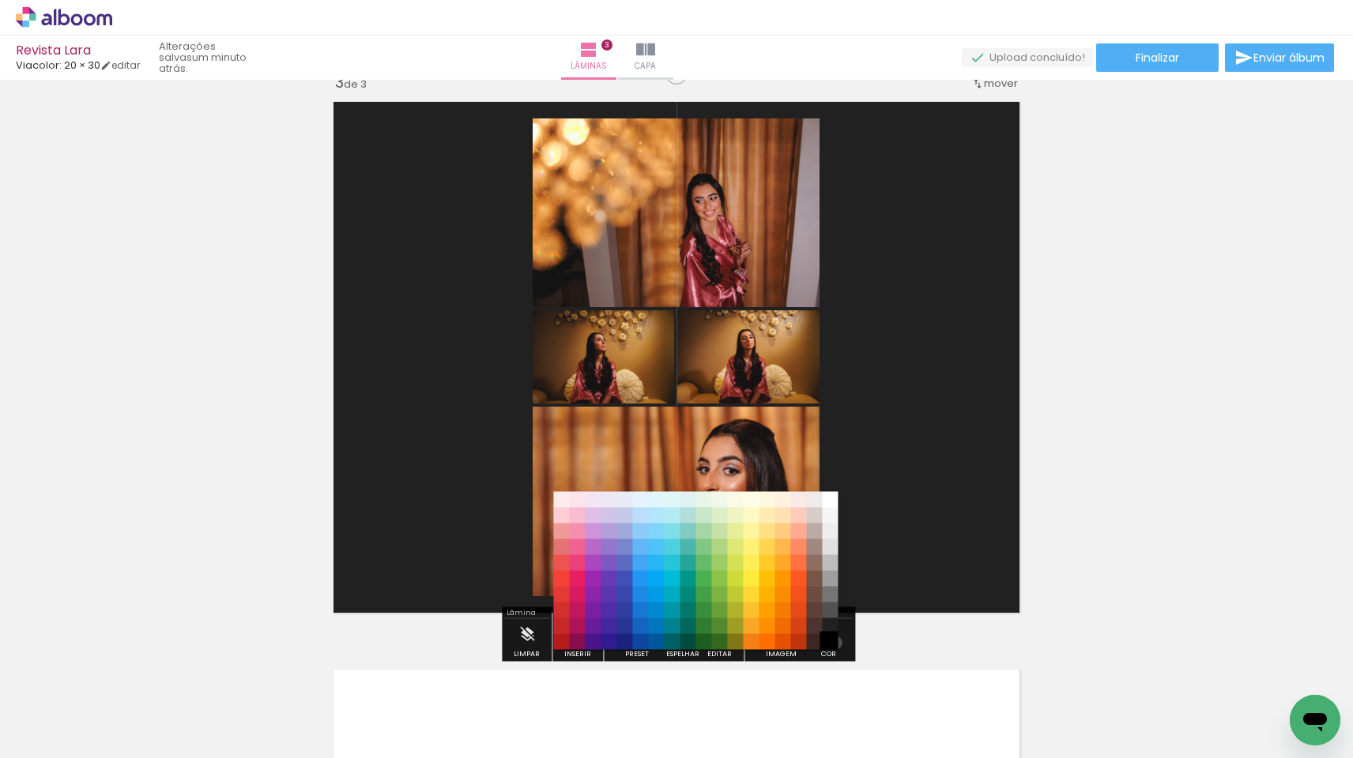
click at [830, 643] on paper-item "#000000" at bounding box center [830, 642] width 16 height 16
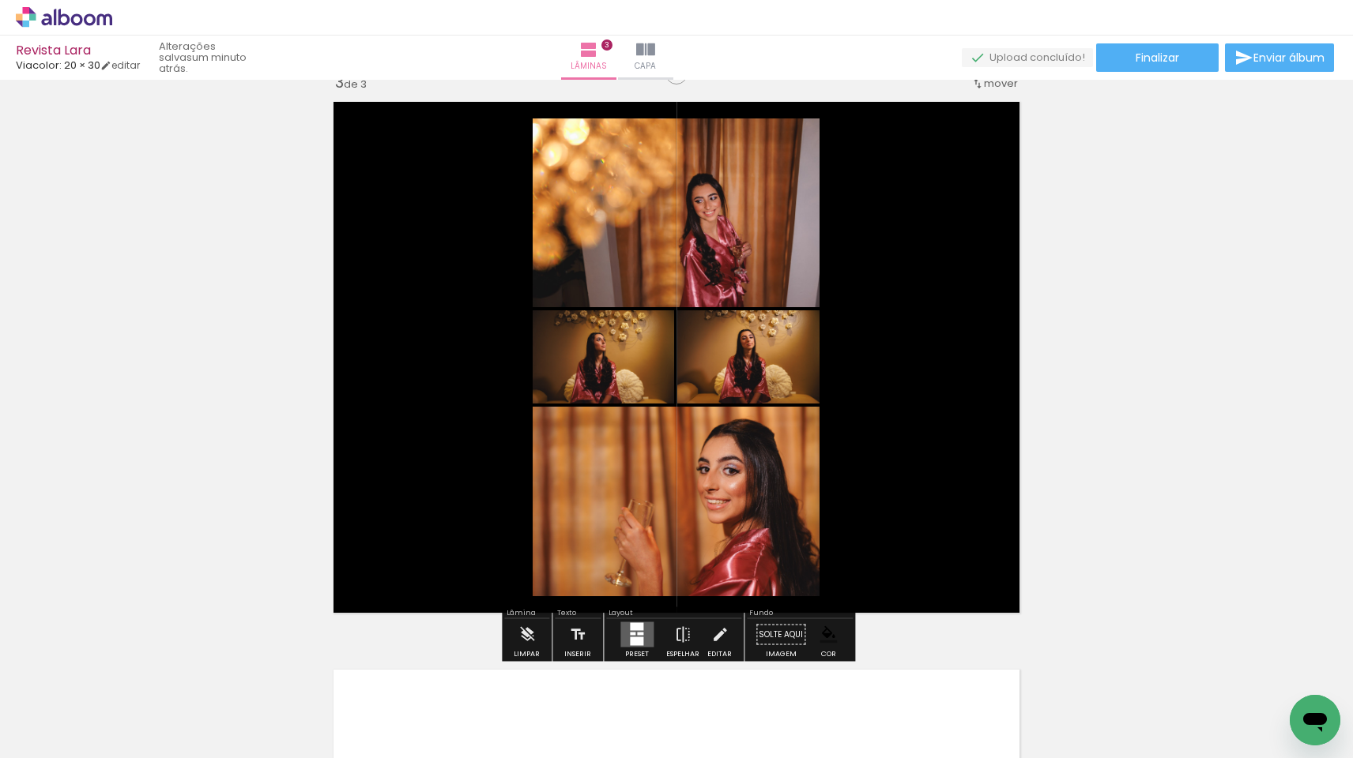
click at [631, 645] on div at bounding box center [636, 642] width 13 height 9
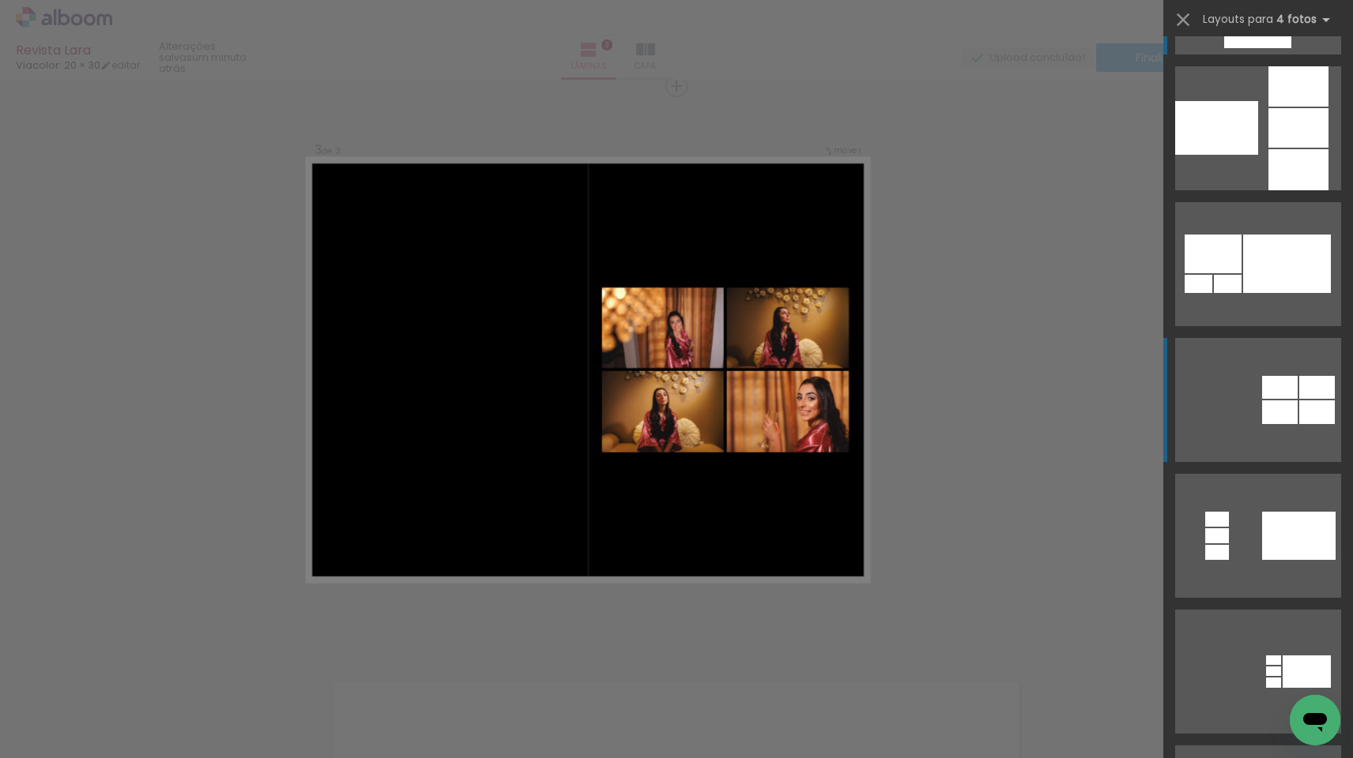
scroll to position [108, 0]
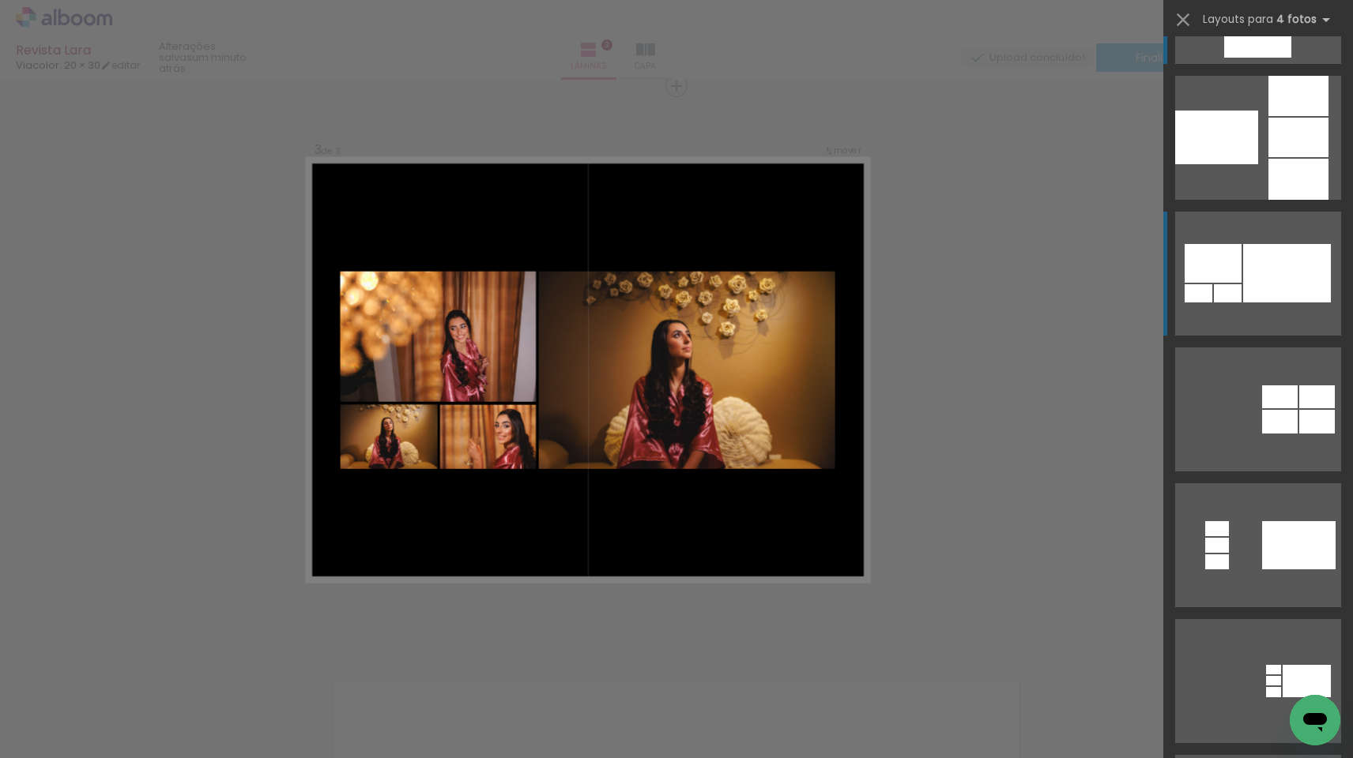
click at [1265, 272] on div at bounding box center [1287, 273] width 88 height 58
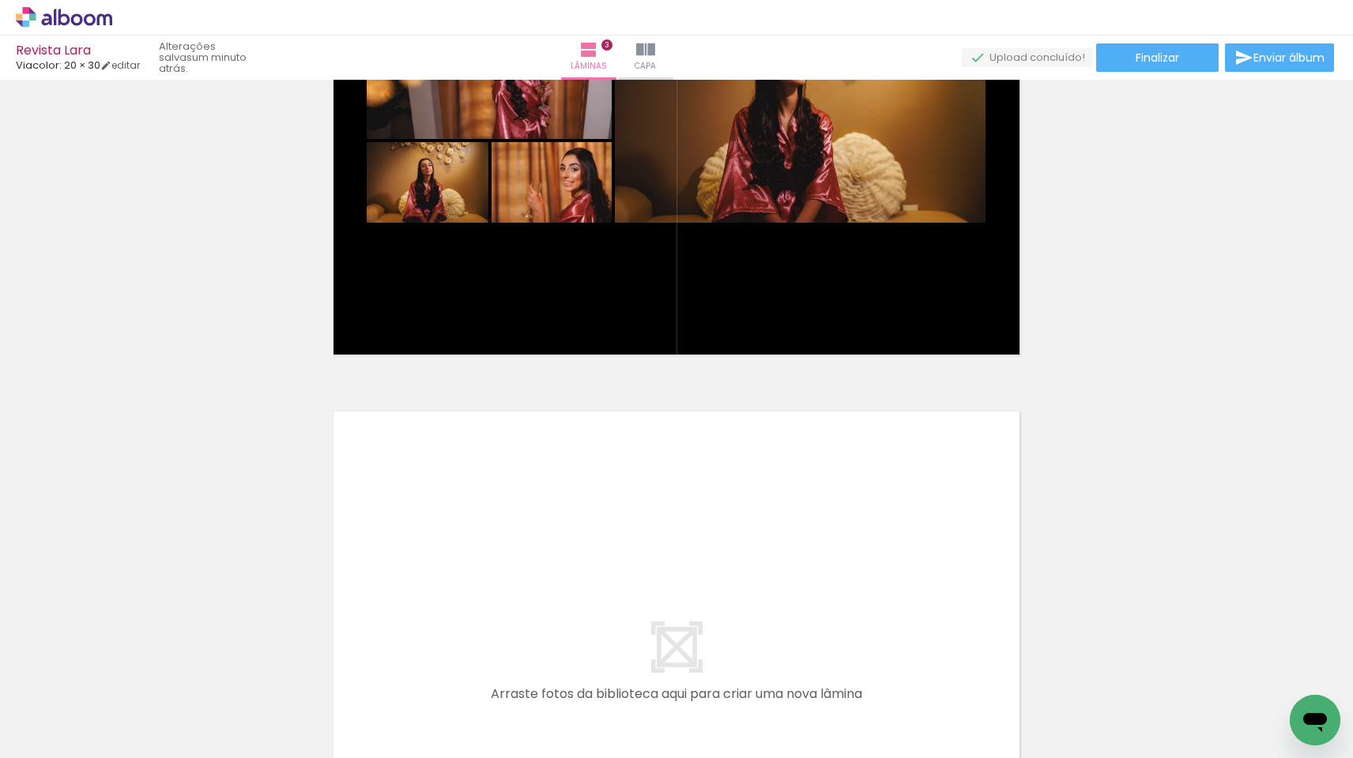
scroll to position [1443, 0]
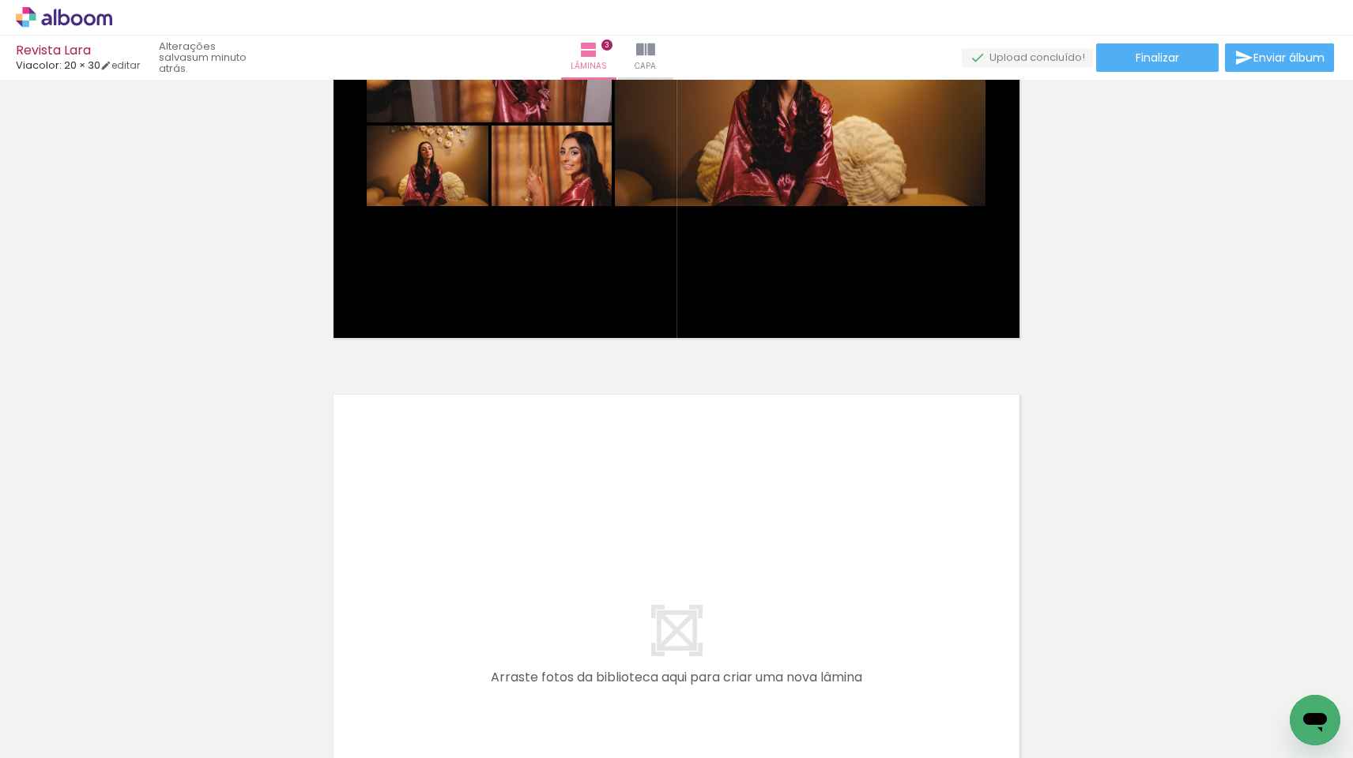
drag, startPoint x: 1069, startPoint y: 702, endPoint x: 811, endPoint y: 529, distance: 310.9
click at [811, 529] on quentale-workspace at bounding box center [676, 379] width 1353 height 758
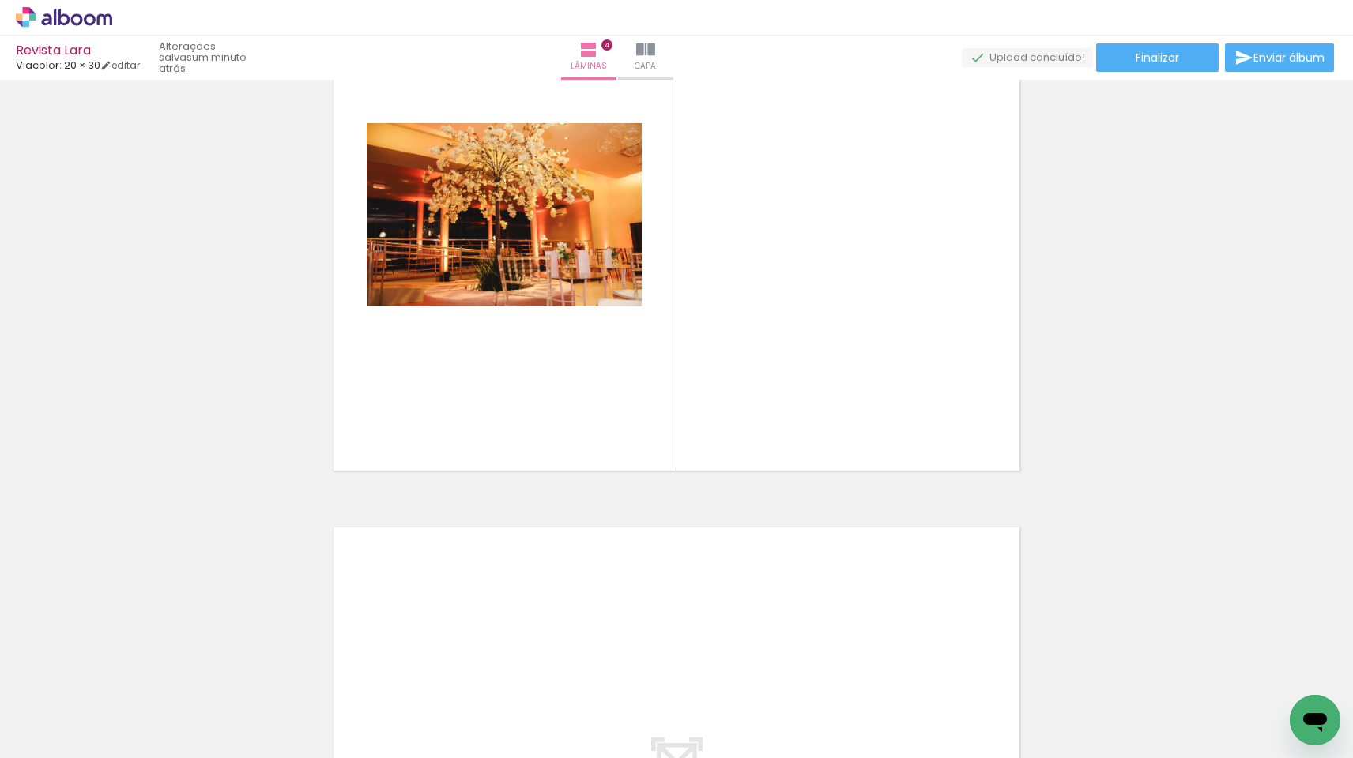
scroll to position [1827, 0]
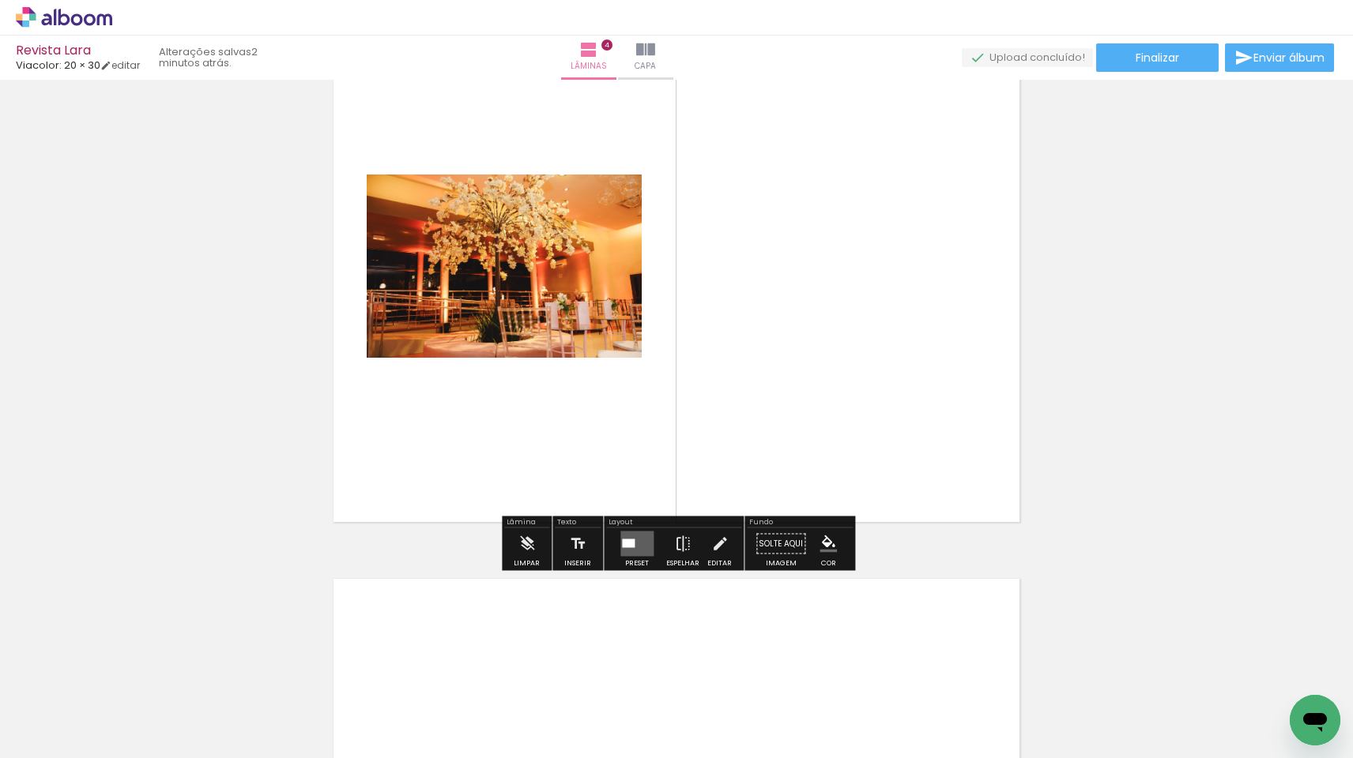
drag, startPoint x: 1150, startPoint y: 713, endPoint x: 819, endPoint y: 321, distance: 513.0
click at [819, 321] on quentale-workspace at bounding box center [676, 379] width 1353 height 758
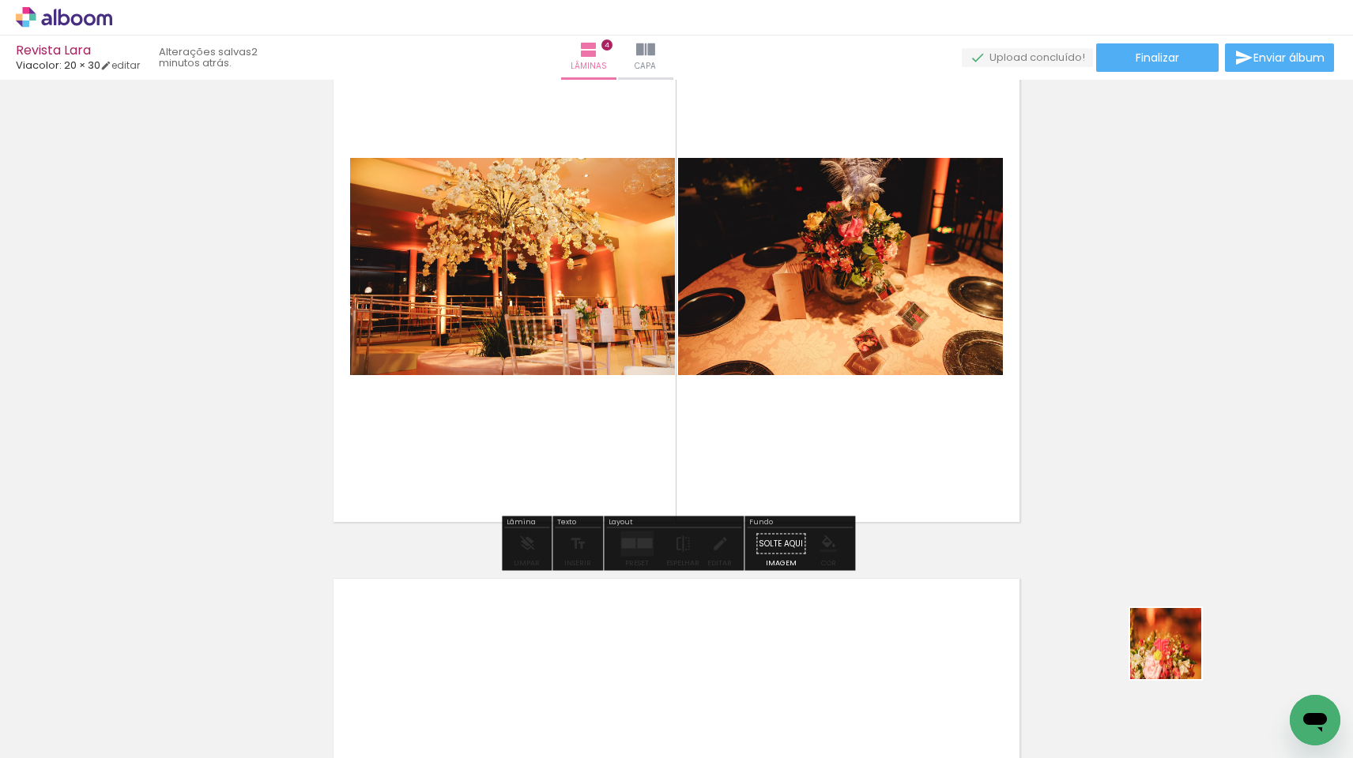
drag, startPoint x: 1218, startPoint y: 697, endPoint x: 884, endPoint y: 397, distance: 448.7
click at [884, 397] on quentale-workspace at bounding box center [676, 379] width 1353 height 758
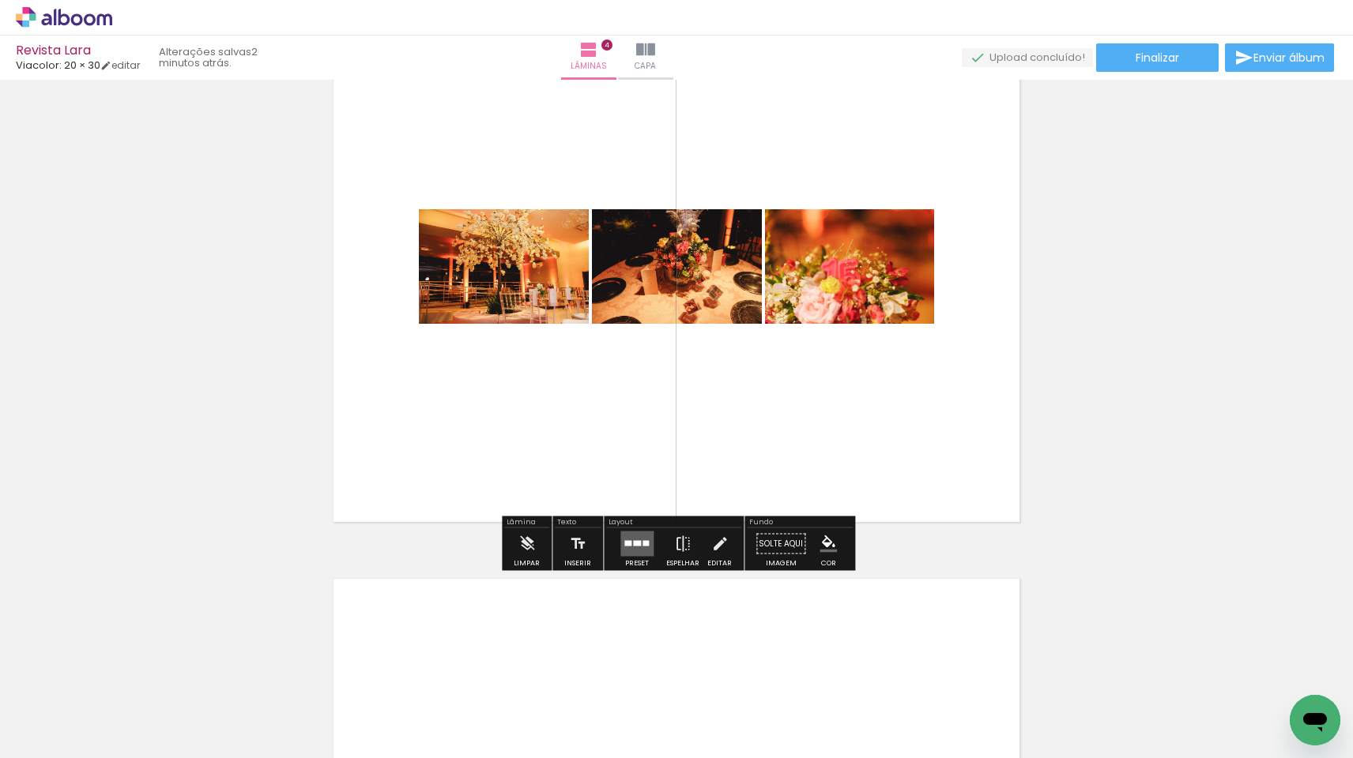
scroll to position [0, 1001]
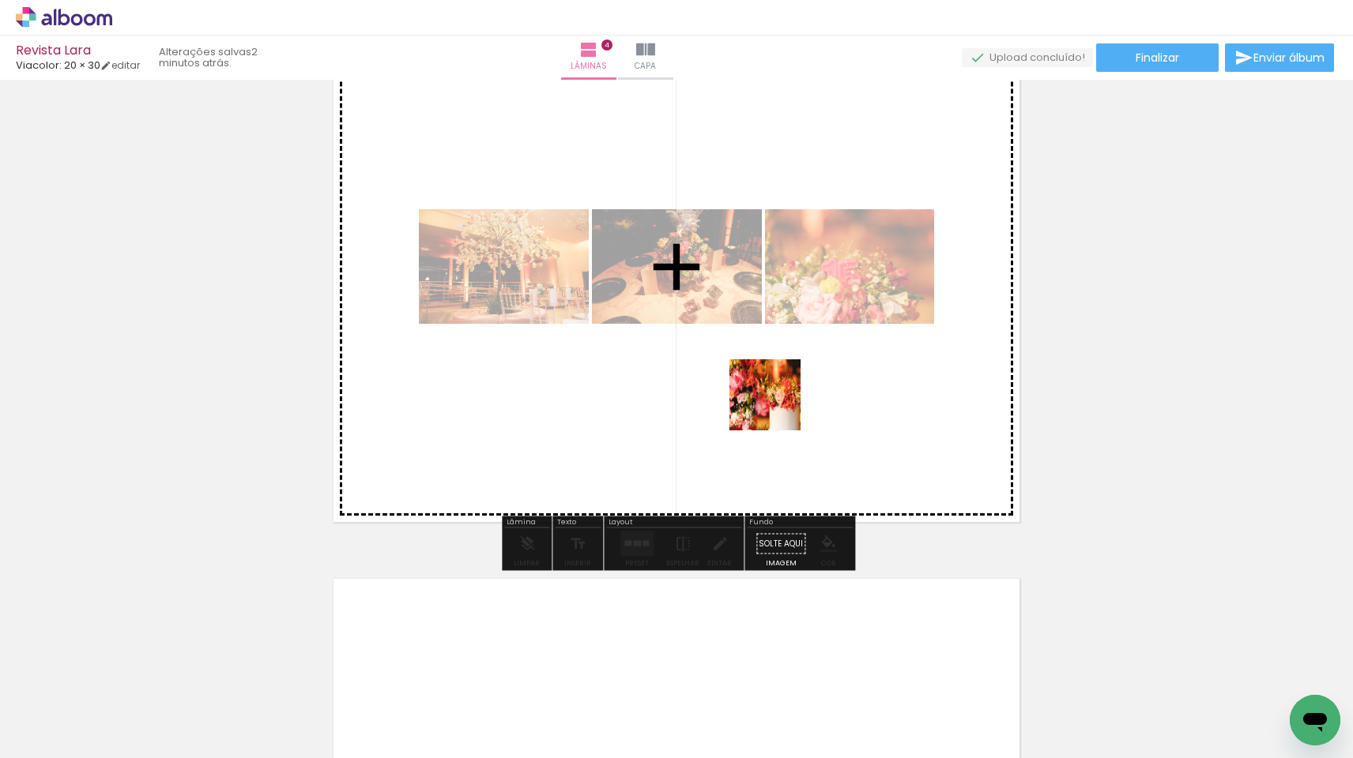
drag, startPoint x: 777, startPoint y: 717, endPoint x: 777, endPoint y: 388, distance: 328.7
click at [777, 388] on quentale-workspace at bounding box center [676, 379] width 1353 height 758
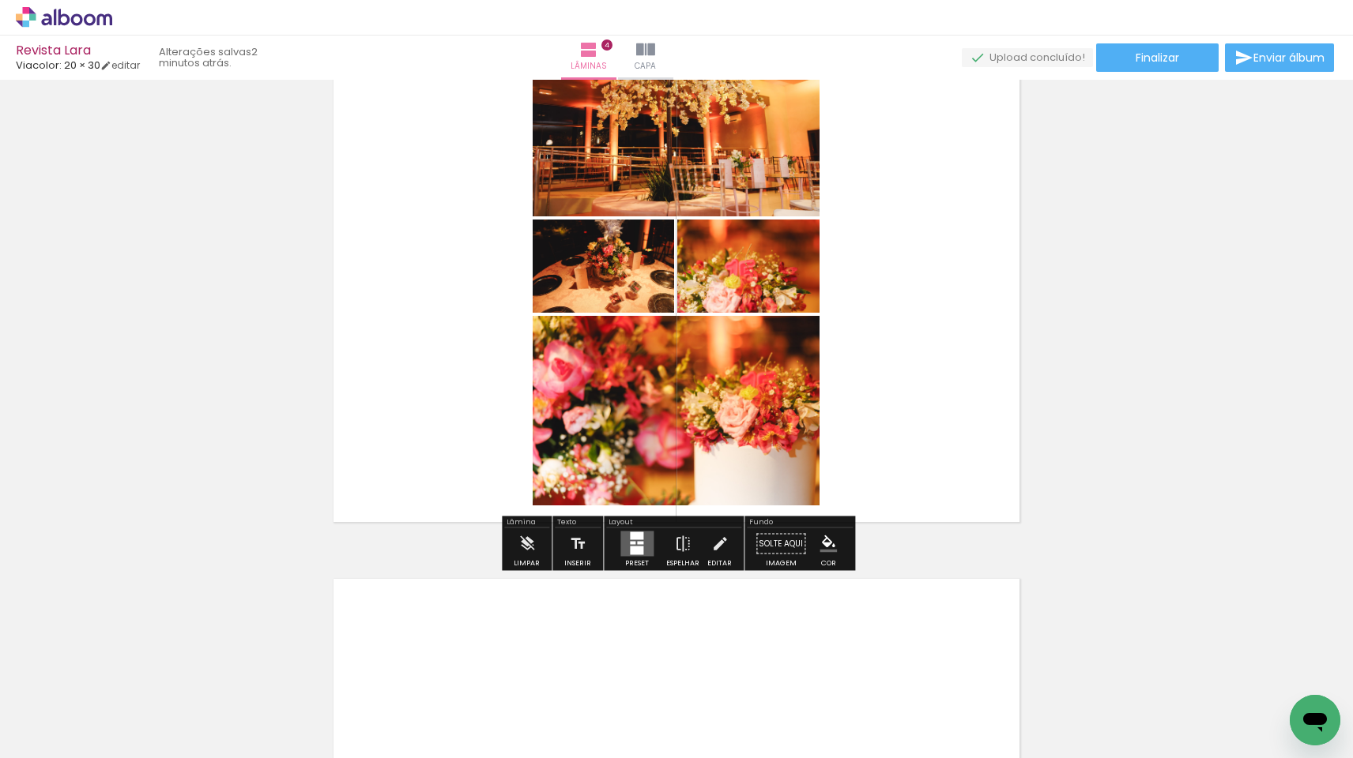
drag, startPoint x: 847, startPoint y: 717, endPoint x: 848, endPoint y: 337, distance: 380.8
click at [848, 337] on quentale-workspace at bounding box center [676, 379] width 1353 height 758
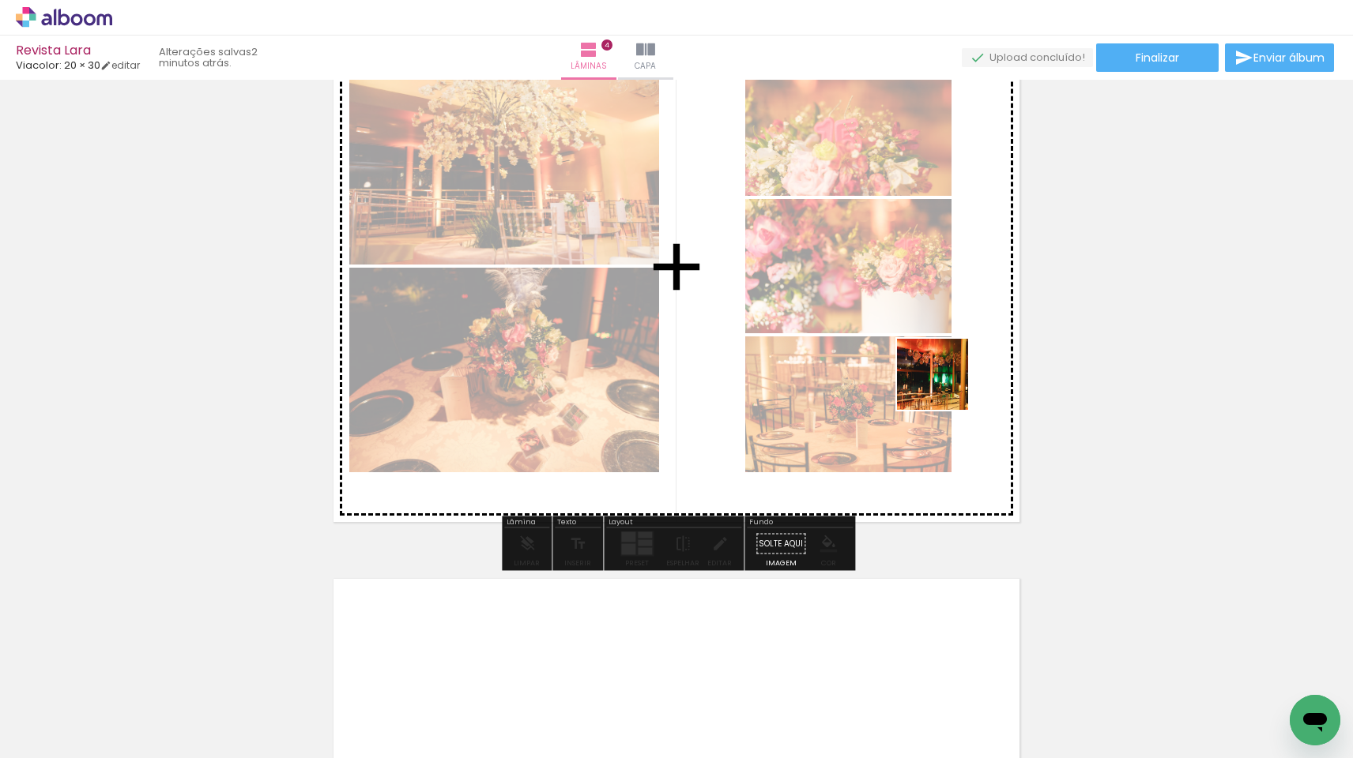
drag, startPoint x: 944, startPoint y: 707, endPoint x: 944, endPoint y: 386, distance: 320.8
click at [944, 386] on quentale-workspace at bounding box center [676, 379] width 1353 height 758
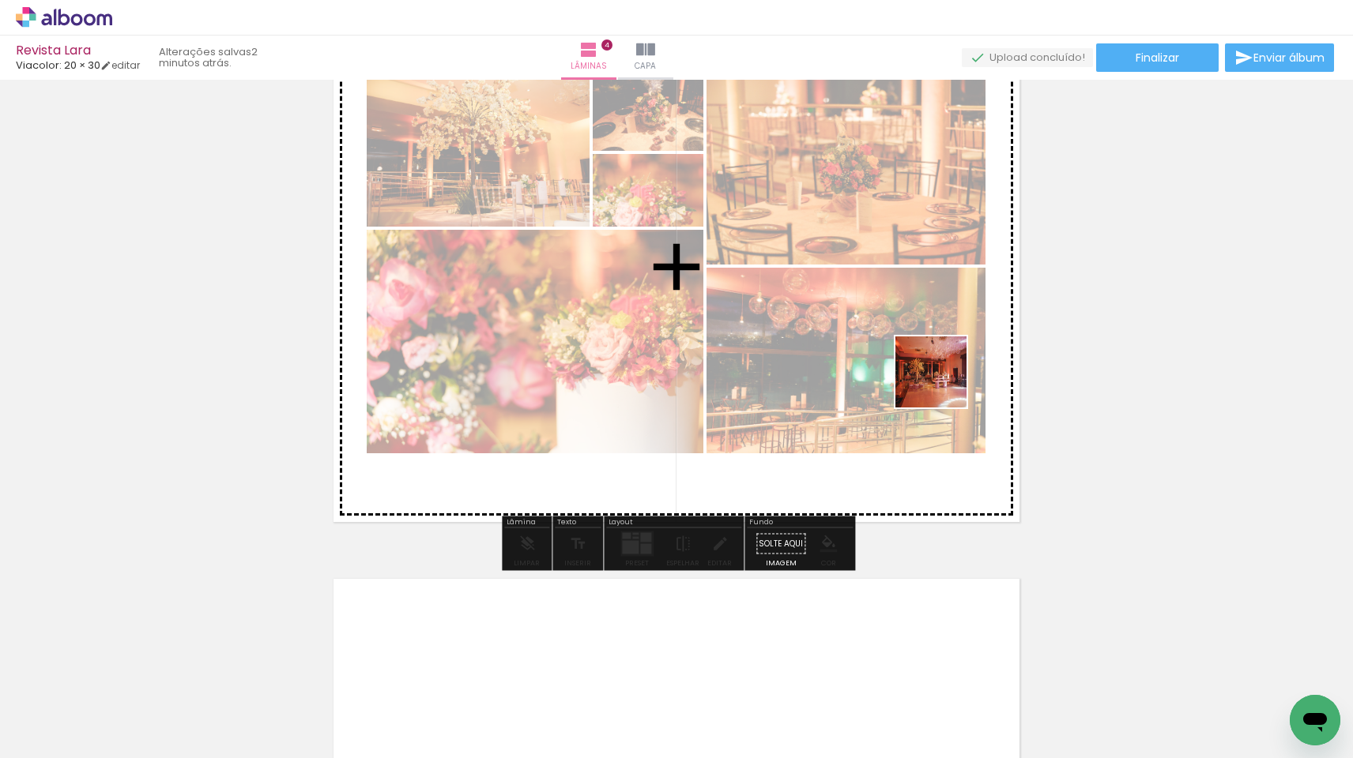
drag, startPoint x: 1025, startPoint y: 706, endPoint x: 938, endPoint y: 371, distance: 345.5
click at [938, 371] on quentale-workspace at bounding box center [676, 379] width 1353 height 758
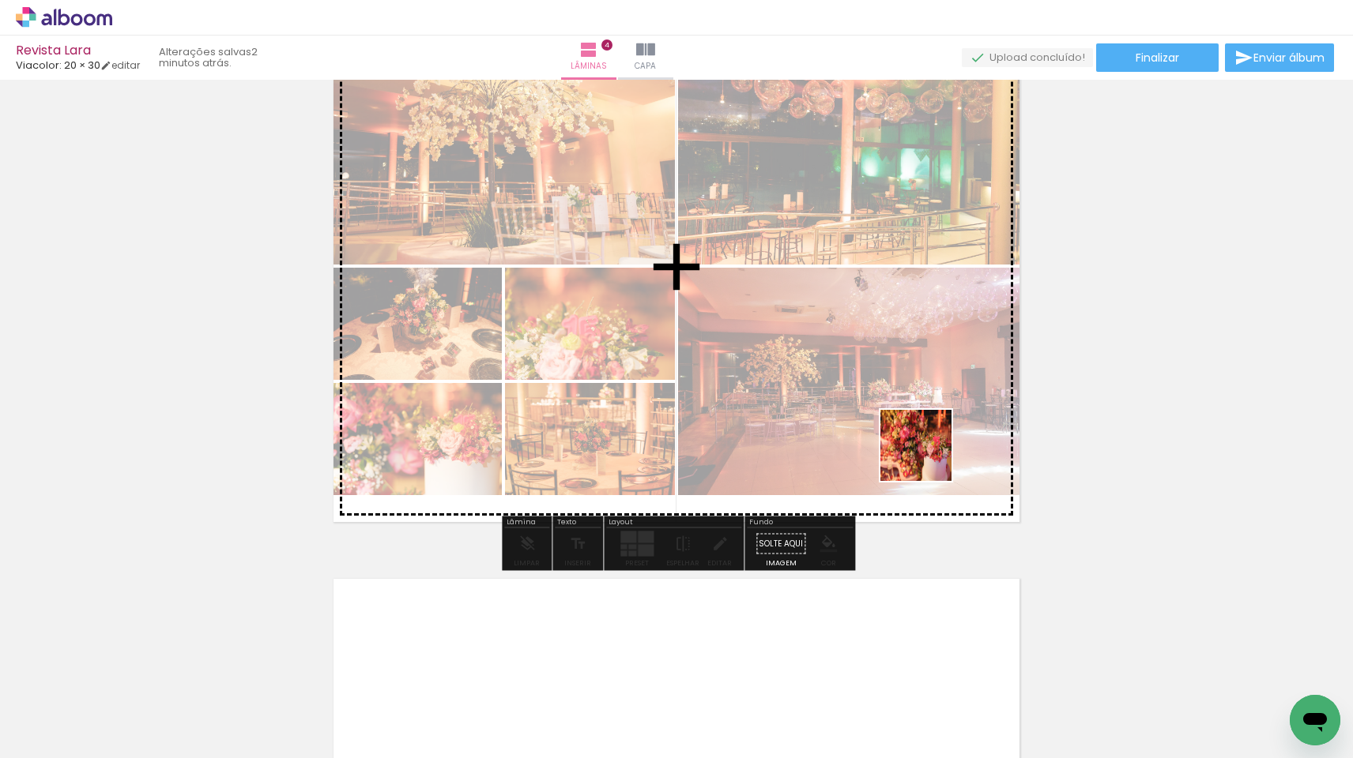
drag, startPoint x: 1133, startPoint y: 716, endPoint x: 916, endPoint y: 453, distance: 340.7
click at [916, 453] on quentale-workspace at bounding box center [676, 379] width 1353 height 758
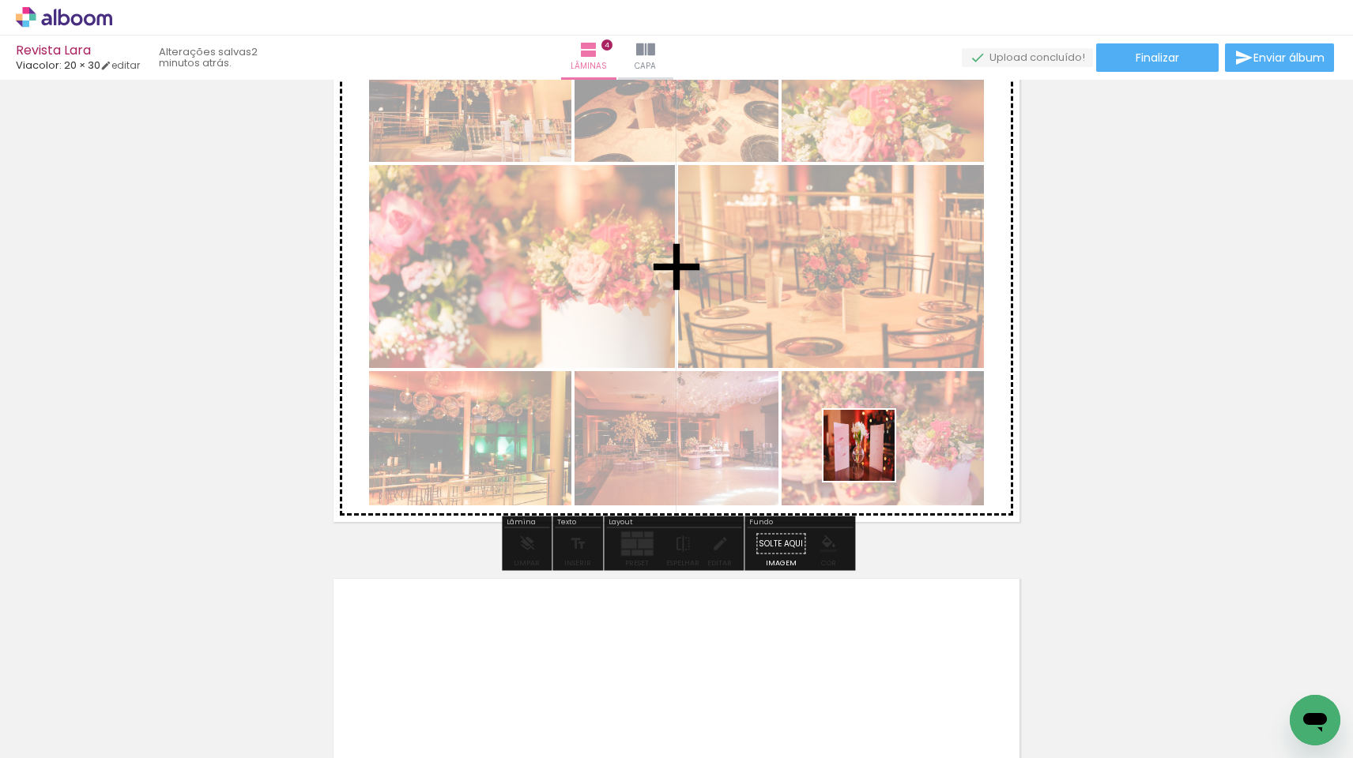
drag, startPoint x: 1183, startPoint y: 708, endPoint x: 868, endPoint y: 455, distance: 403.5
click at [868, 455] on quentale-workspace at bounding box center [676, 379] width 1353 height 758
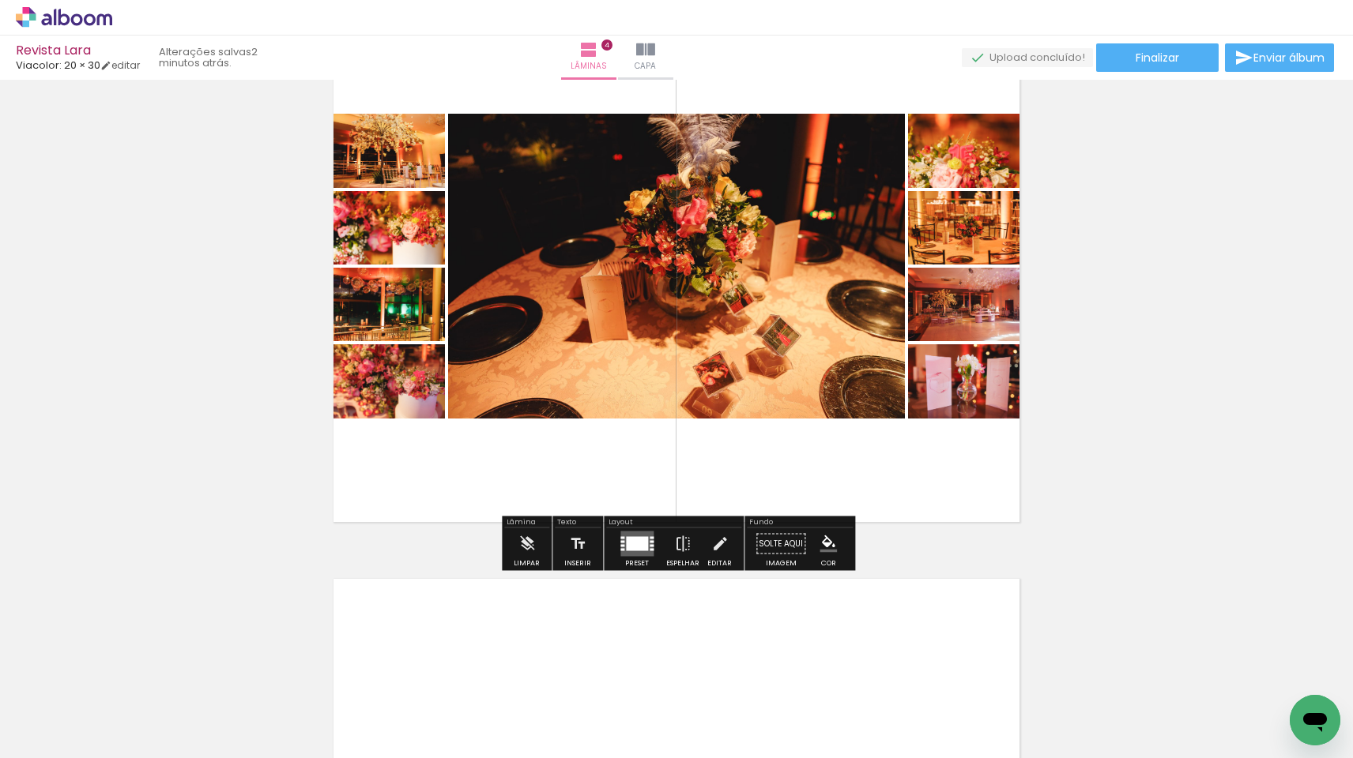
scroll to position [0, 1219]
drag, startPoint x: 892, startPoint y: 708, endPoint x: 892, endPoint y: 294, distance: 414.0
click at [892, 294] on quentale-workspace at bounding box center [676, 379] width 1353 height 758
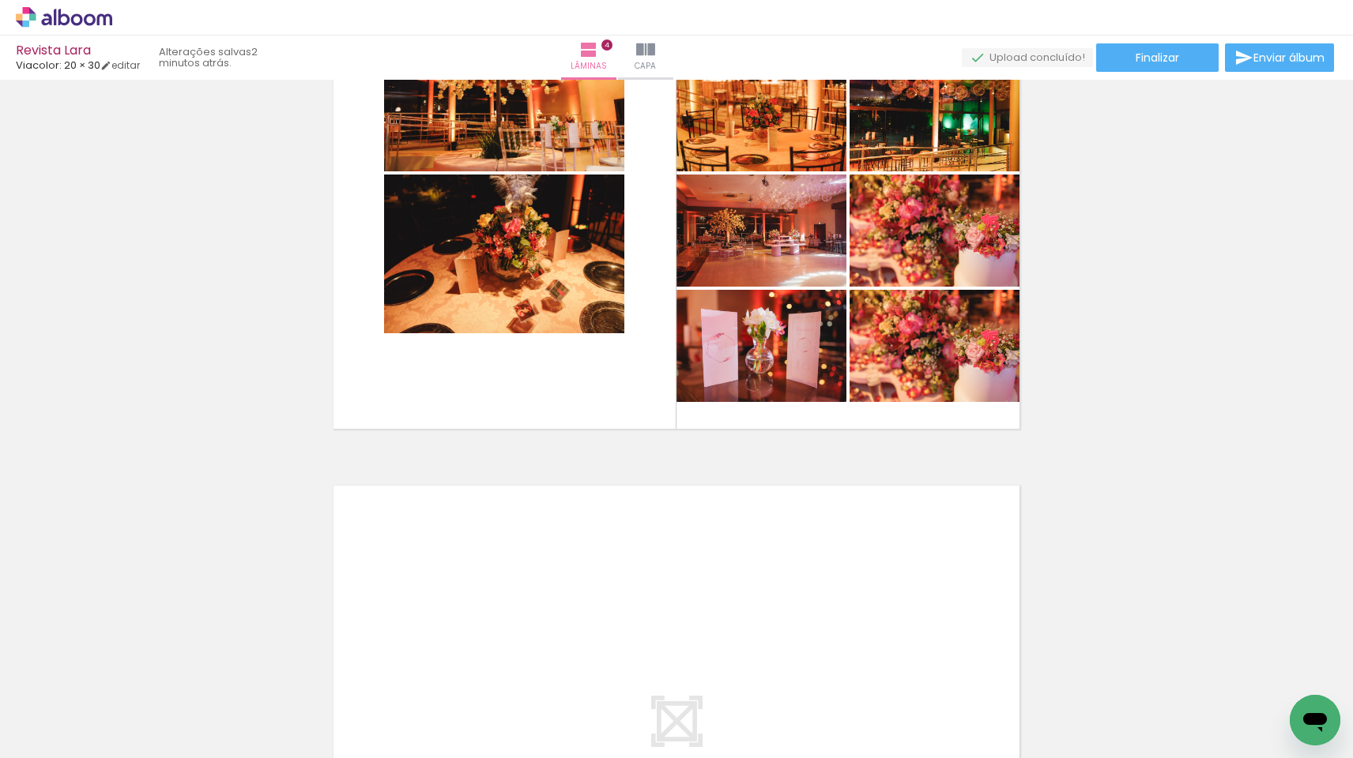
scroll to position [1827, 0]
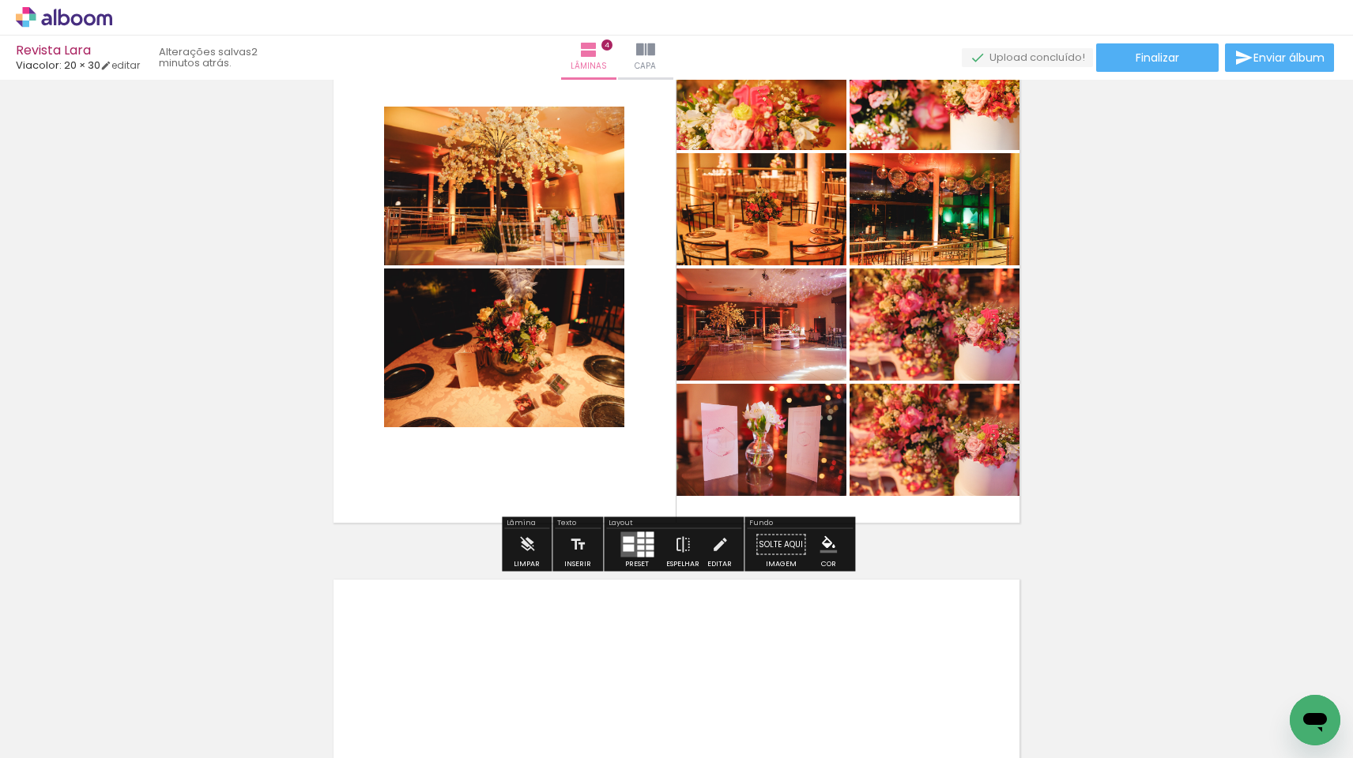
click at [820, 540] on iron-icon "color picker" at bounding box center [827, 544] width 17 height 17
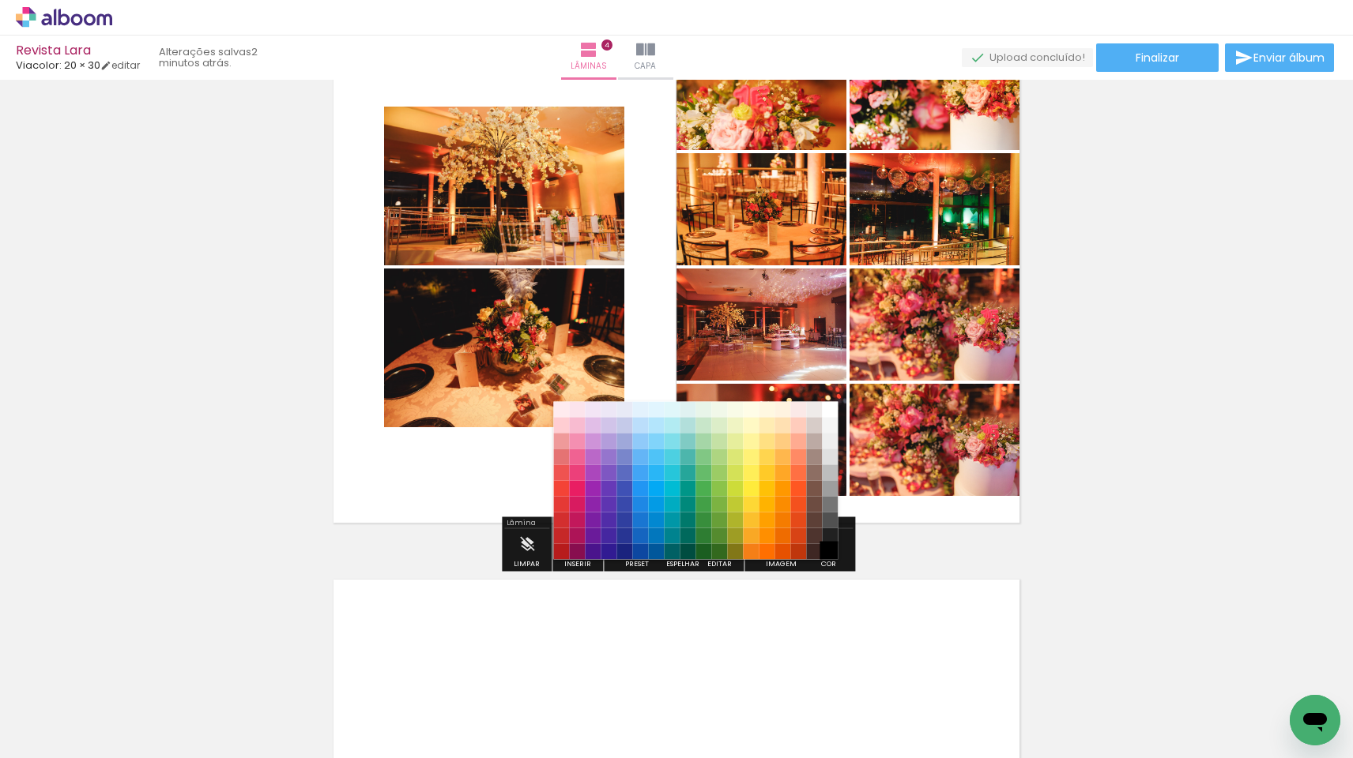
click at [826, 551] on paper-item "#000000" at bounding box center [830, 552] width 16 height 16
click at [826, 559] on paper-item "#000000" at bounding box center [830, 552] width 16 height 16
click at [829, 544] on paper-item "#000000" at bounding box center [830, 552] width 16 height 16
click at [829, 536] on paper-item "#212121" at bounding box center [830, 537] width 16 height 16
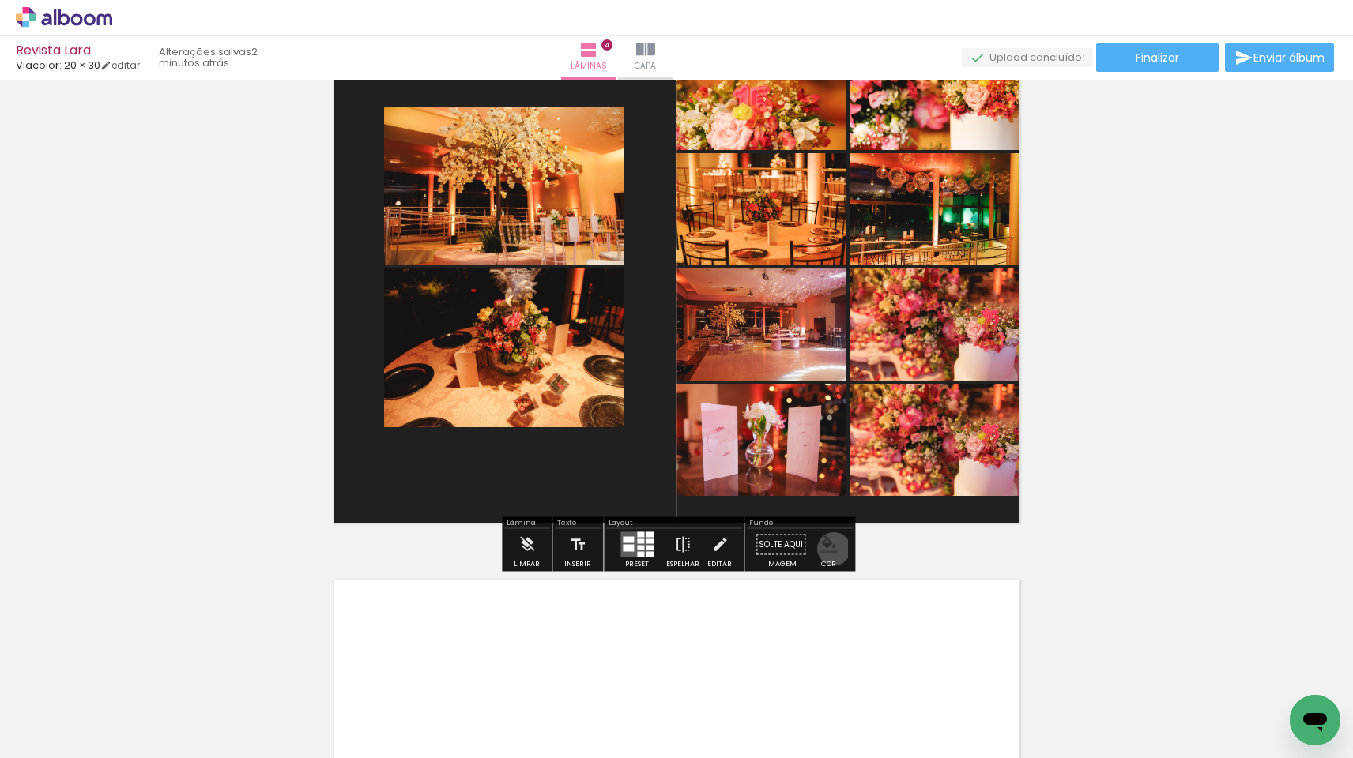
click at [828, 549] on iron-icon "color picker" at bounding box center [827, 544] width 17 height 17
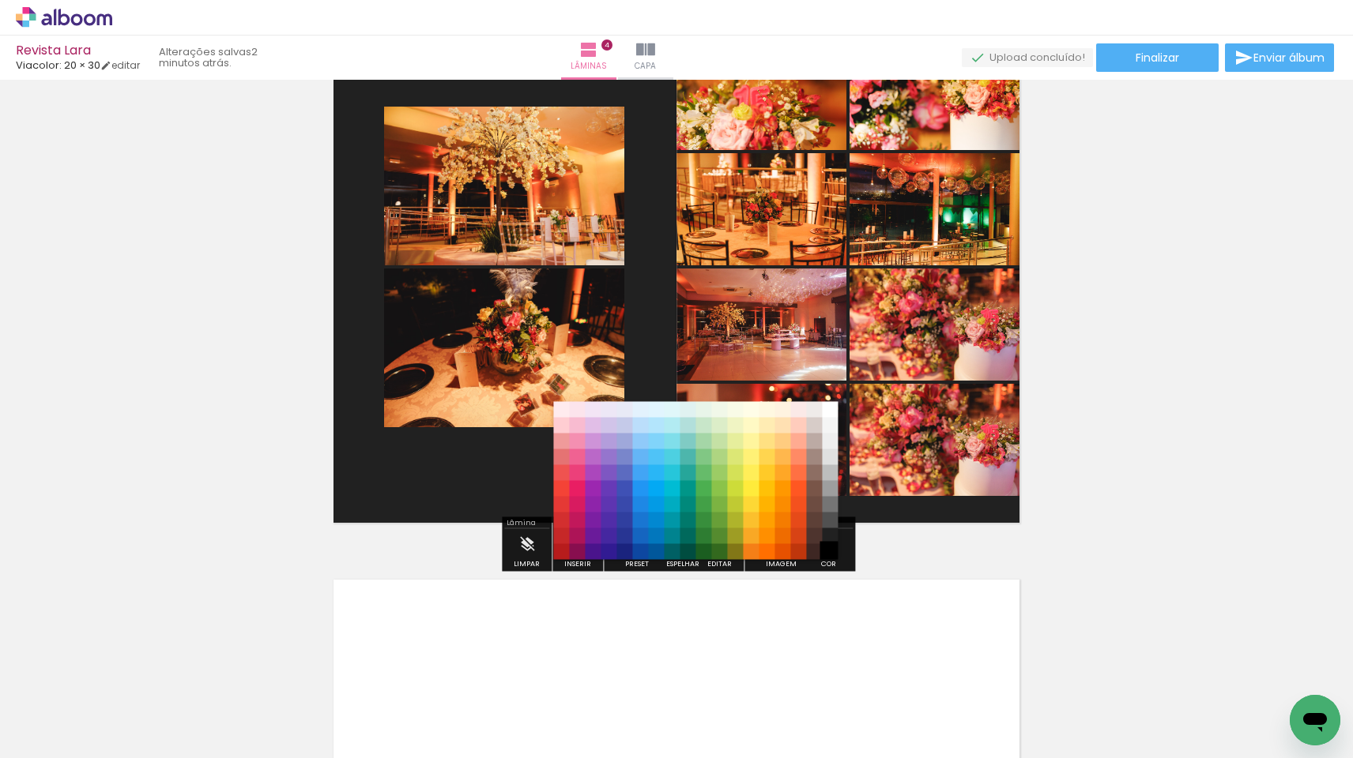
click at [827, 549] on paper-item "#000000" at bounding box center [830, 552] width 16 height 16
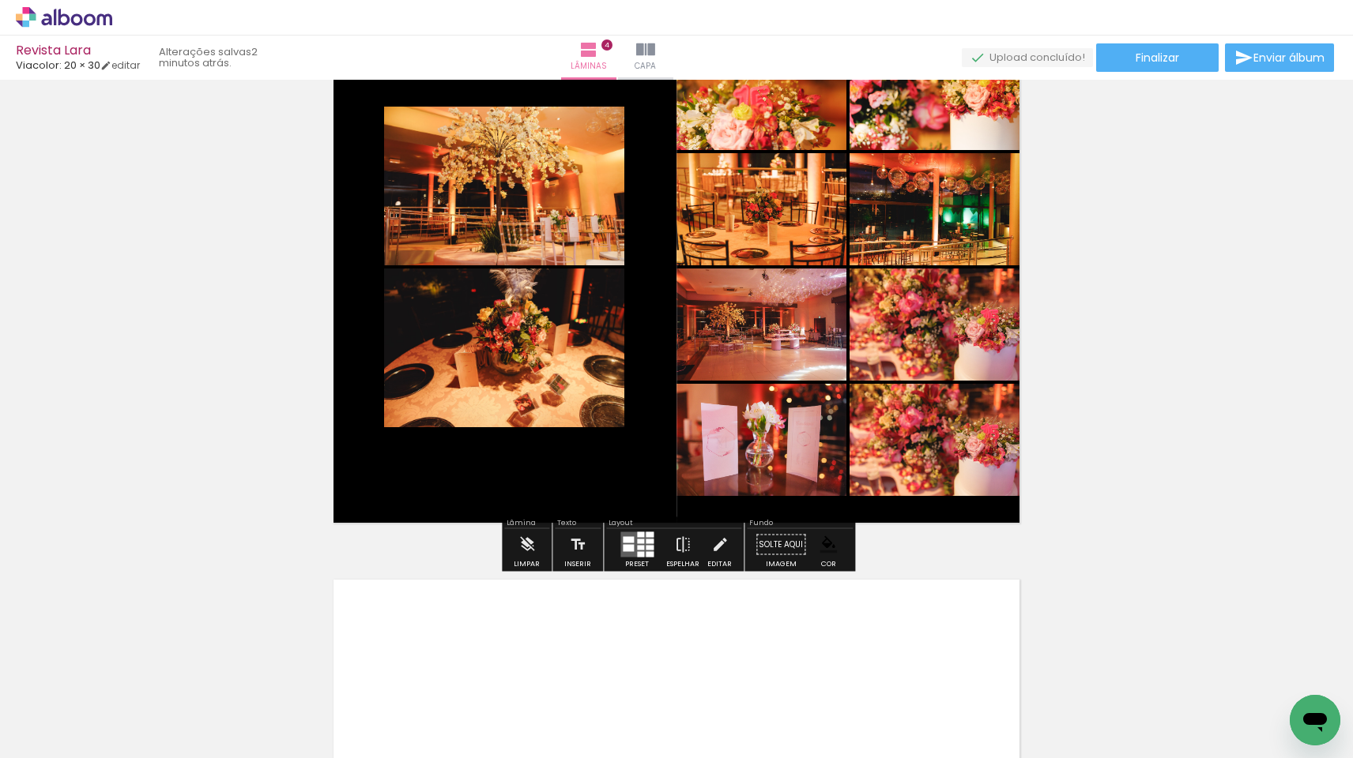
click at [645, 554] on div at bounding box center [649, 555] width 8 height 6
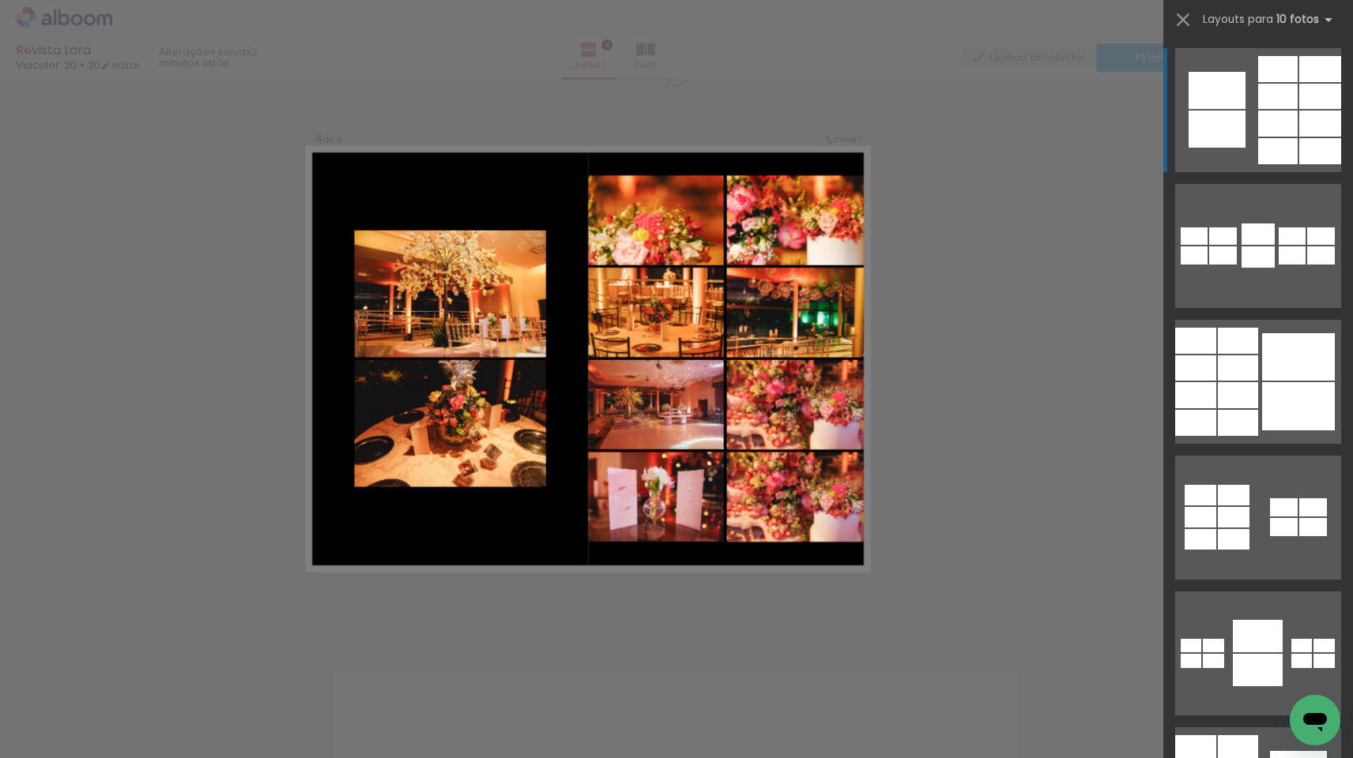
scroll to position [1724, 0]
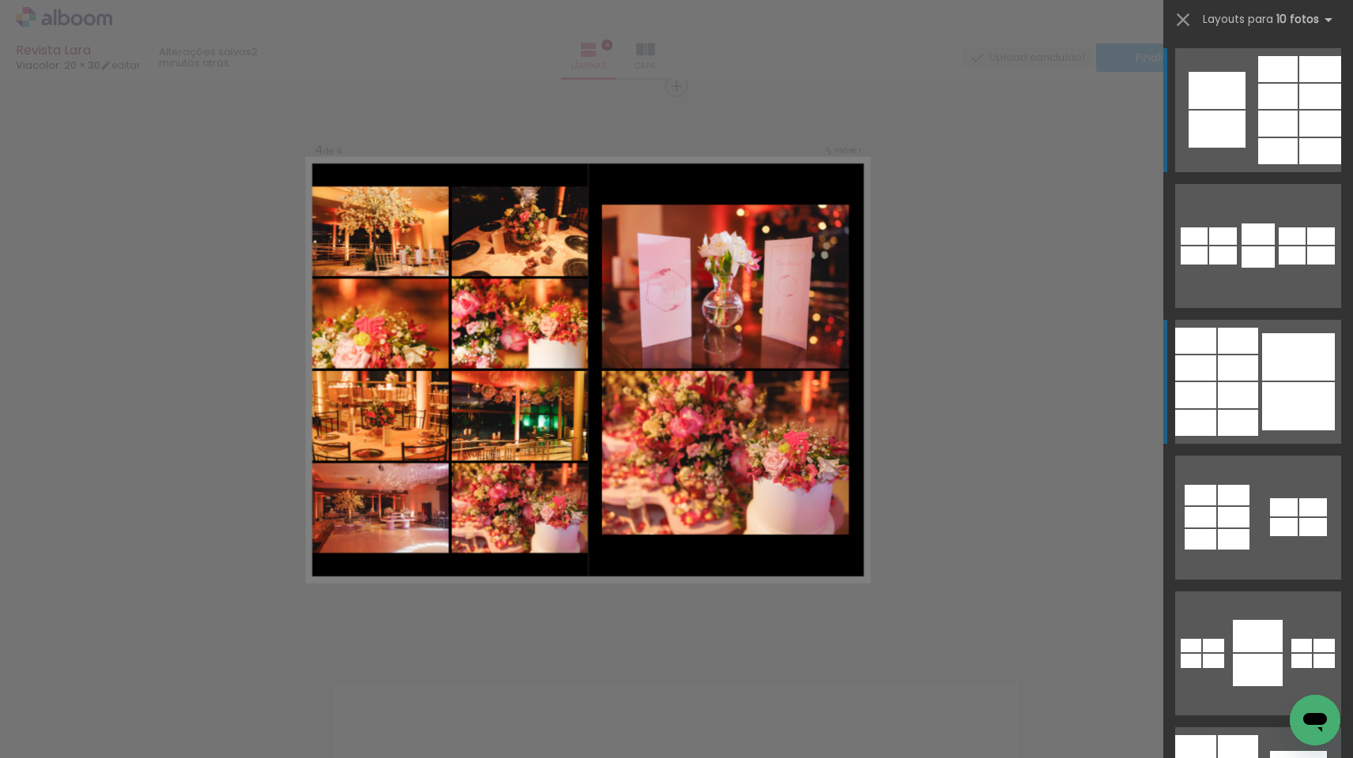
click at [1231, 389] on div at bounding box center [1237, 395] width 40 height 26
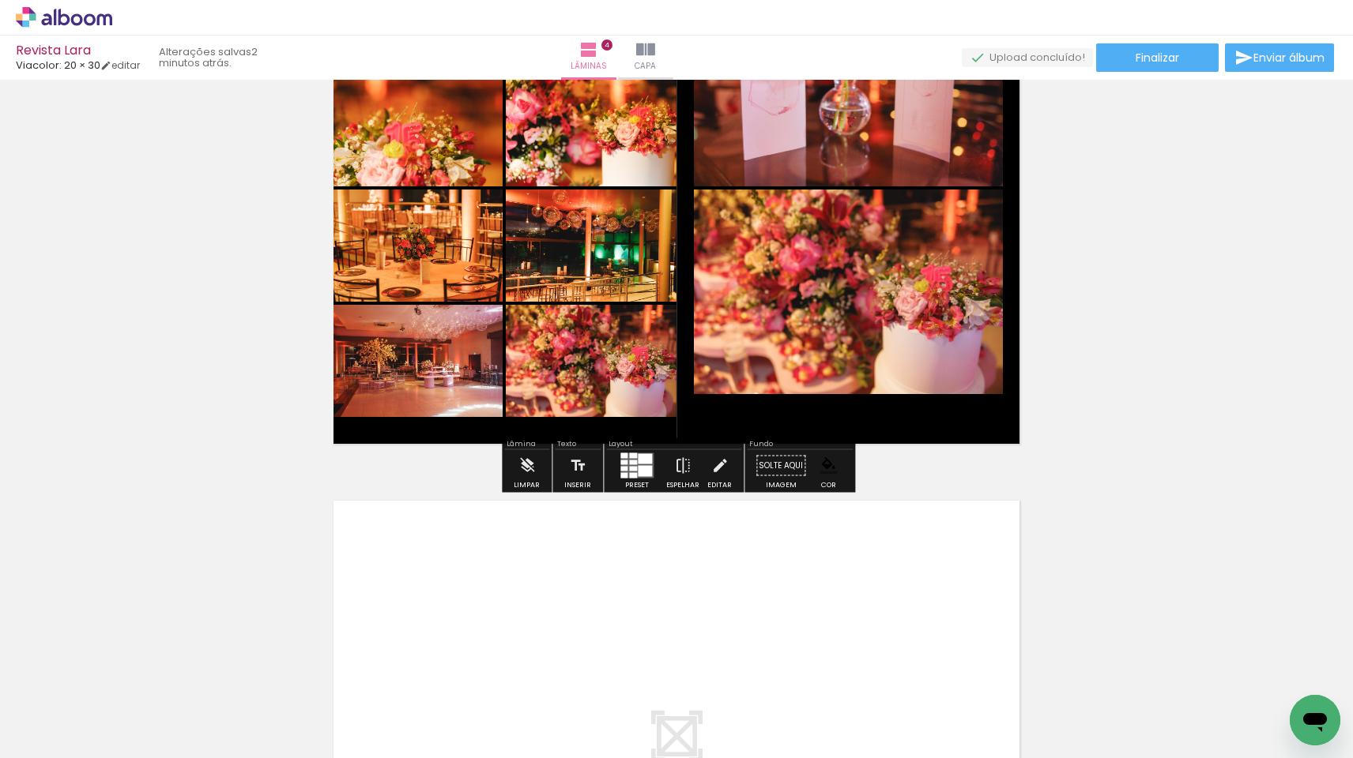
scroll to position [1911, 0]
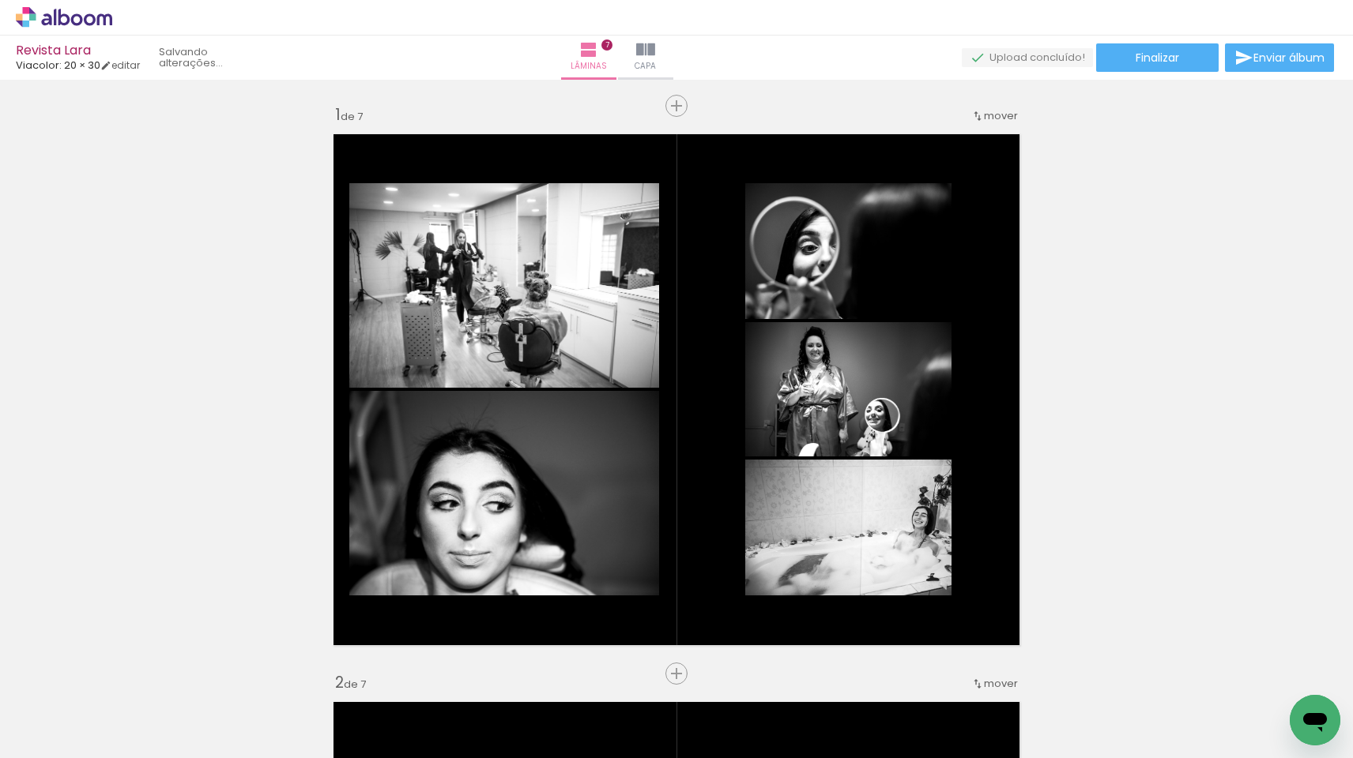
scroll to position [0, 6818]
